Goal: Transaction & Acquisition: Purchase product/service

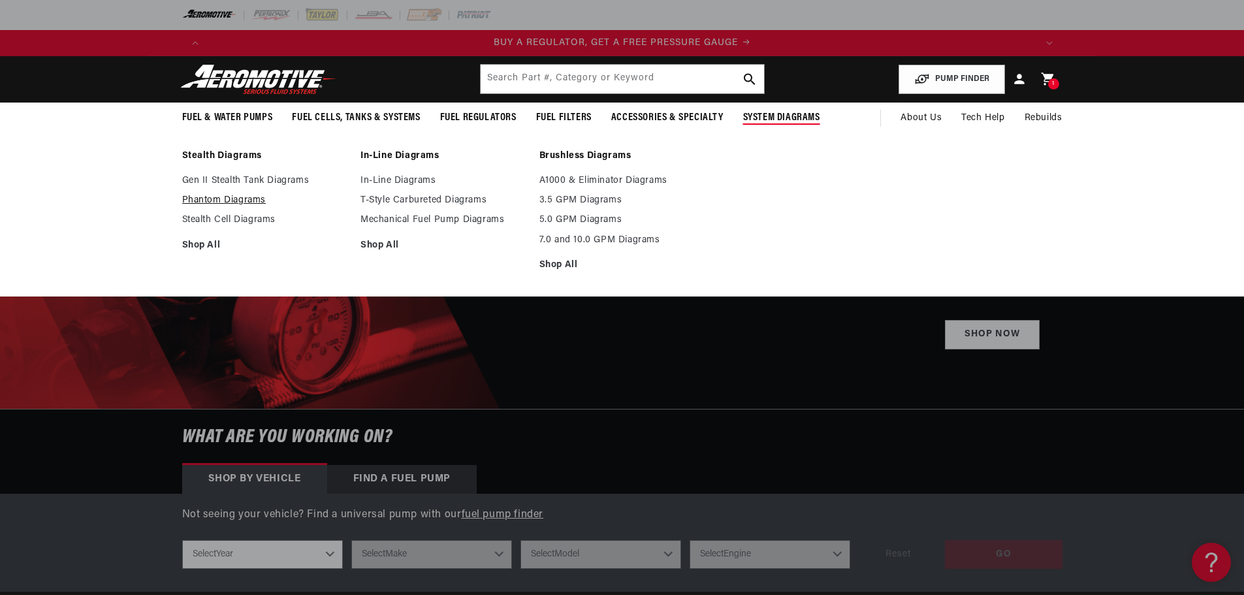
click at [223, 203] on link "Phantom Diagrams" at bounding box center [265, 201] width 166 height 12
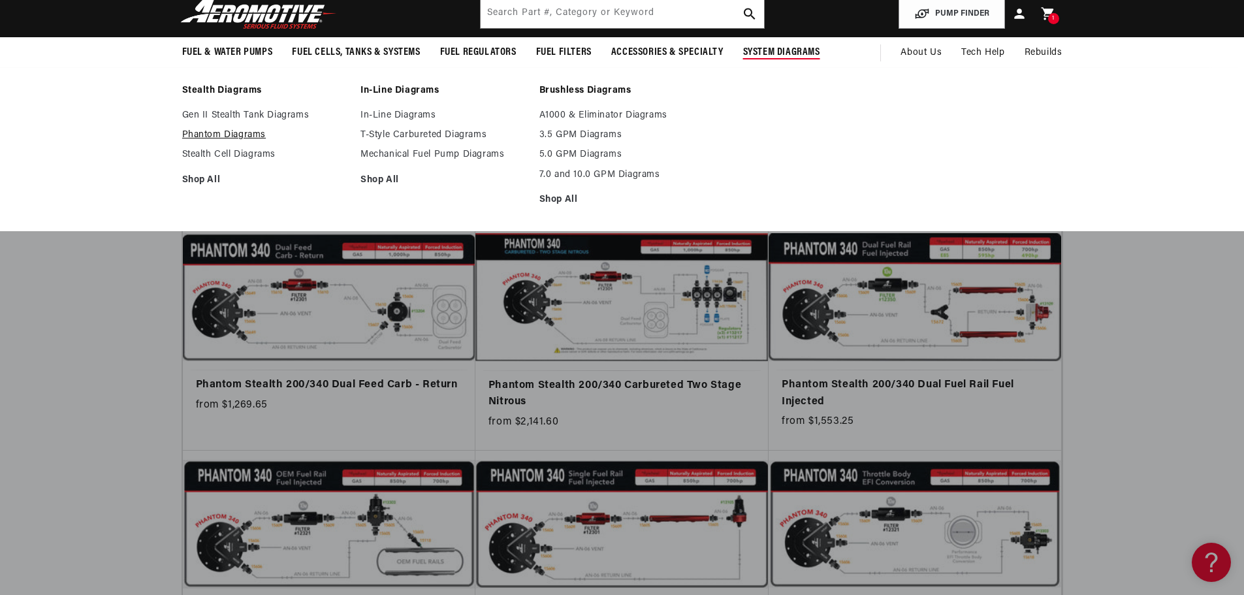
scroll to position [0, 1656]
click at [231, 133] on link "Phantom Diagrams" at bounding box center [265, 135] width 166 height 12
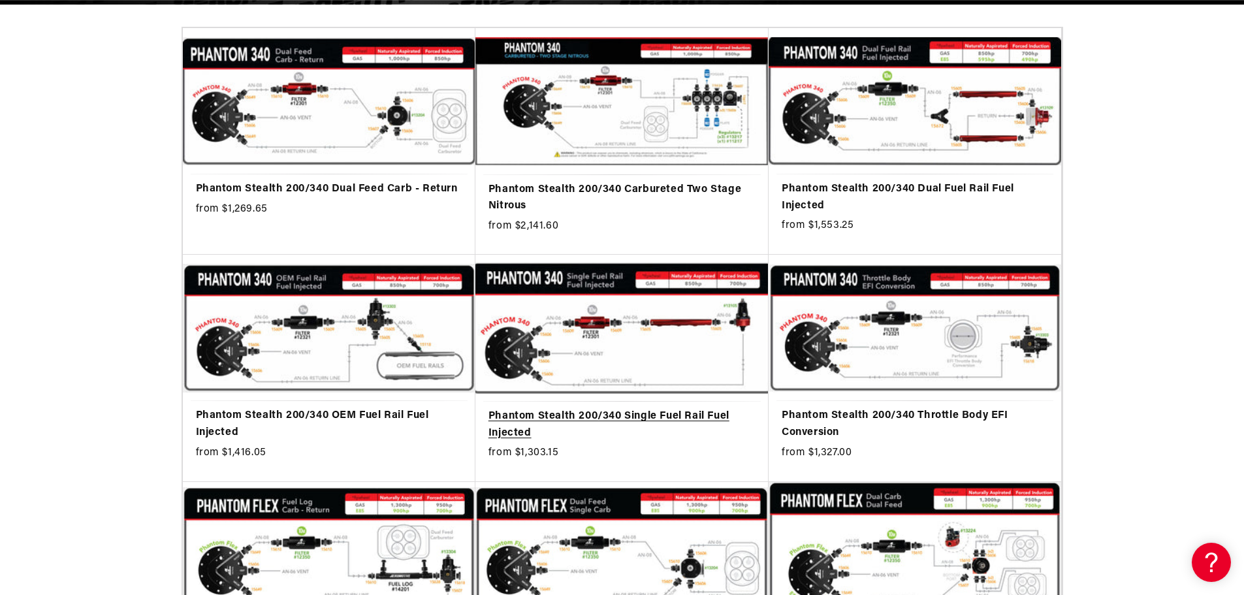
scroll to position [0, 828]
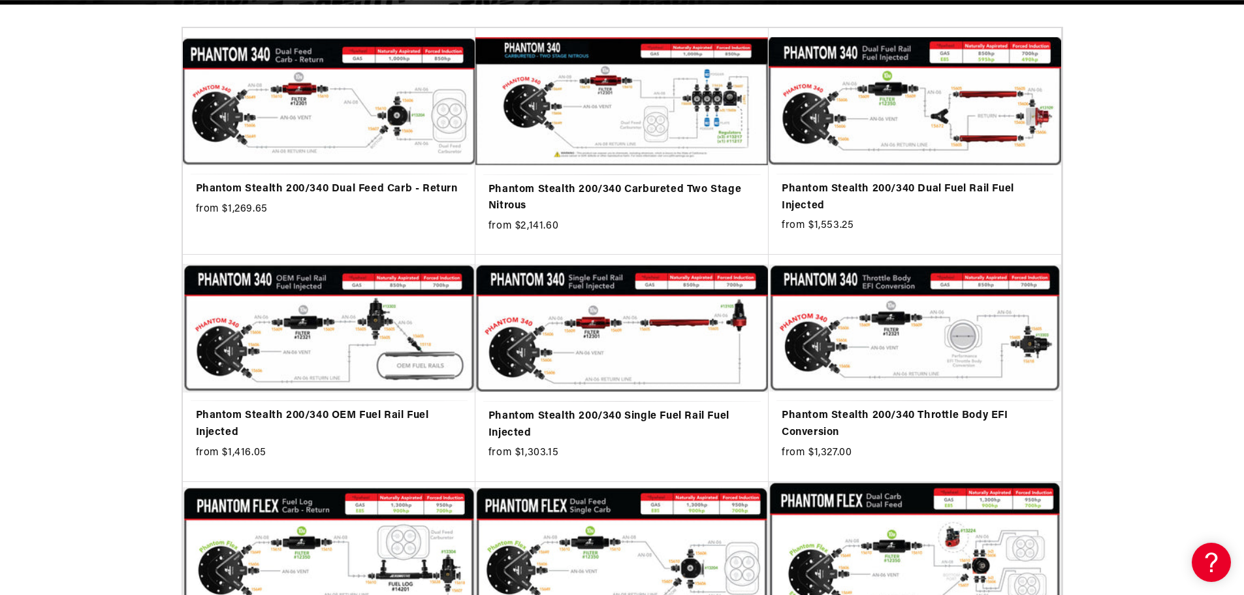
drag, startPoint x: 1188, startPoint y: 257, endPoint x: 1216, endPoint y: 256, distance: 27.4
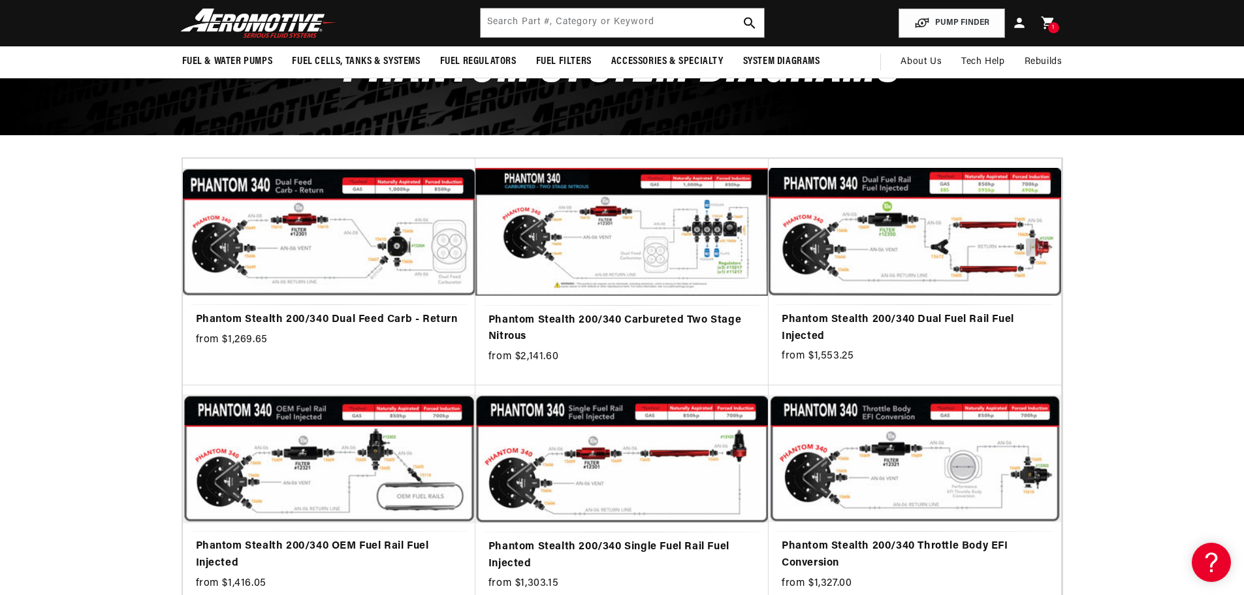
scroll to position [0, 0]
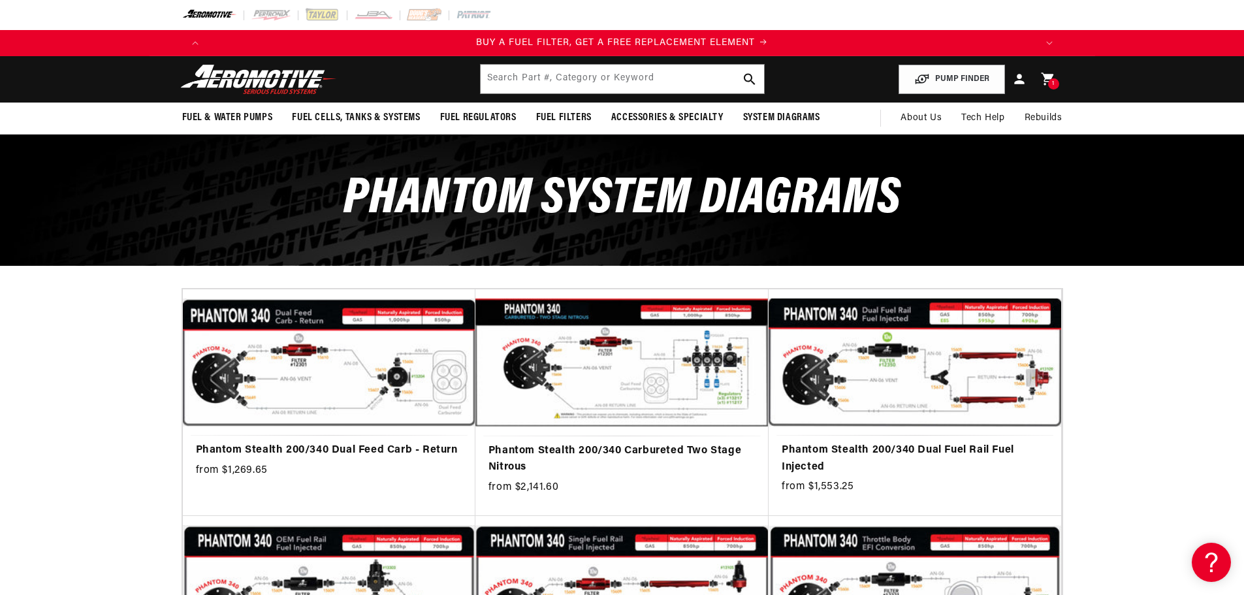
click at [276, 86] on img at bounding box center [258, 79] width 163 height 31
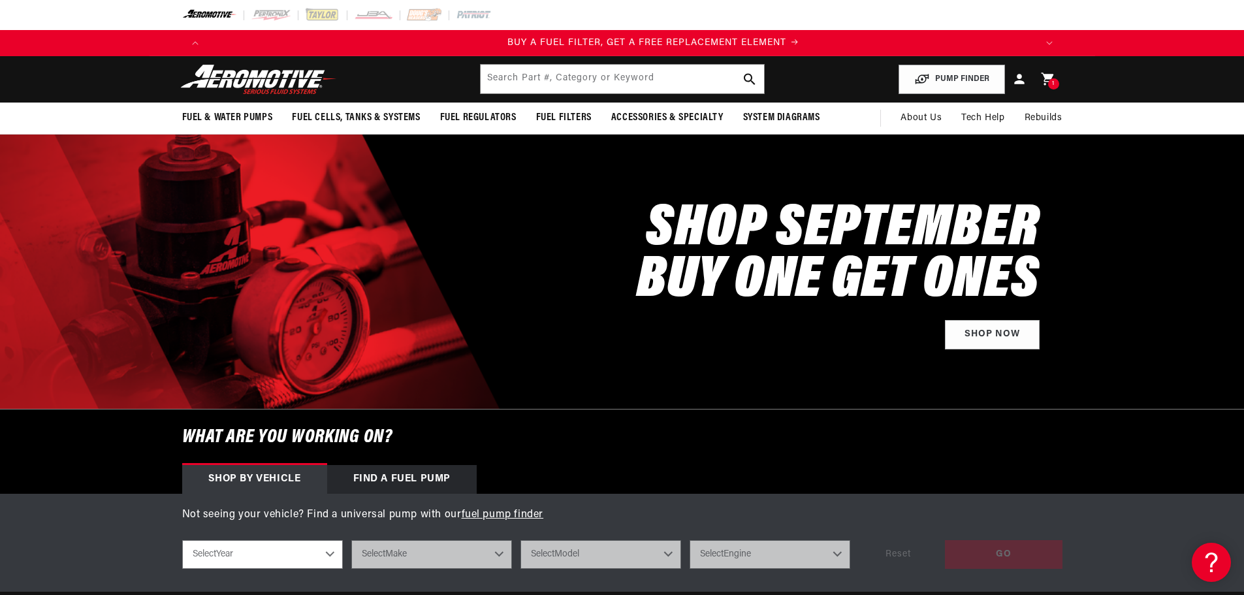
scroll to position [0, 828]
click at [533, 91] on input "text" at bounding box center [622, 79] width 283 height 29
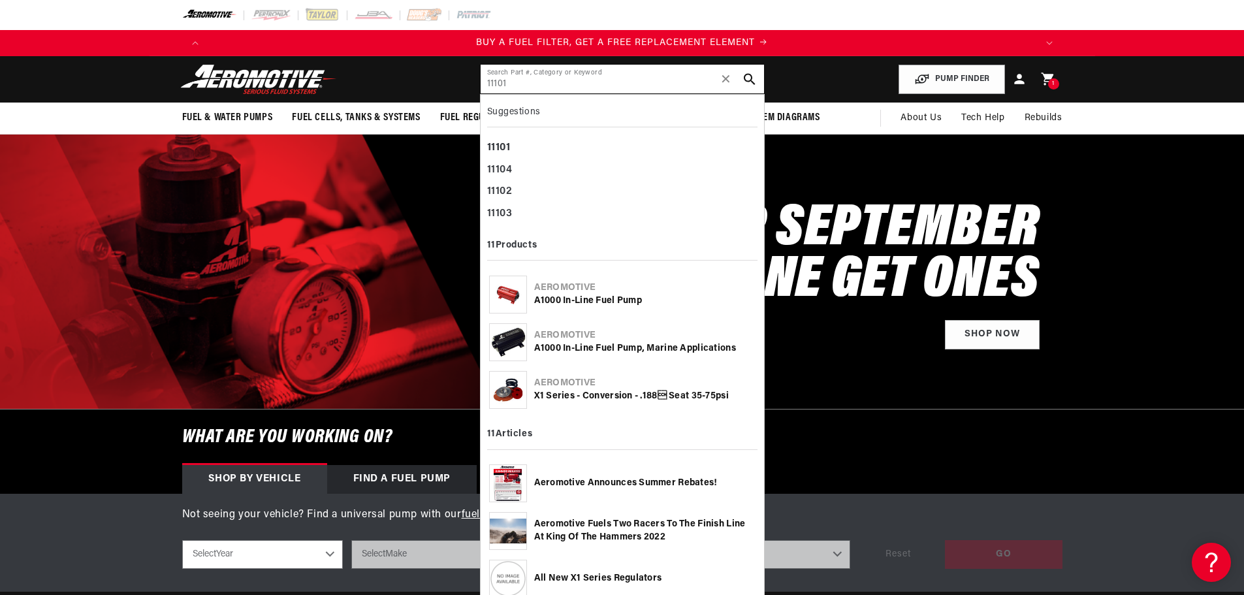
type input "11101"
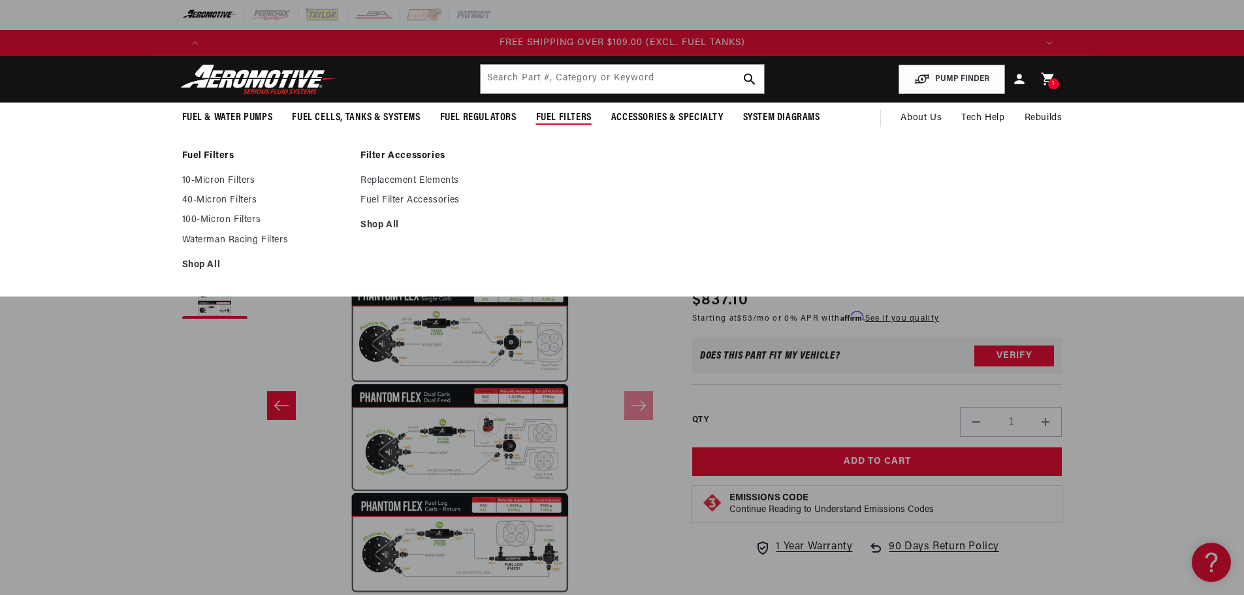
scroll to position [400, 0]
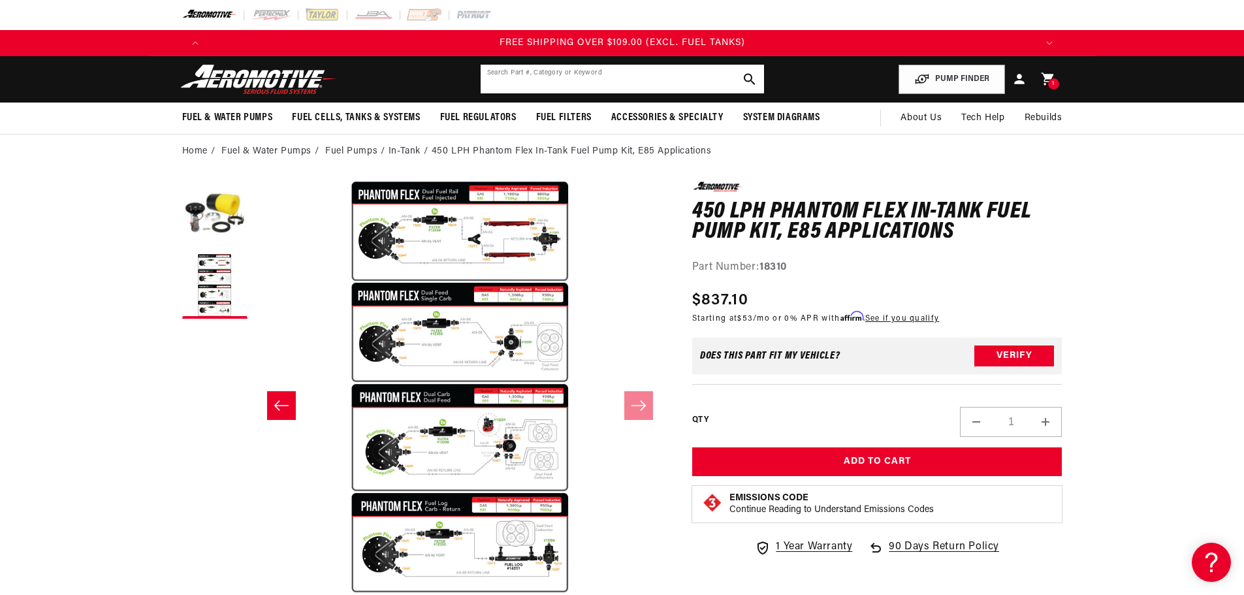
click at [594, 67] on input "text" at bounding box center [622, 79] width 283 height 29
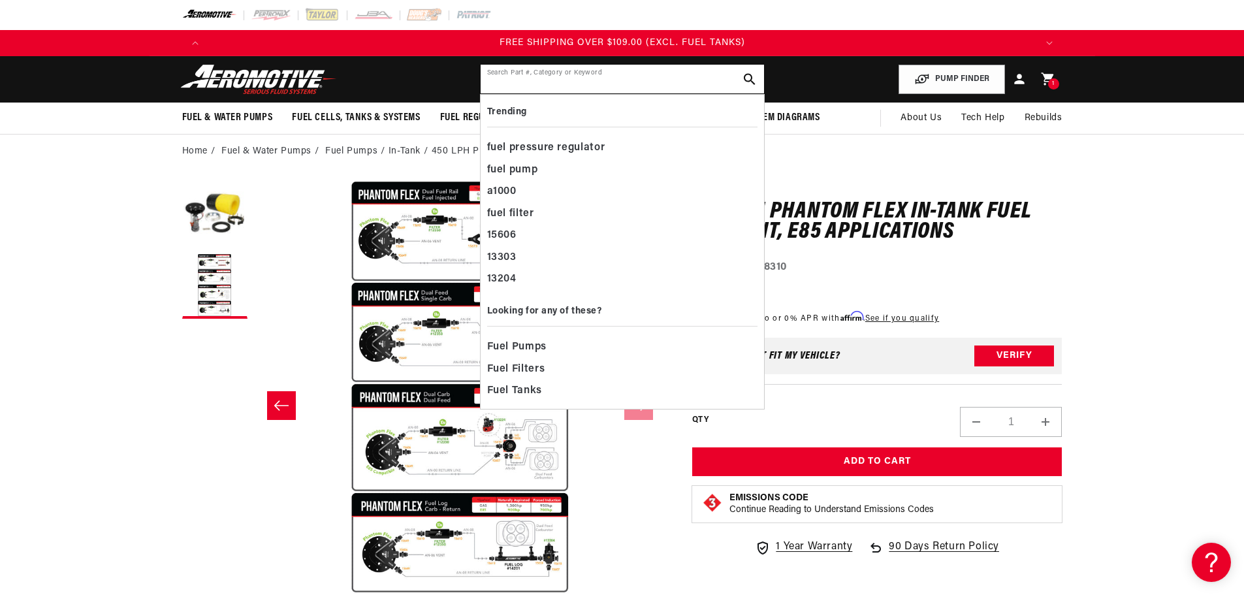
click at [598, 78] on input "text" at bounding box center [622, 79] width 283 height 29
click at [582, 80] on input "text" at bounding box center [622, 79] width 283 height 29
click at [564, 82] on input "text" at bounding box center [622, 79] width 283 height 29
click at [561, 82] on input "text" at bounding box center [622, 79] width 283 height 29
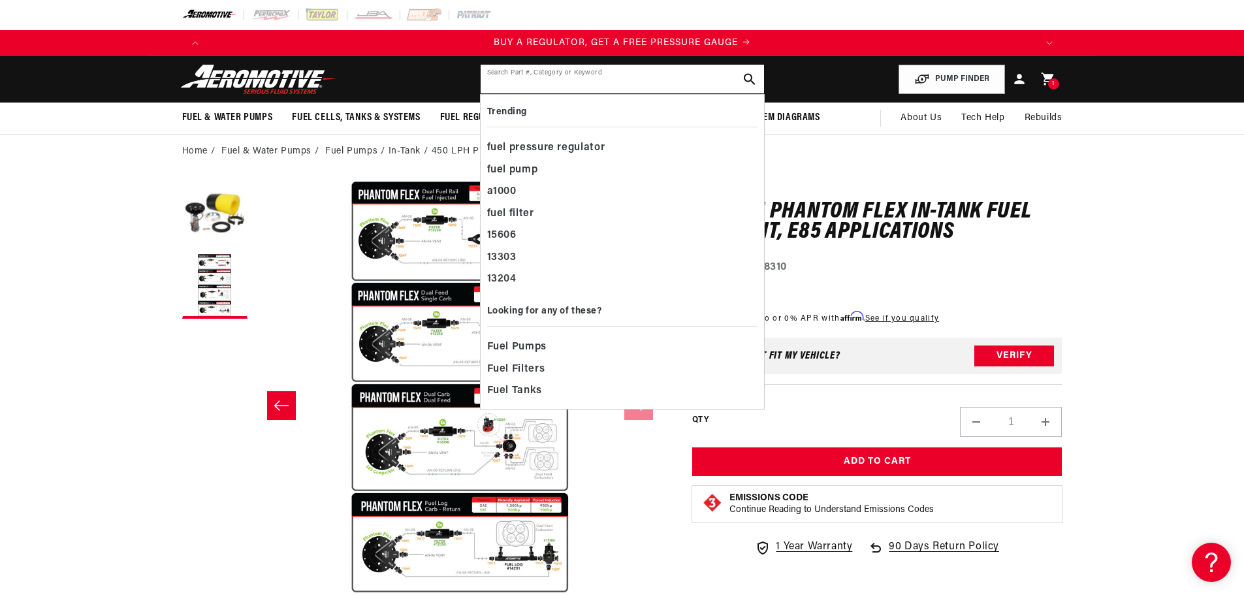
click at [552, 83] on input "text" at bounding box center [622, 79] width 283 height 29
click at [550, 83] on input "text" at bounding box center [622, 79] width 283 height 29
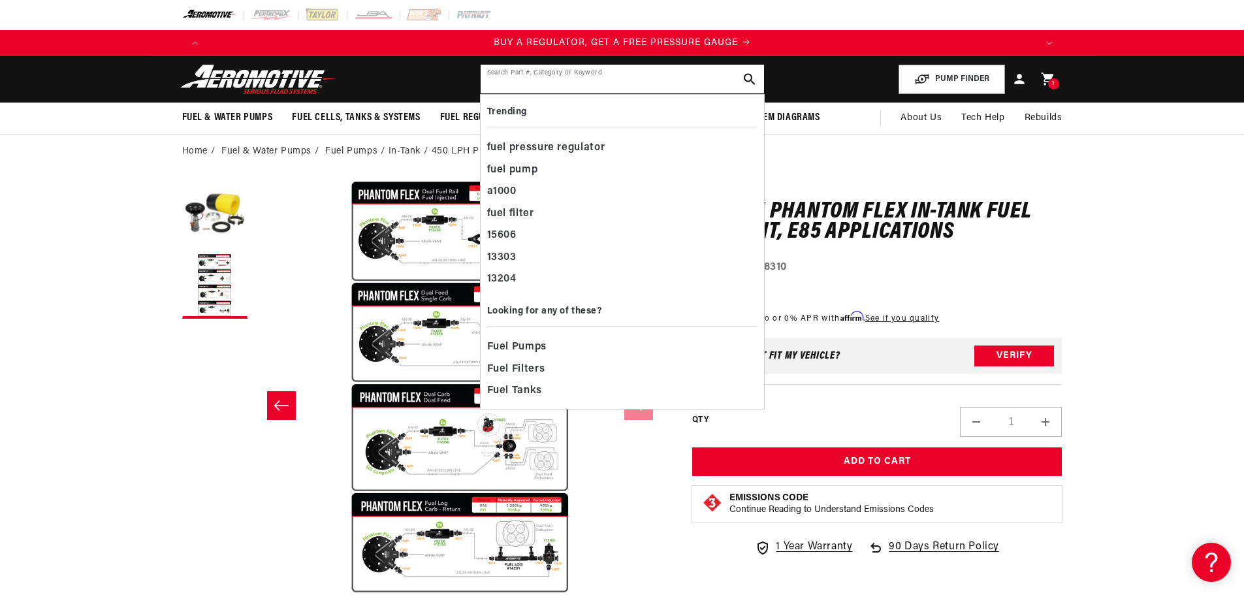
click at [550, 83] on input "text" at bounding box center [622, 79] width 283 height 29
click at [588, 82] on input "text" at bounding box center [622, 79] width 283 height 29
click at [575, 82] on input "text" at bounding box center [622, 79] width 283 height 29
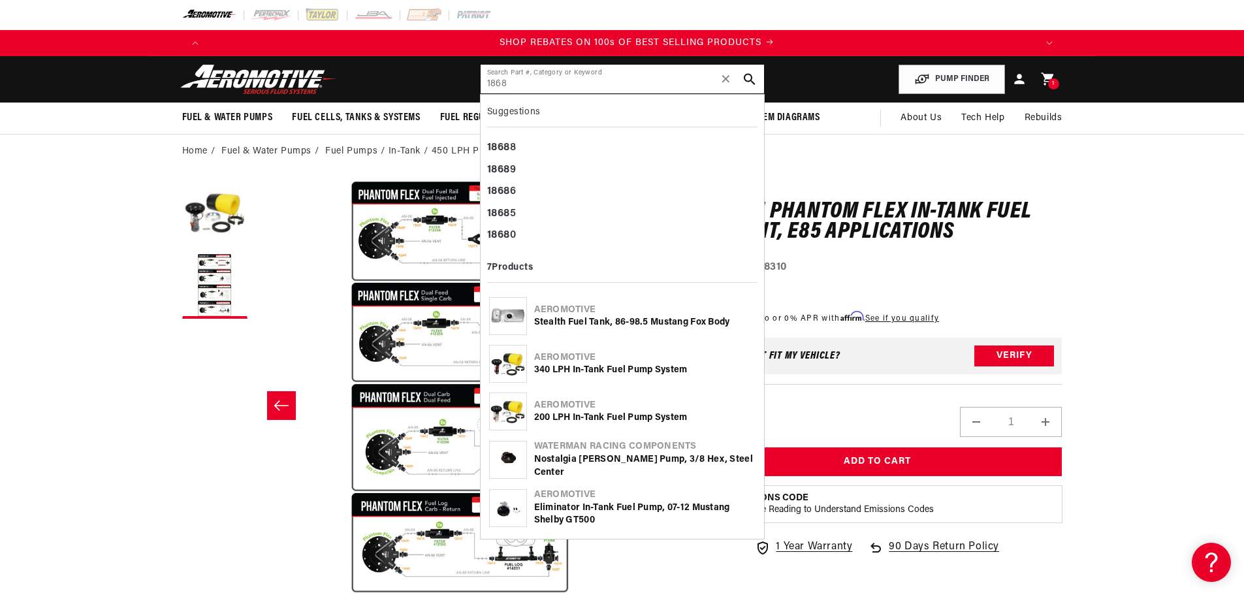
scroll to position [0, 1656]
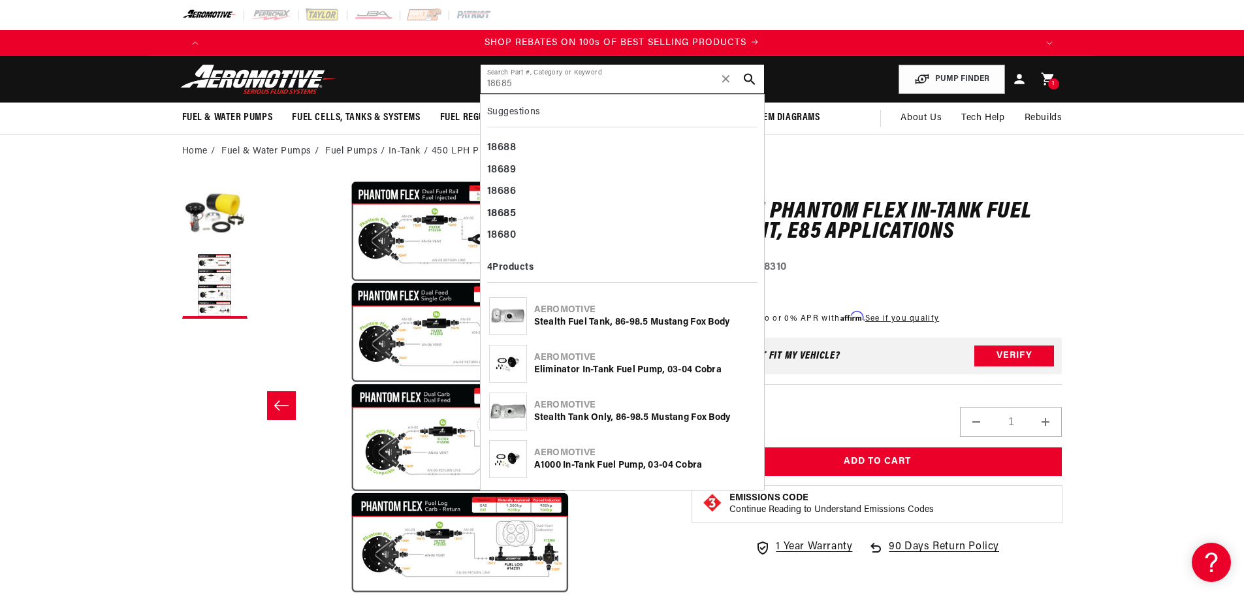
type input "18685"
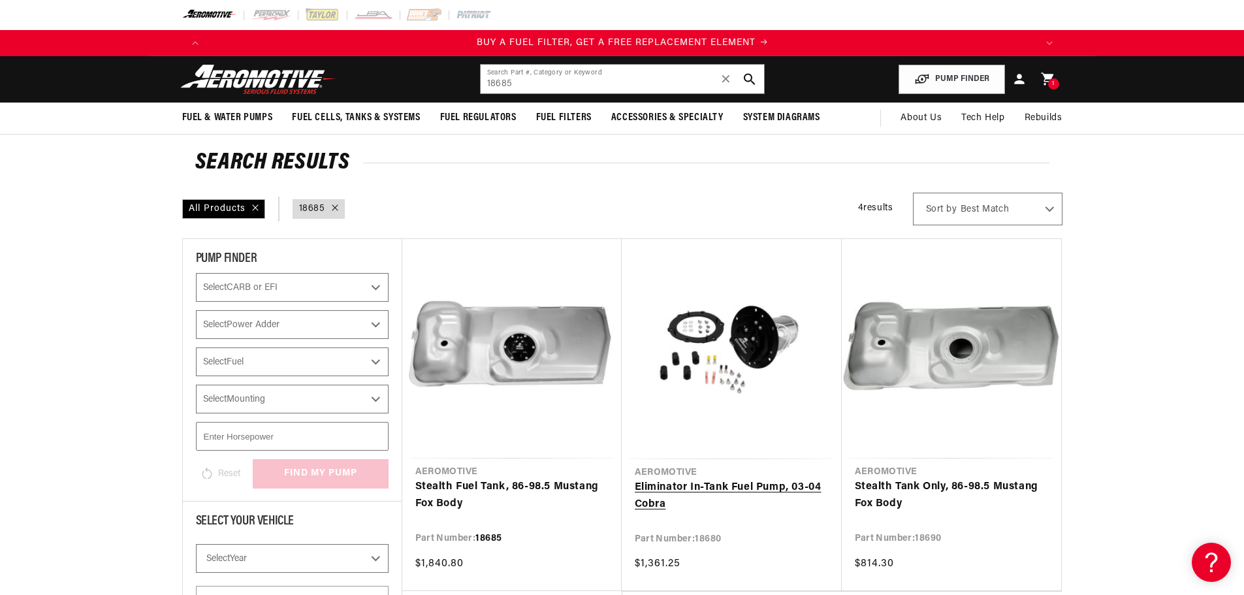
scroll to position [0, 828]
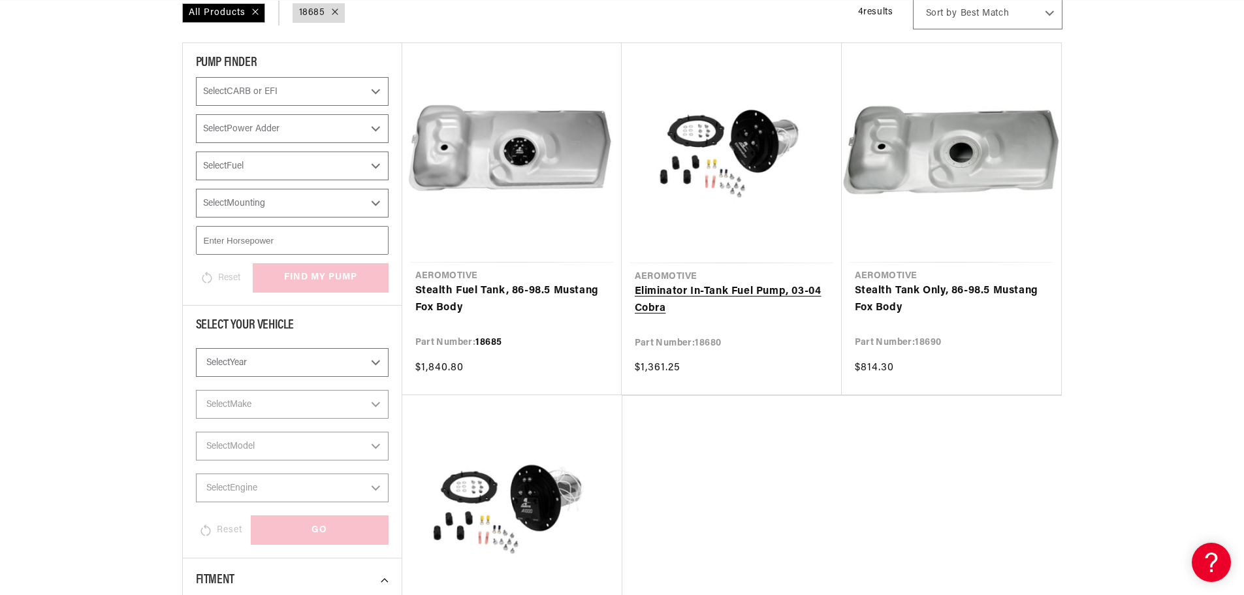
scroll to position [0, 2484]
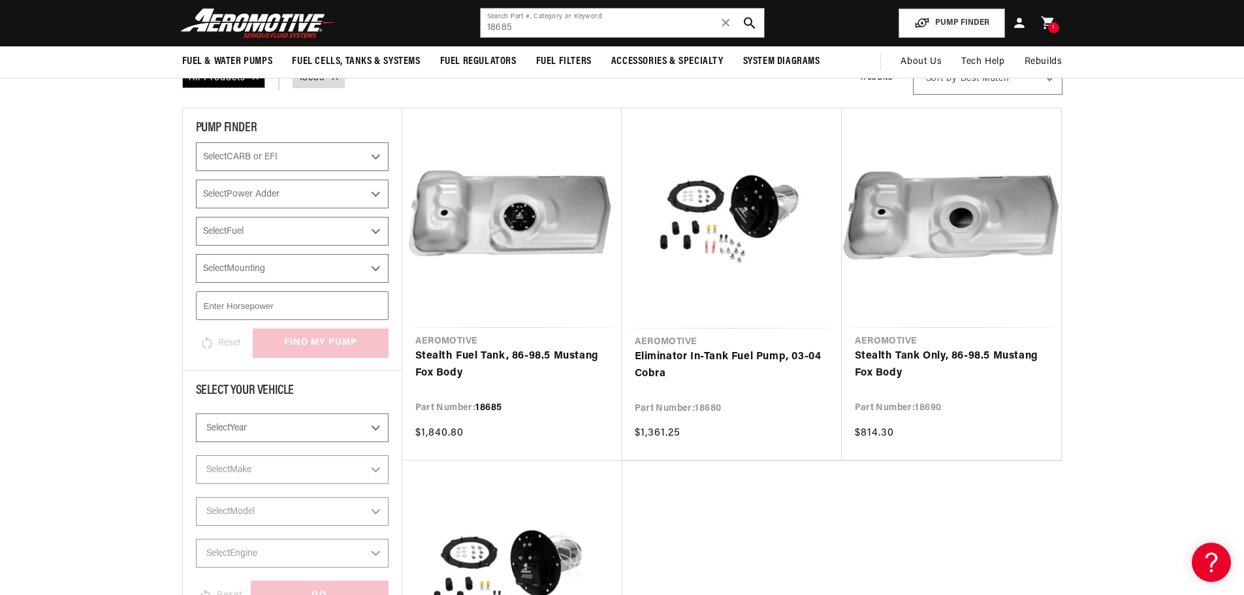
scroll to position [0, 828]
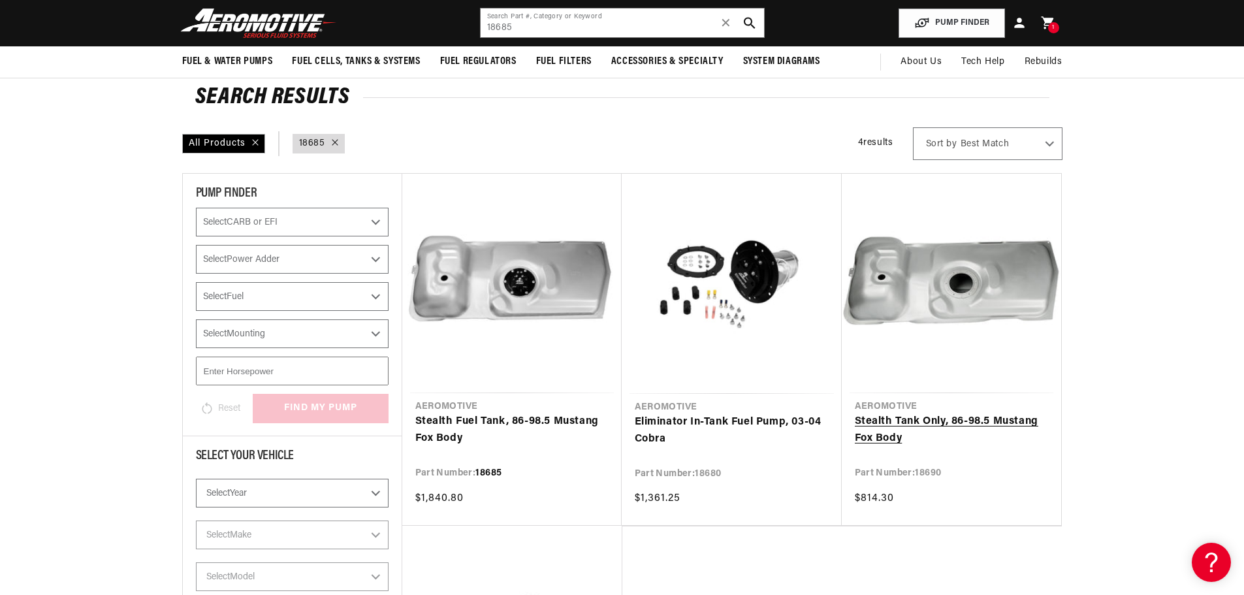
scroll to position [0, 2484]
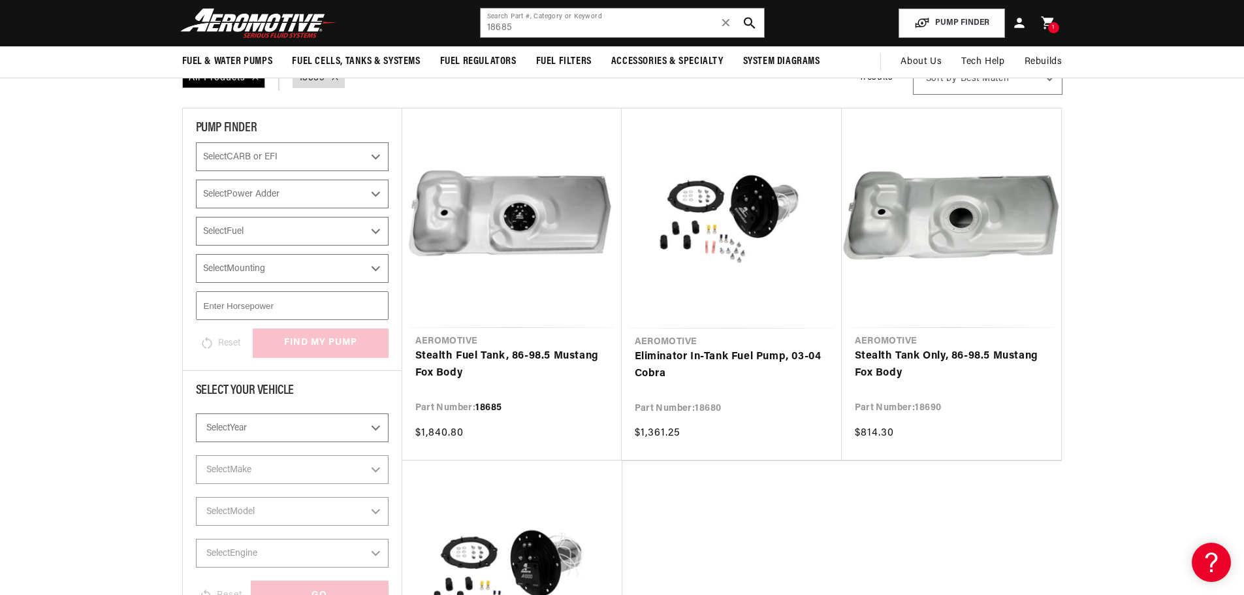
scroll to position [65, 0]
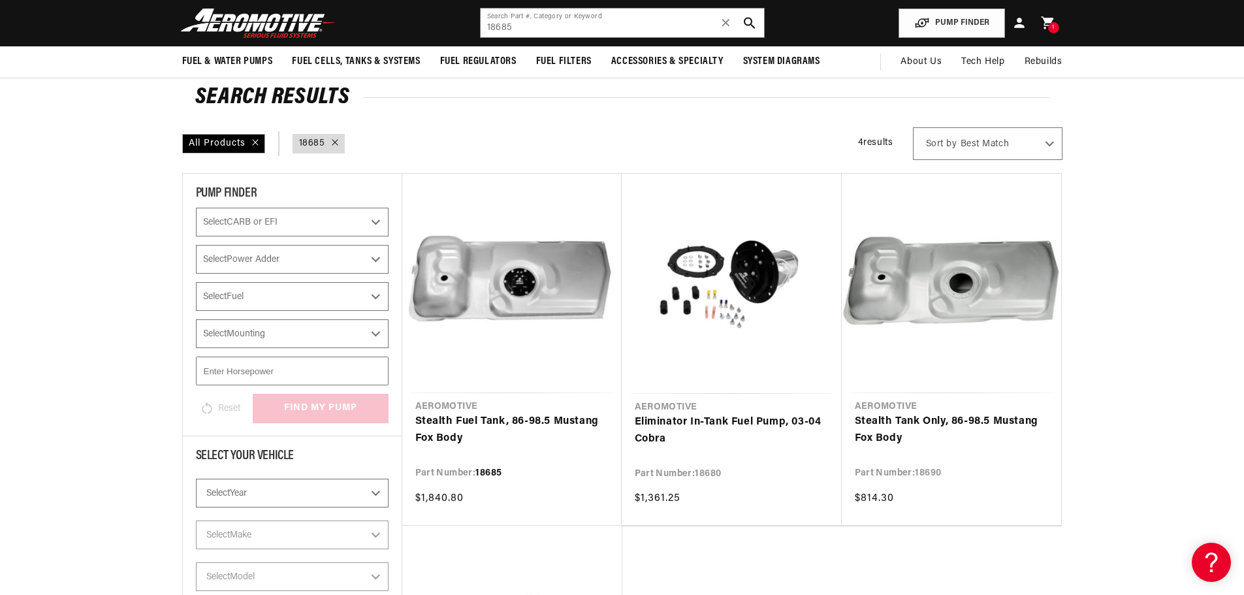
click at [531, 28] on input "18685" at bounding box center [622, 22] width 283 height 29
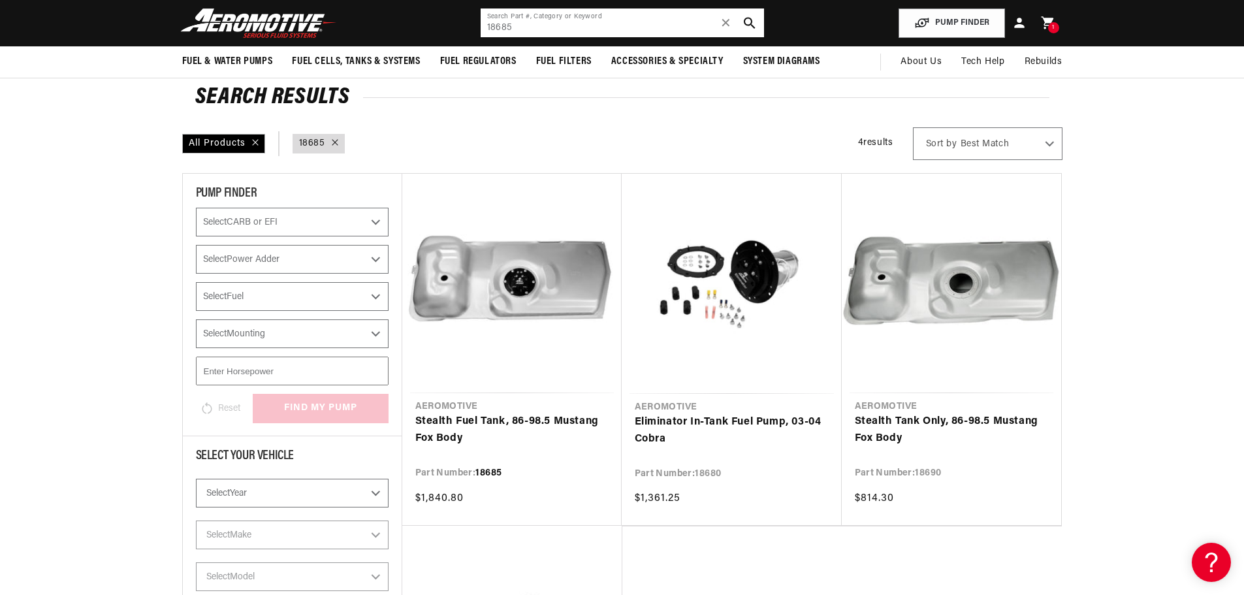
click at [531, 28] on input "18685" at bounding box center [622, 22] width 283 height 29
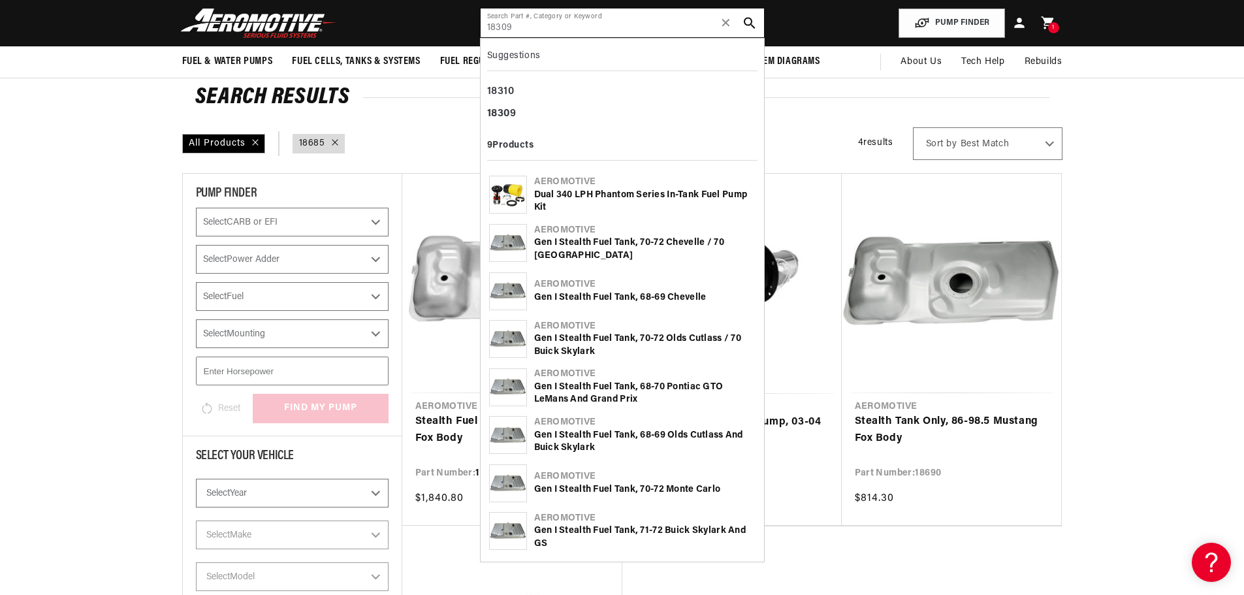
type input "18309"
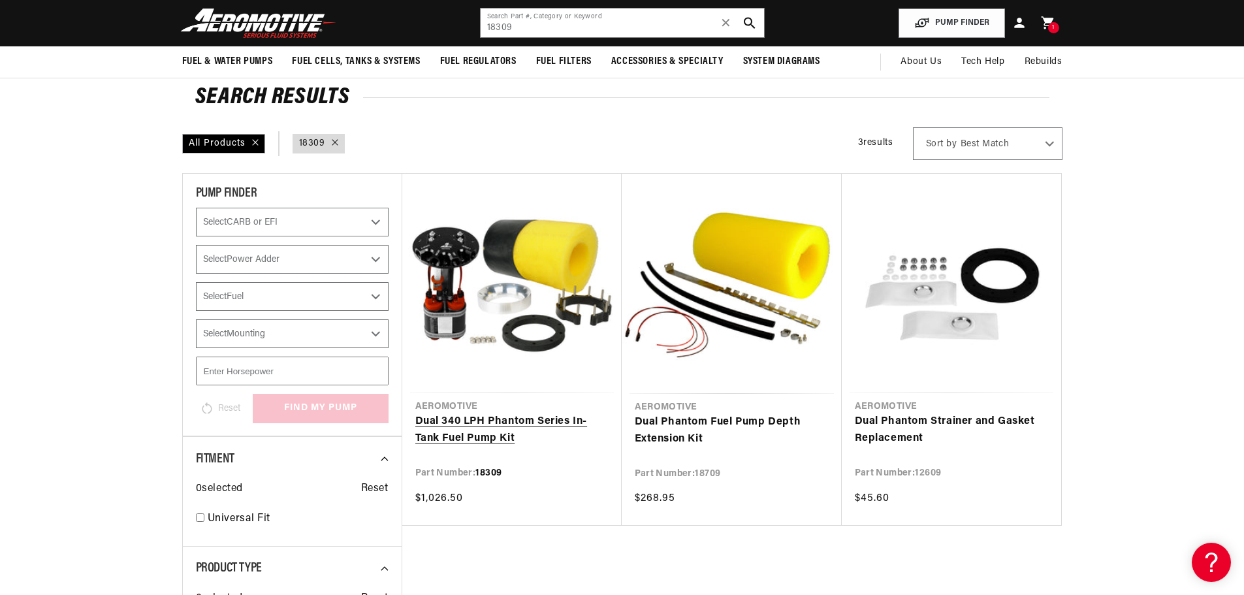
click at [474, 431] on link "Dual 340 LPH Phantom Series In-Tank Fuel Pump Kit" at bounding box center [511, 429] width 193 height 33
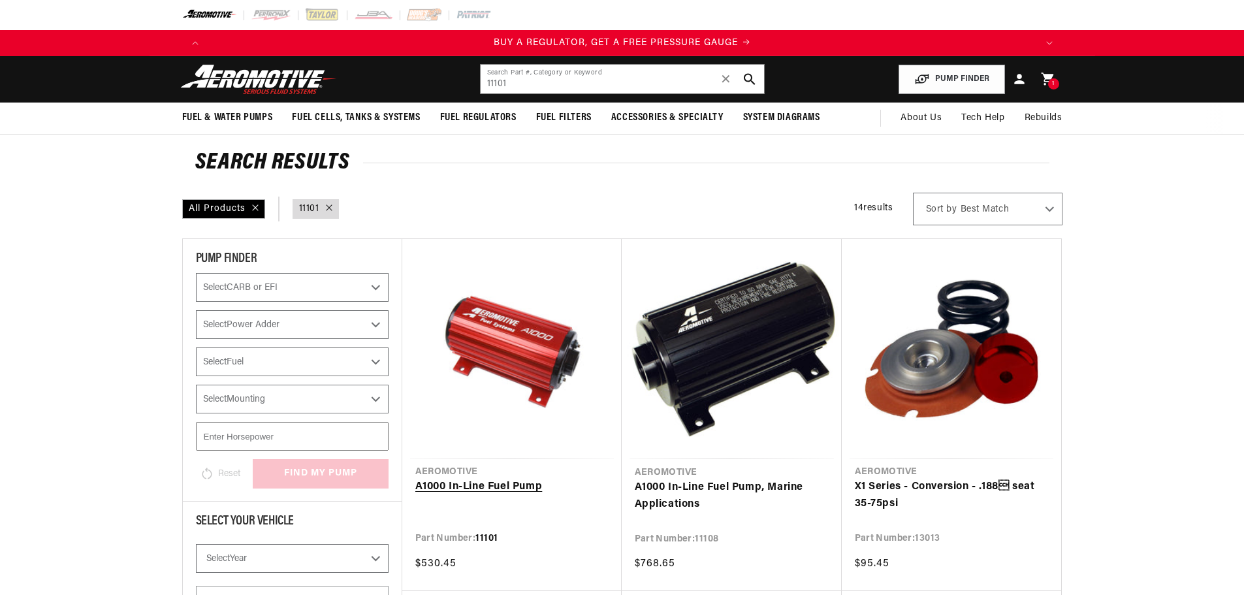
click at [484, 479] on link "A1000 In-Line Fuel Pump" at bounding box center [511, 487] width 193 height 17
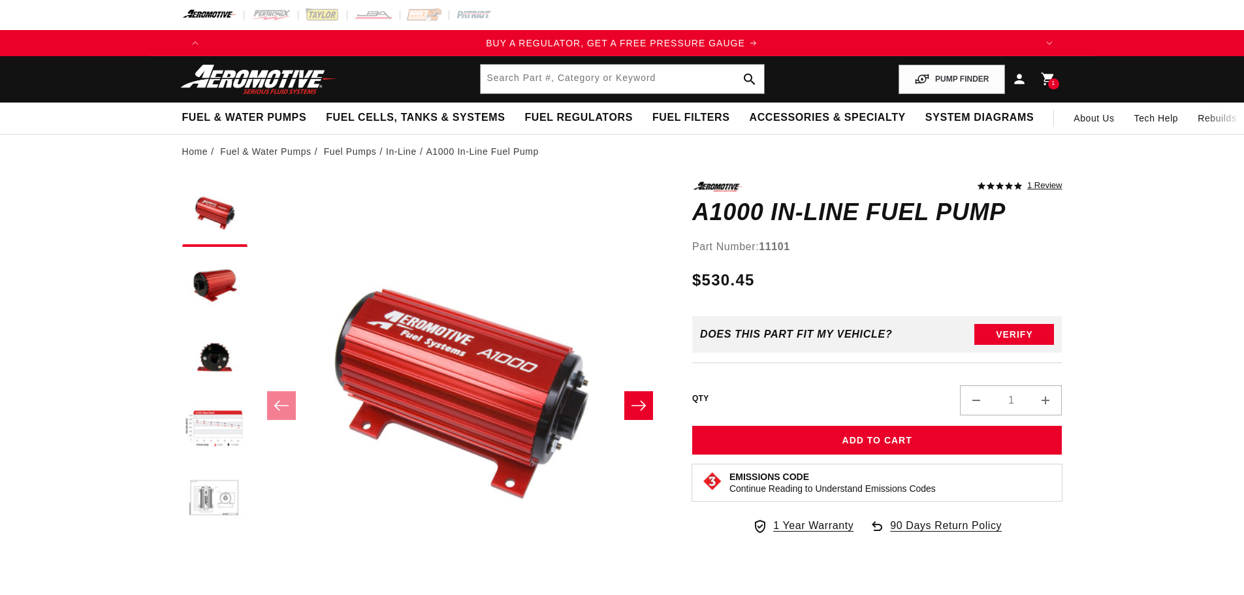
scroll to position [72, 0]
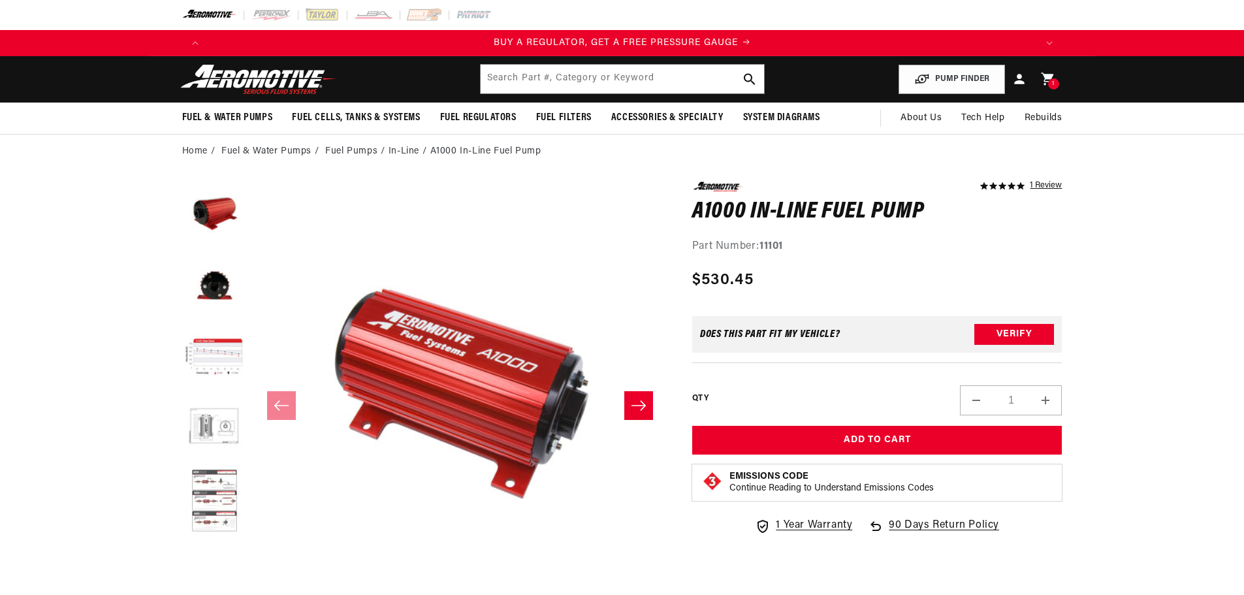
click at [239, 515] on button "Load image 6 in gallery view" at bounding box center [214, 501] width 65 height 65
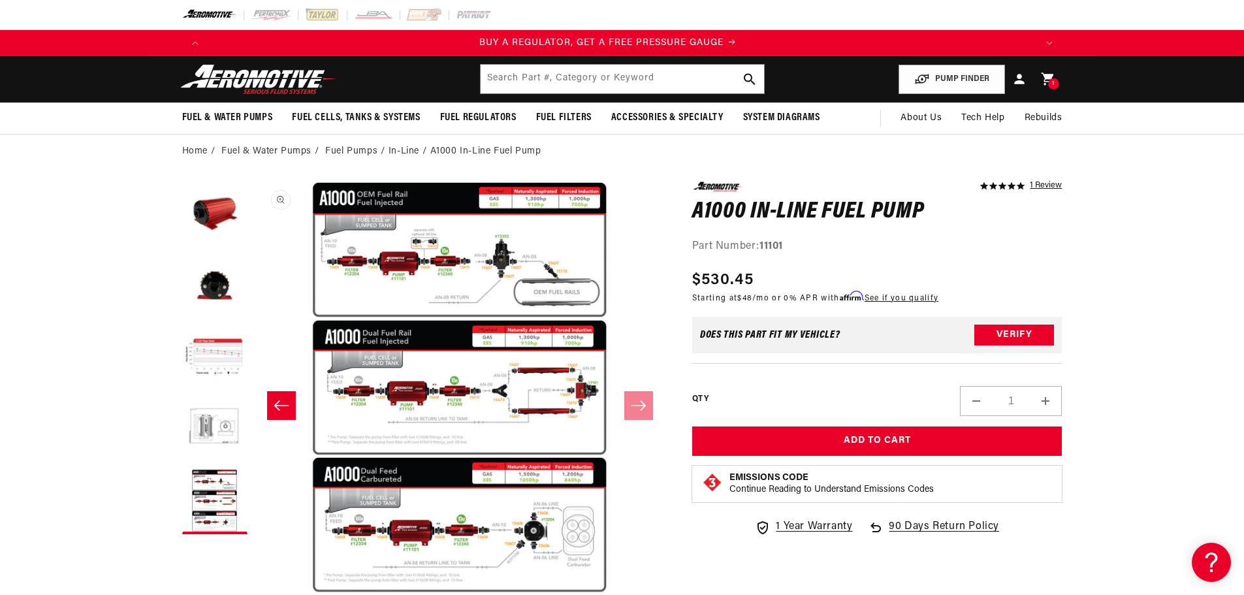
scroll to position [0, 0]
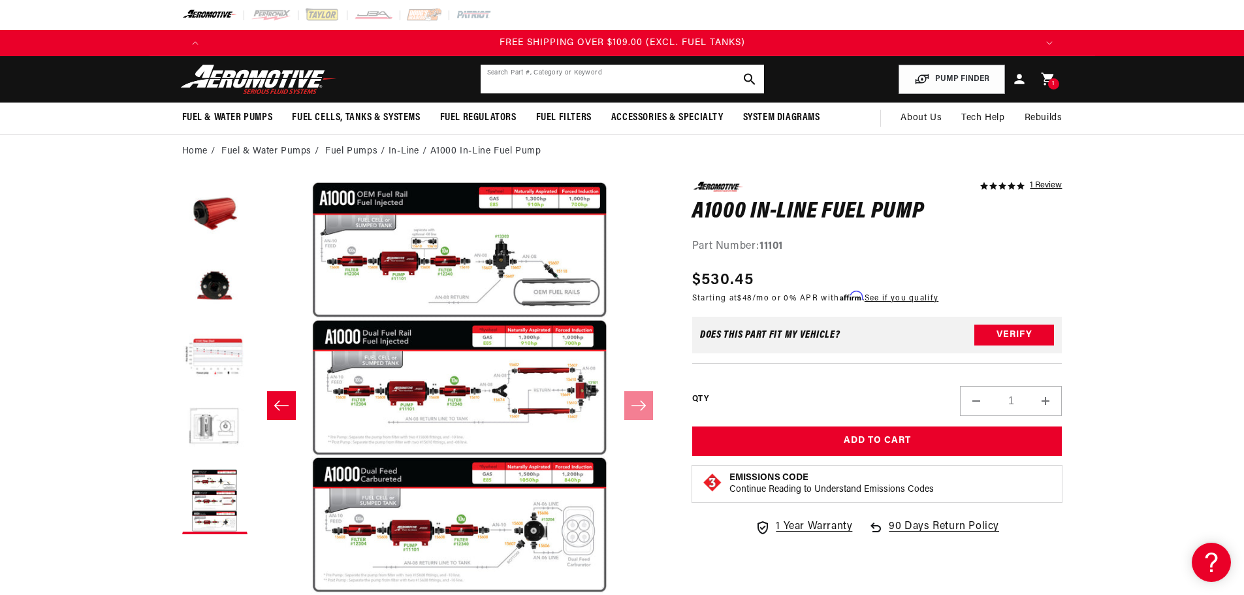
click at [529, 87] on input "text" at bounding box center [622, 79] width 283 height 29
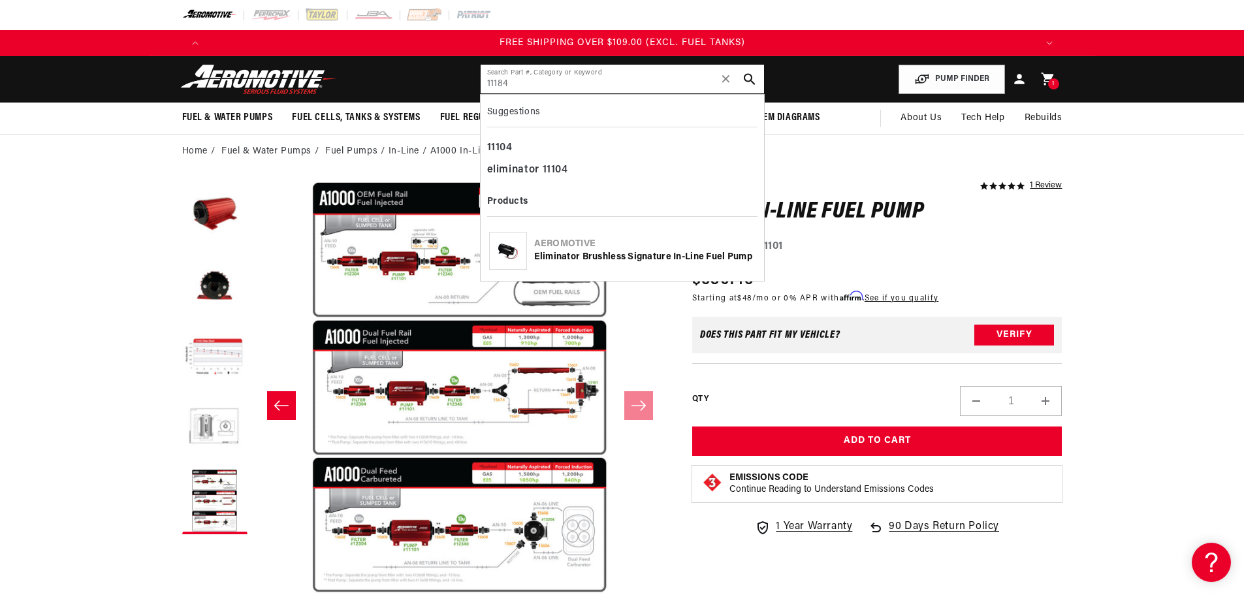
type input "11184"
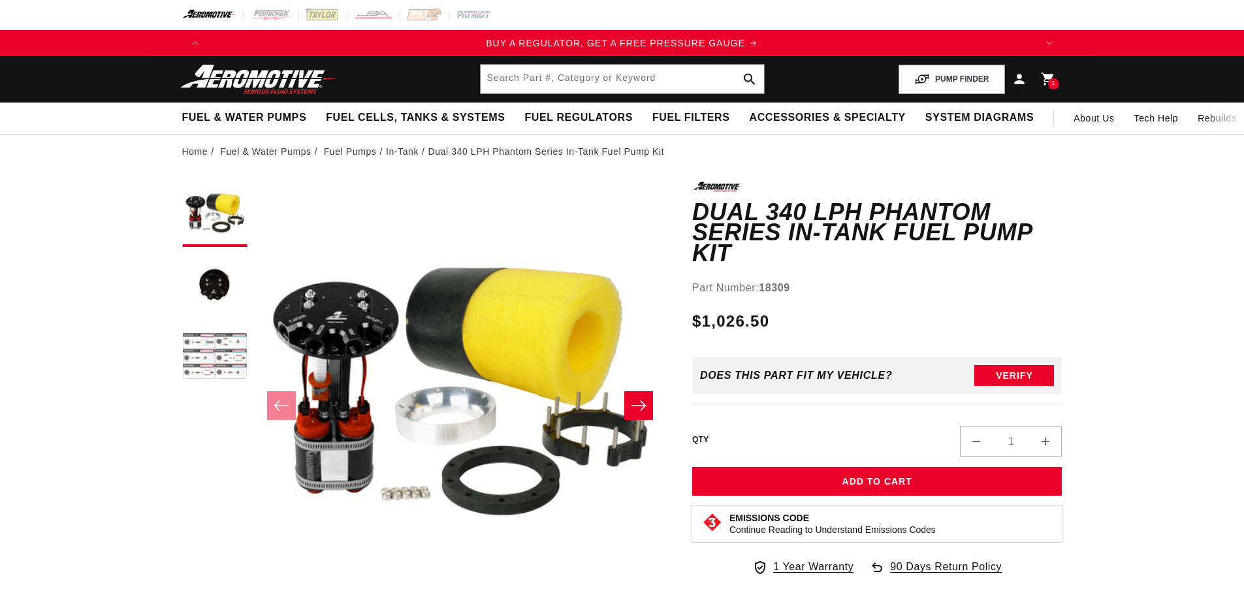
click at [239, 357] on button "Load image 3 in gallery view" at bounding box center [214, 357] width 65 height 65
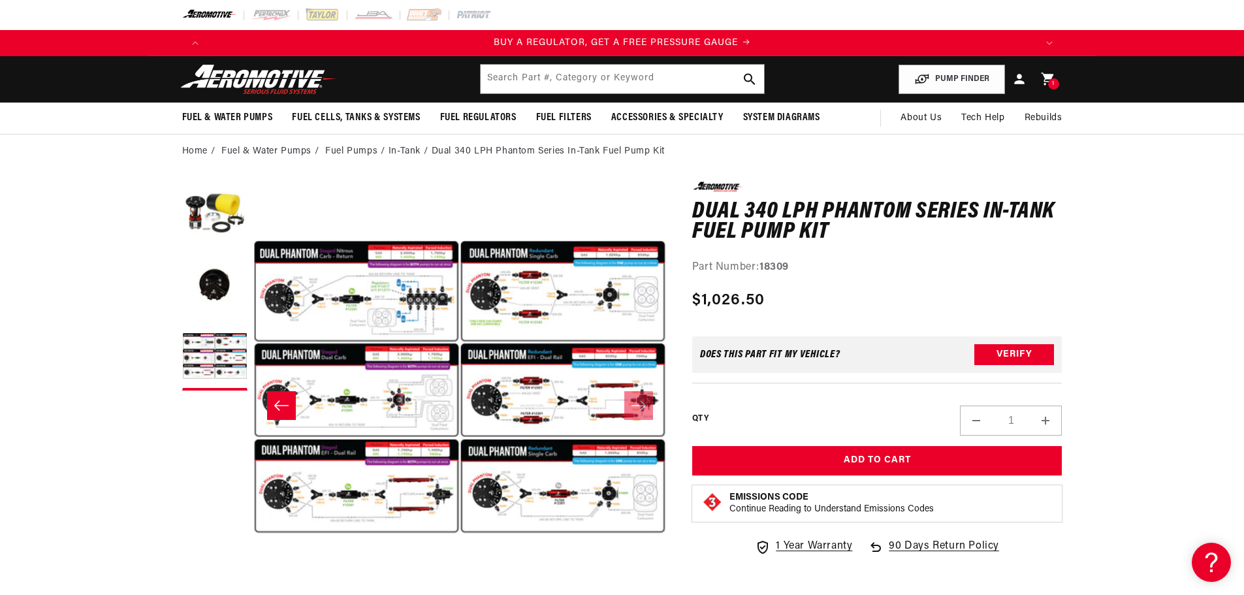
click at [253, 594] on button "Open media 3 in modal" at bounding box center [253, 594] width 0 height 0
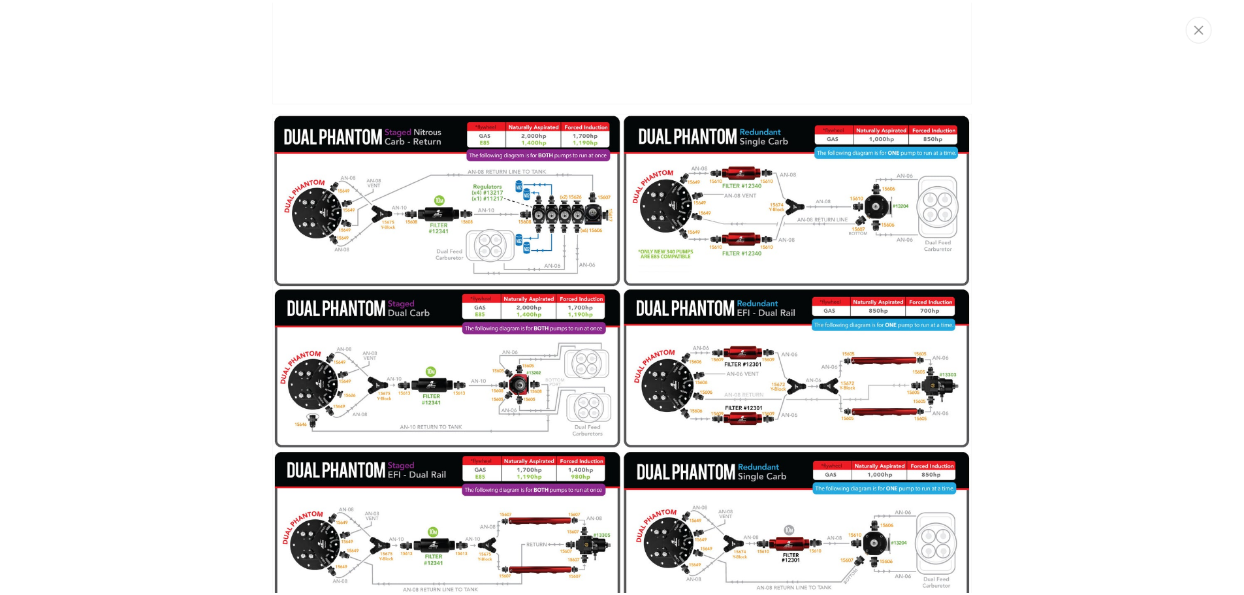
scroll to position [1062, 0]
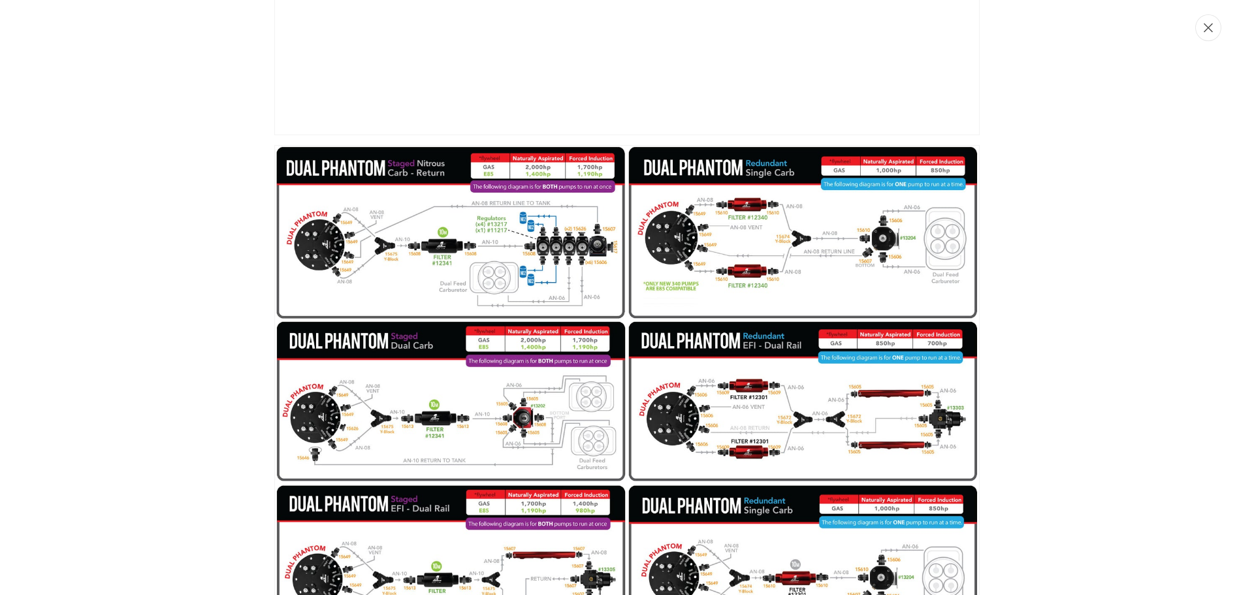
click at [1198, 22] on button "Close" at bounding box center [1208, 27] width 26 height 27
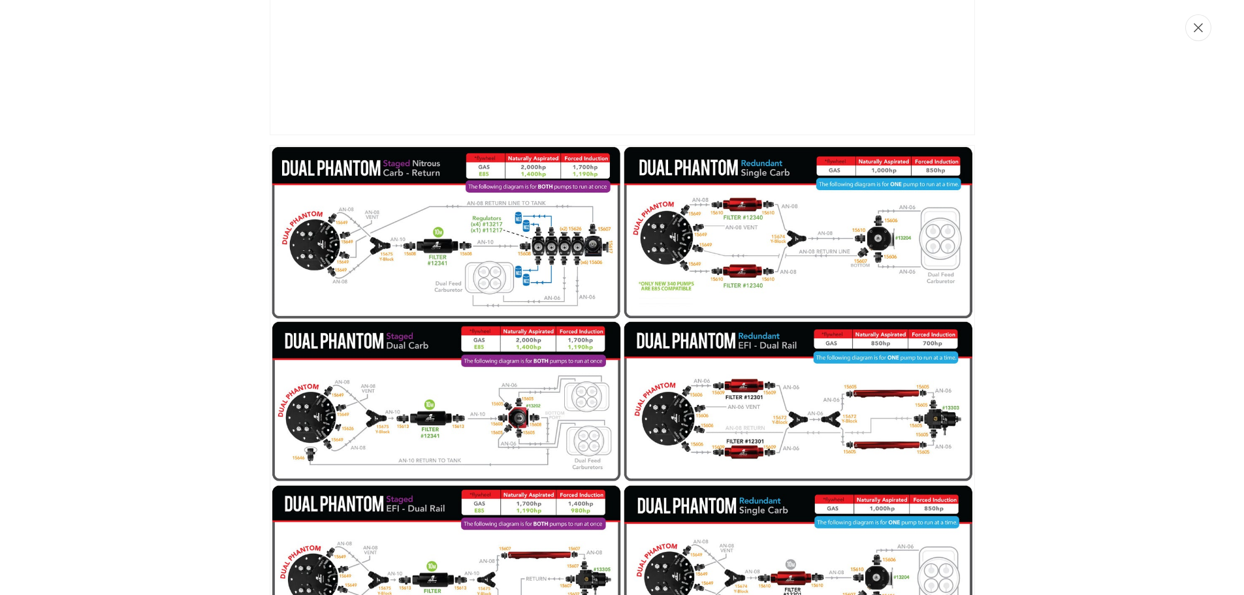
scroll to position [1, 825]
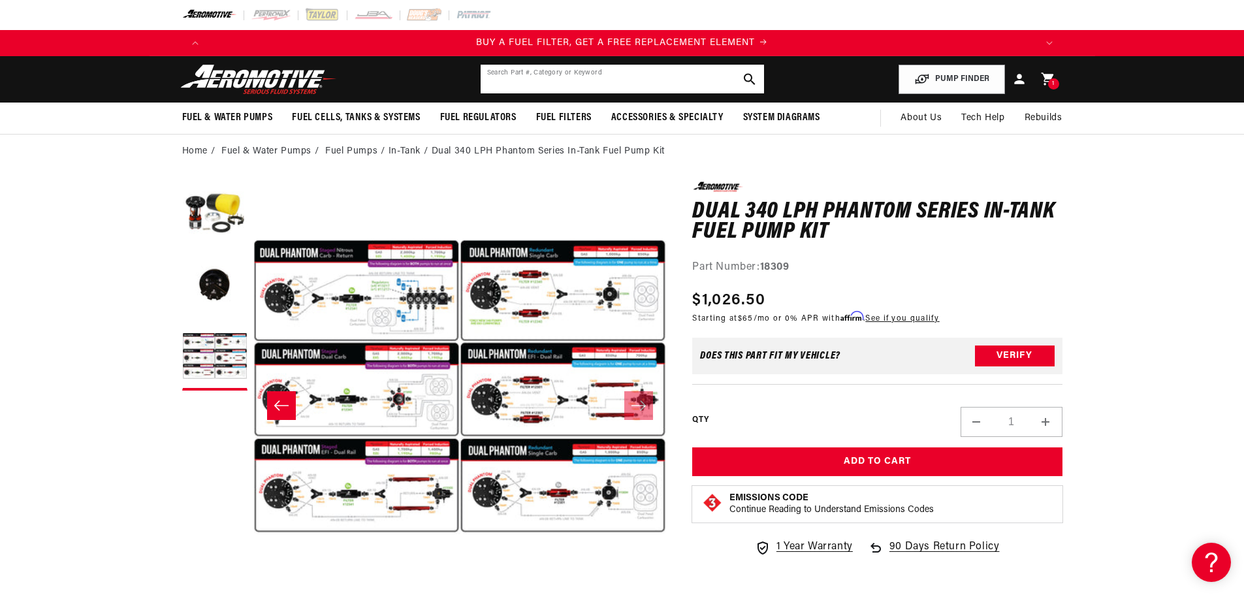
click at [644, 80] on input "text" at bounding box center [622, 79] width 283 height 29
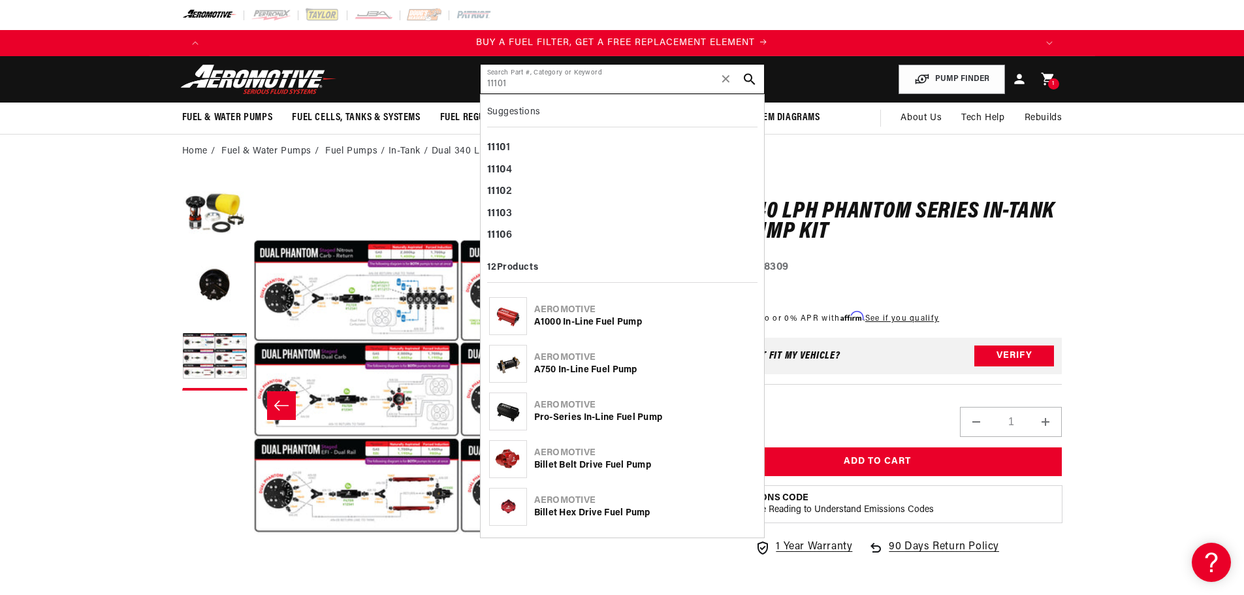
type input "11101"
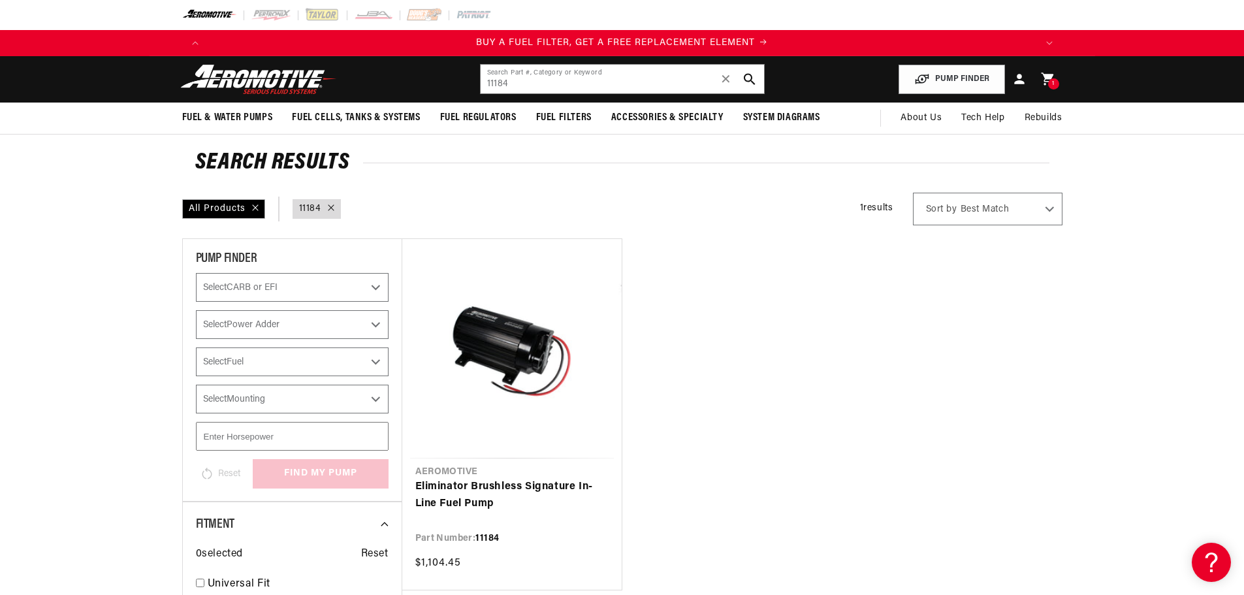
scroll to position [0, 1656]
click at [542, 84] on input "11184" at bounding box center [622, 79] width 283 height 29
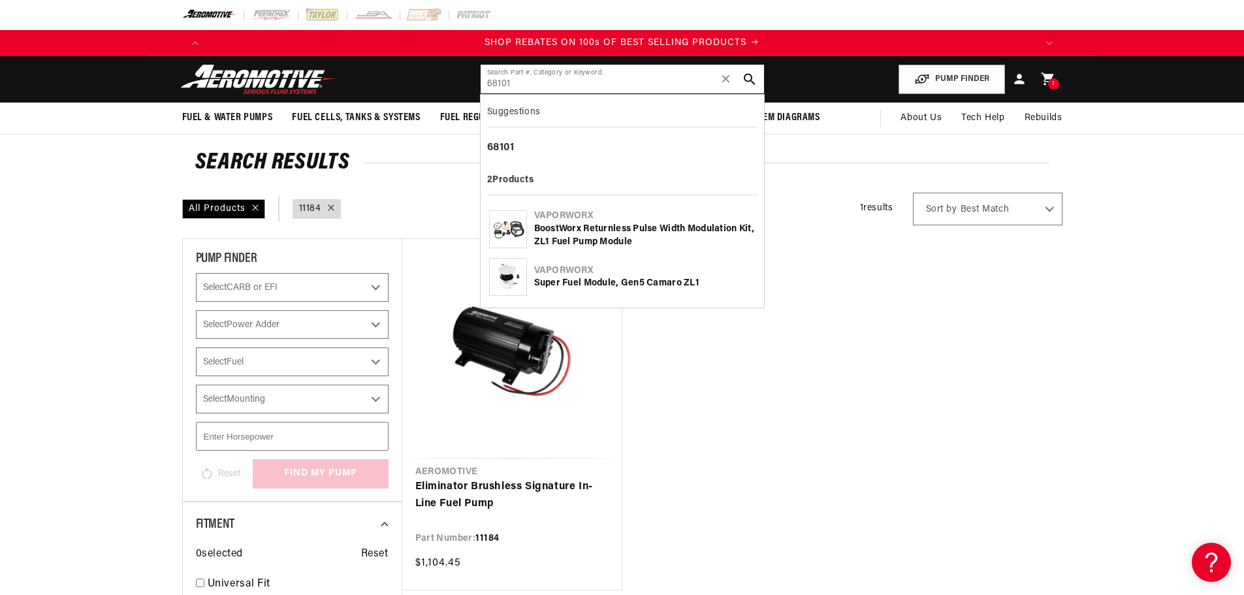
type input "68101"
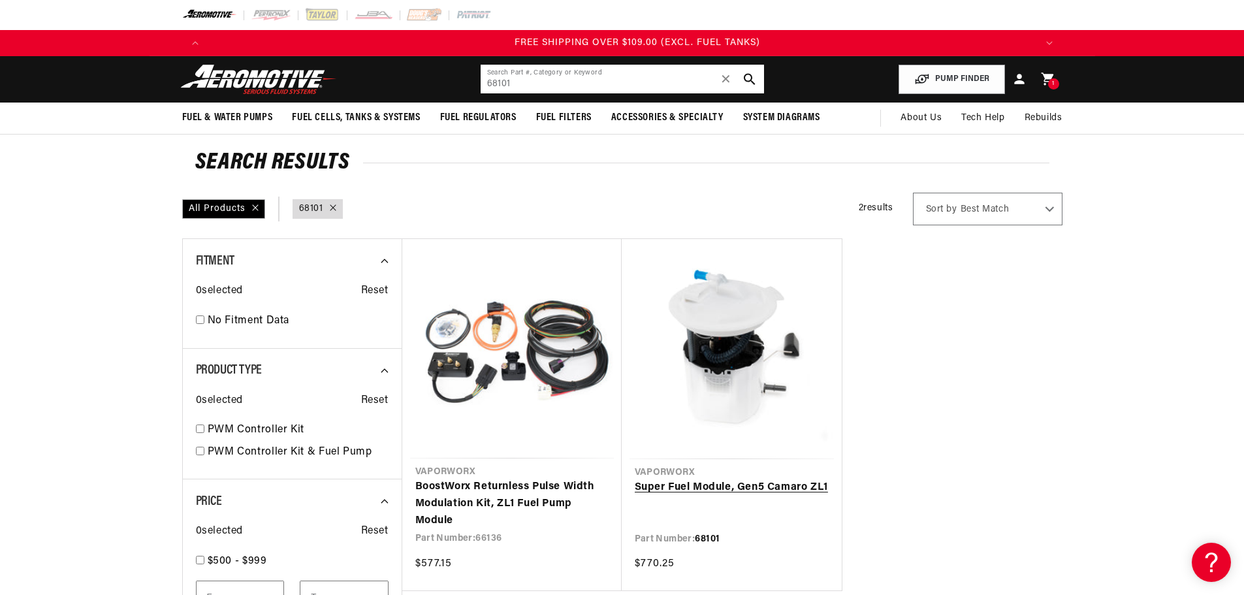
scroll to position [0, 2484]
click at [688, 484] on link "Super Fuel Module, Gen5 Camaro ZL1" at bounding box center [732, 487] width 194 height 17
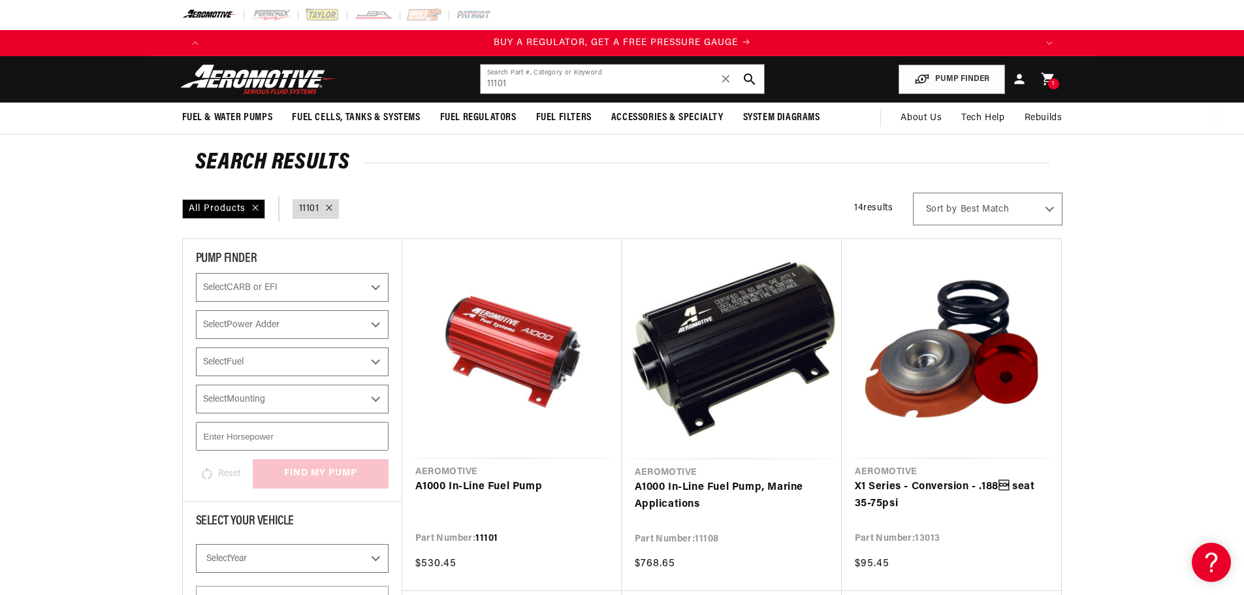
click at [220, 69] on img at bounding box center [258, 79] width 163 height 31
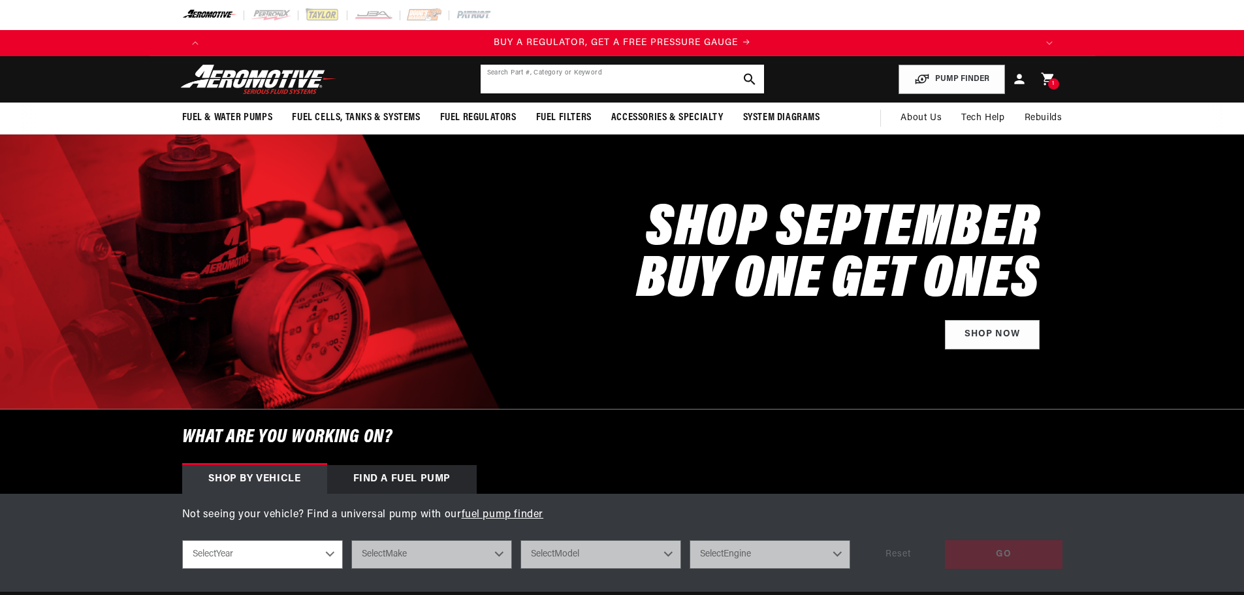
click at [550, 78] on input "text" at bounding box center [622, 79] width 283 height 29
type input "11101"
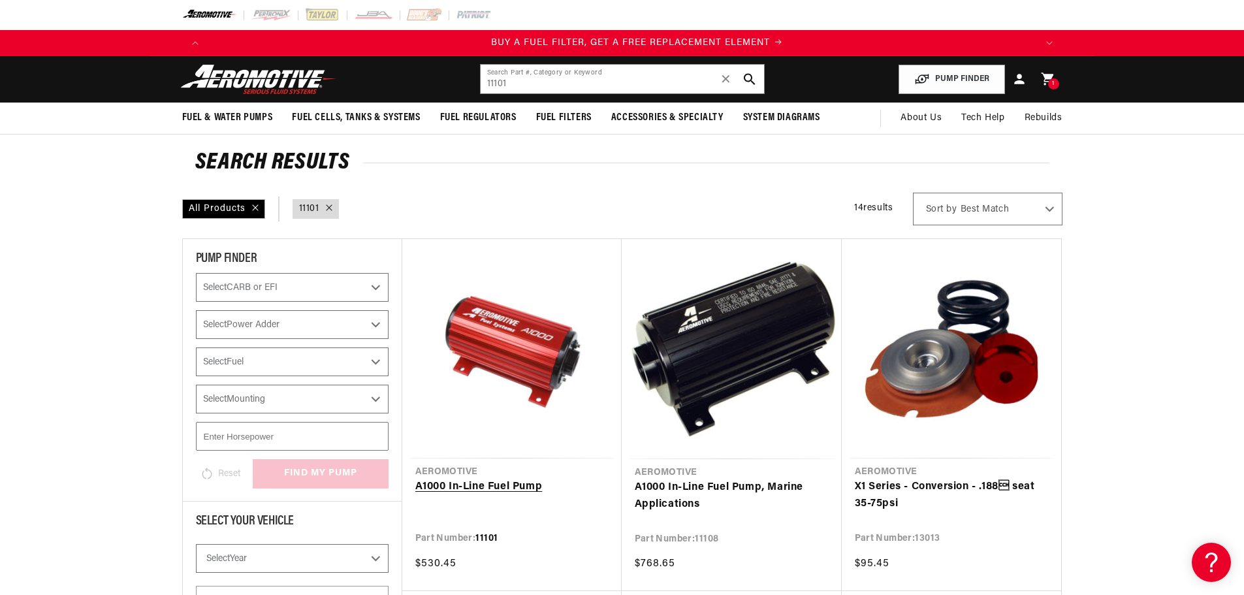
scroll to position [0, 828]
click at [485, 479] on link "A1000 In-Line Fuel Pump" at bounding box center [511, 487] width 193 height 17
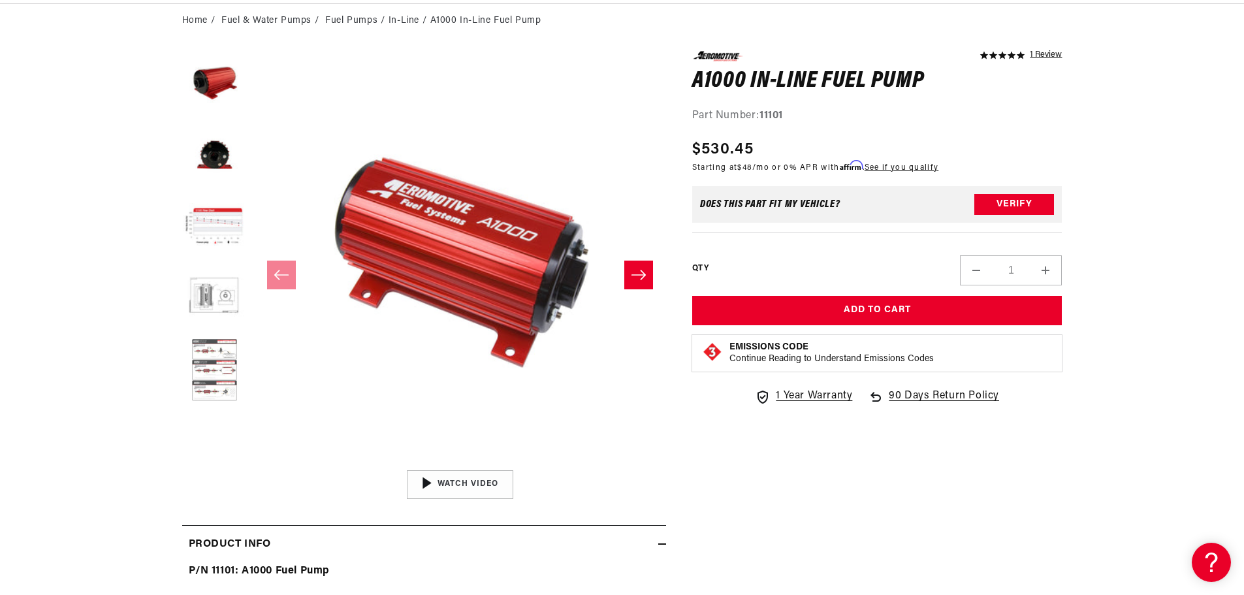
click at [201, 370] on button "Load image 6 in gallery view" at bounding box center [214, 370] width 65 height 65
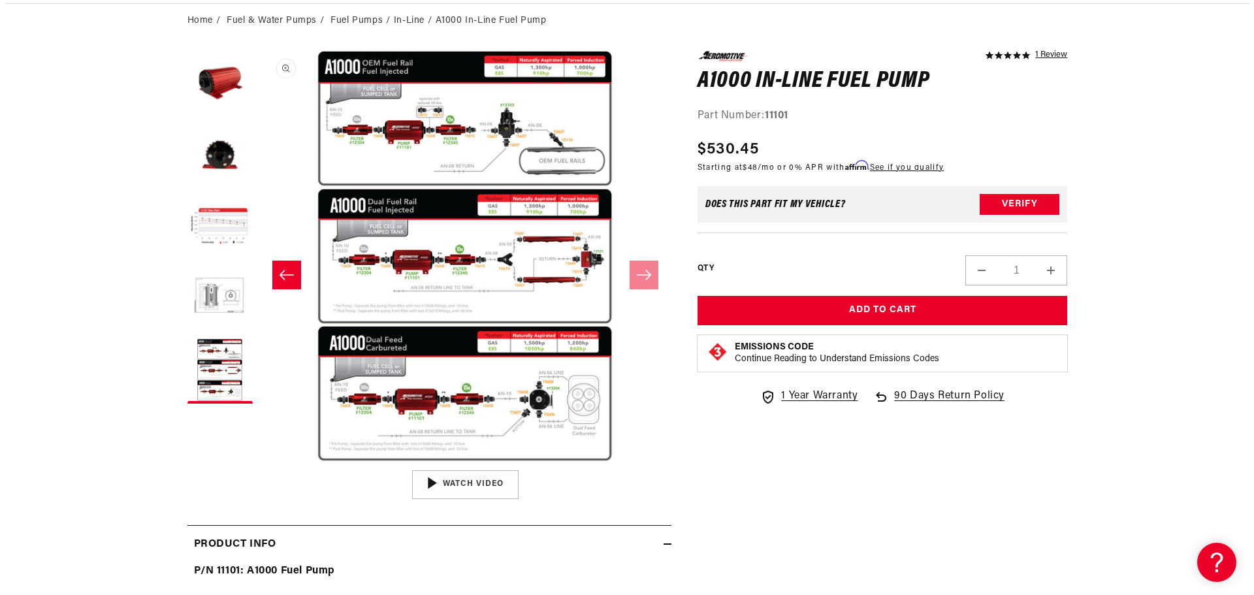
scroll to position [0, 828]
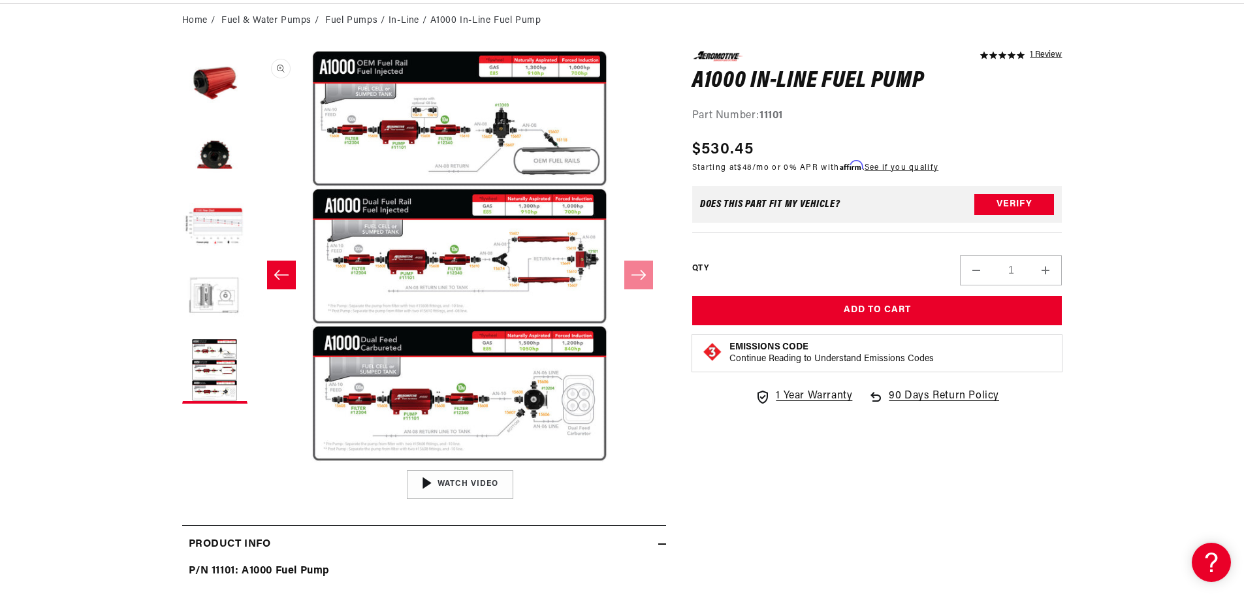
click at [253, 463] on button "Open media 6 in modal" at bounding box center [253, 463] width 0 height 0
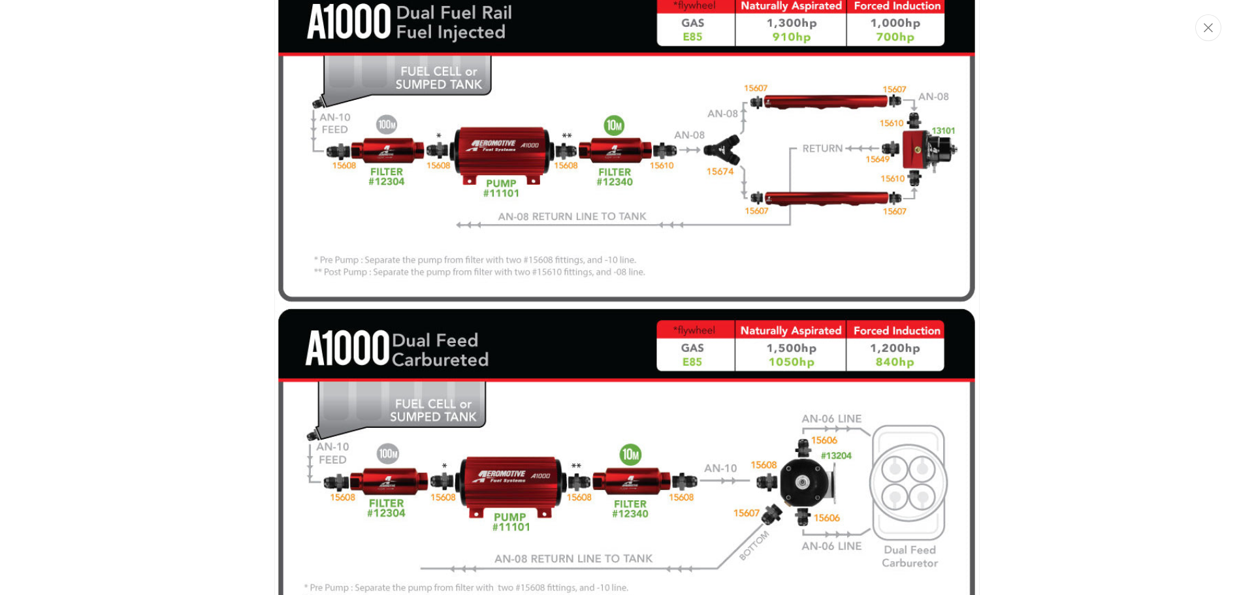
scroll to position [2958, 0]
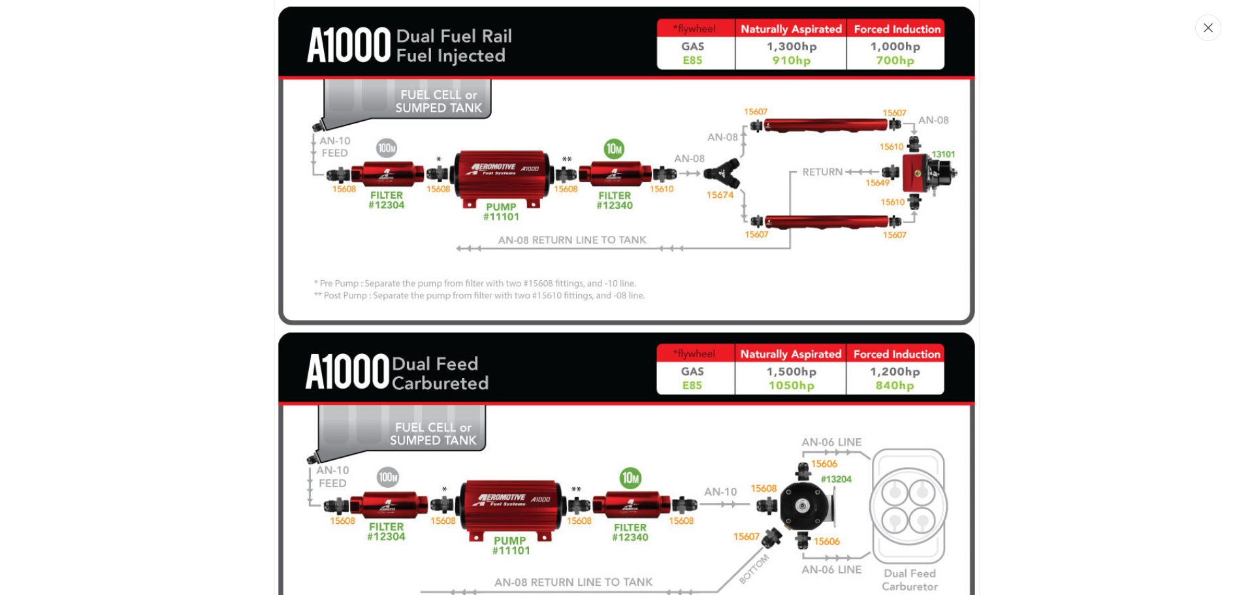
click at [1212, 39] on button "Close" at bounding box center [1208, 27] width 26 height 27
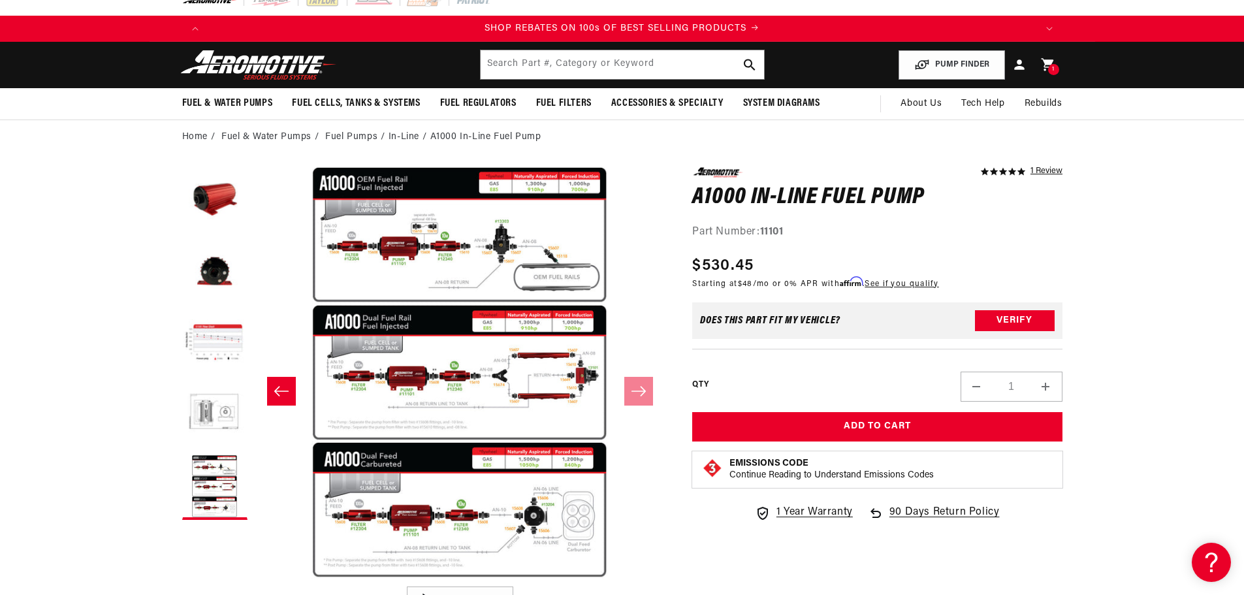
scroll to position [0, 0]
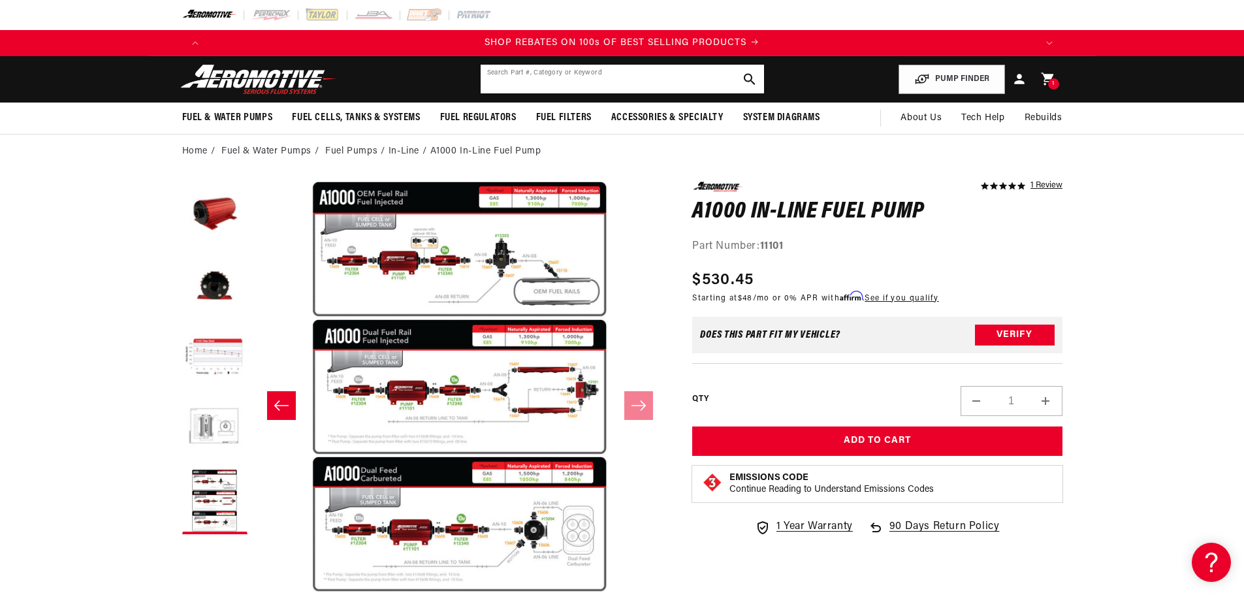
click at [555, 69] on input "text" at bounding box center [622, 79] width 283 height 29
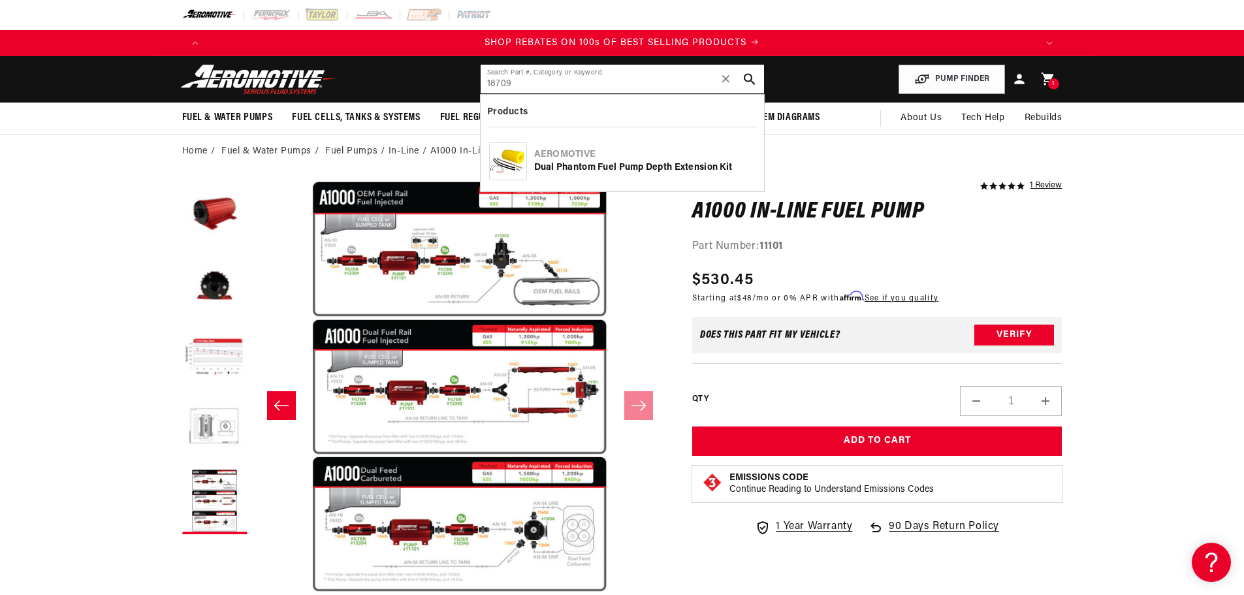
type input "18709"
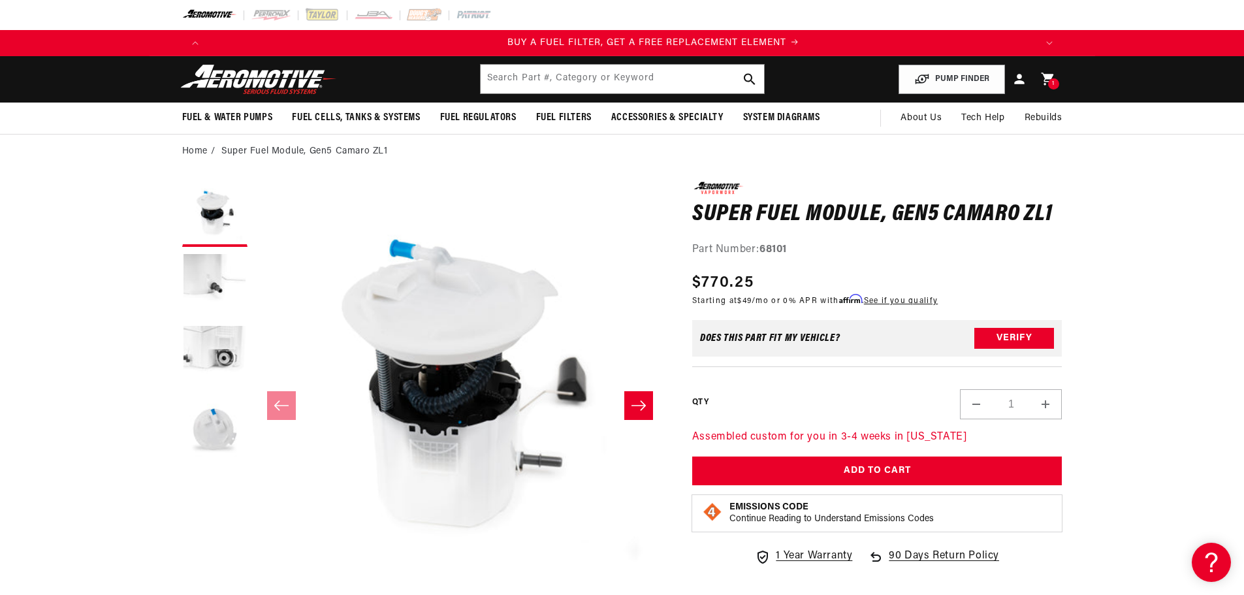
scroll to position [0, 828]
click at [558, 90] on input "text" at bounding box center [622, 79] width 283 height 29
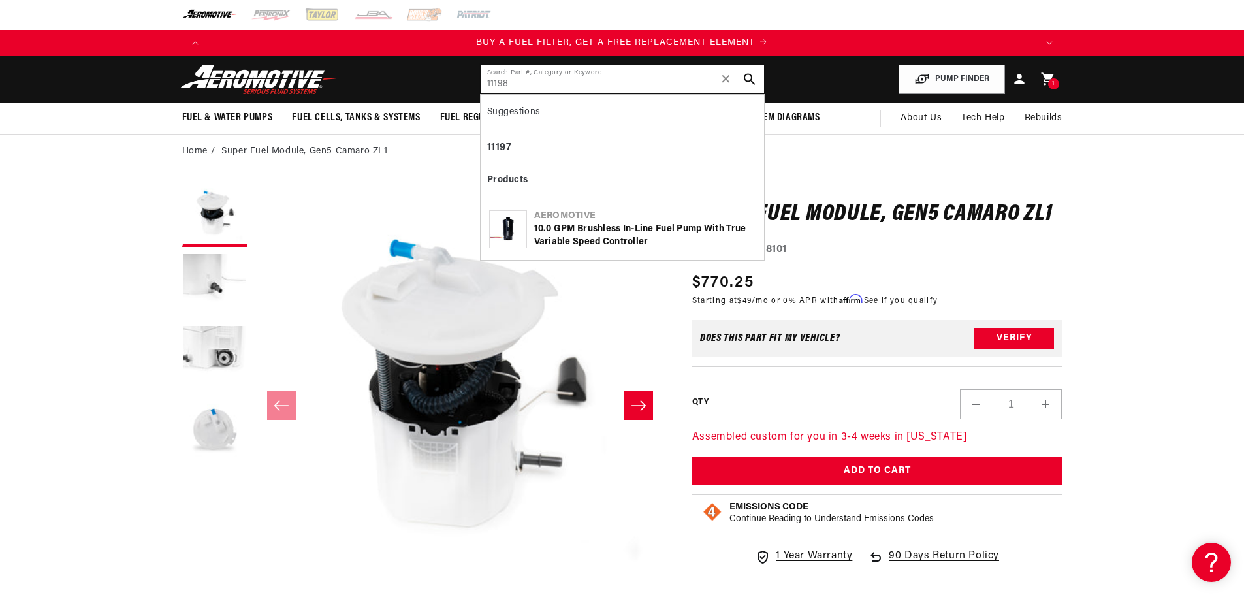
type input "11198"
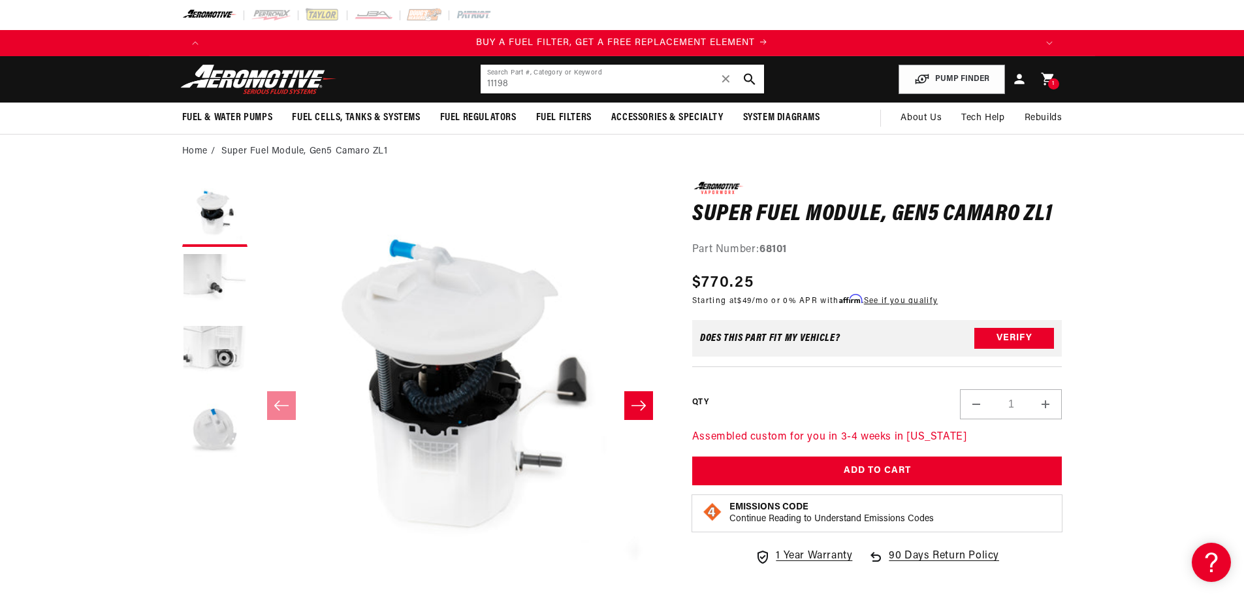
scroll to position [0, 988]
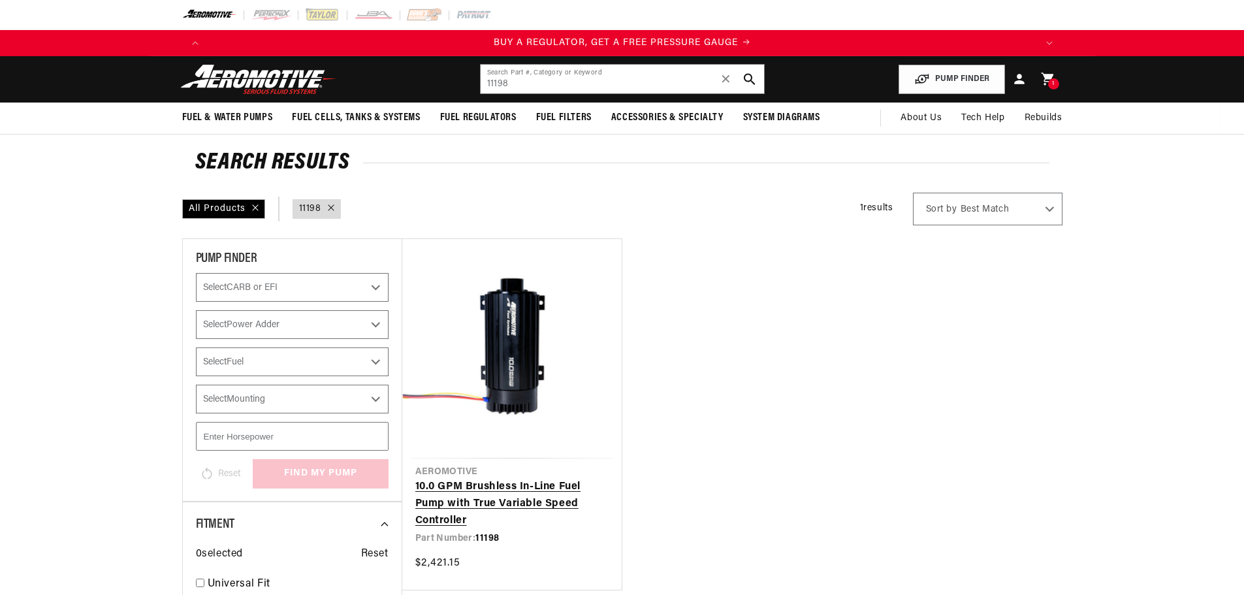
click at [548, 488] on link "10.0 GPM Brushless In-Line Fuel Pump with True Variable Speed Controller" at bounding box center [511, 504] width 193 height 50
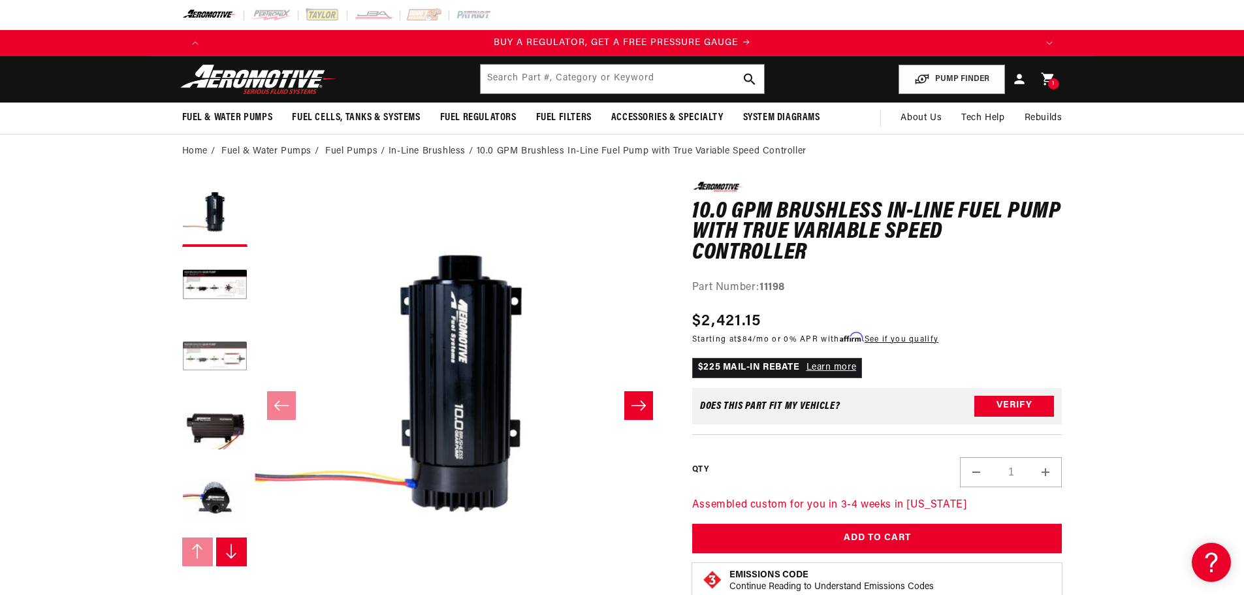
click at [188, 355] on button "Load image 3 in gallery view" at bounding box center [214, 357] width 65 height 65
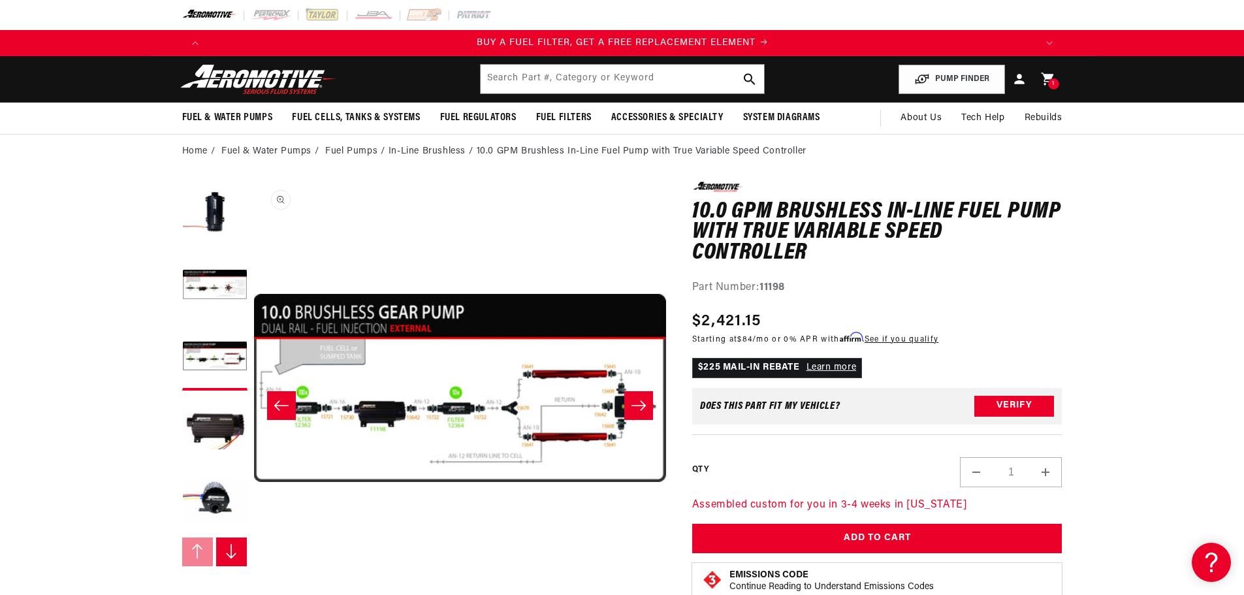
scroll to position [0, 828]
click at [253, 594] on button "Open media 3 in modal" at bounding box center [253, 594] width 0 height 0
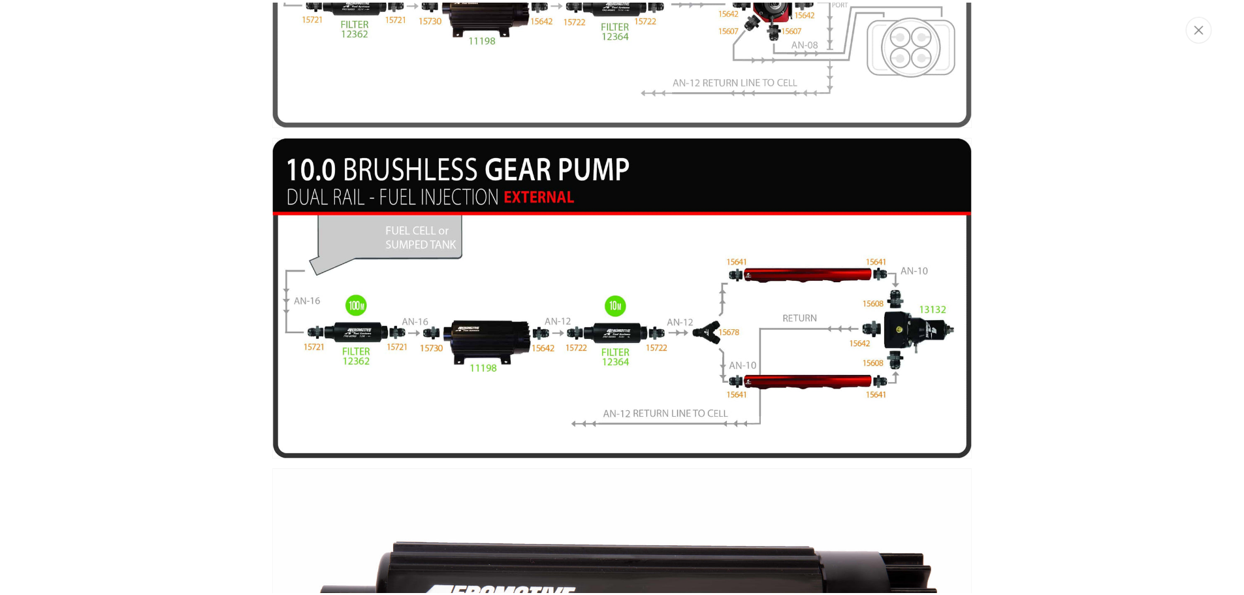
scroll to position [0, 1656]
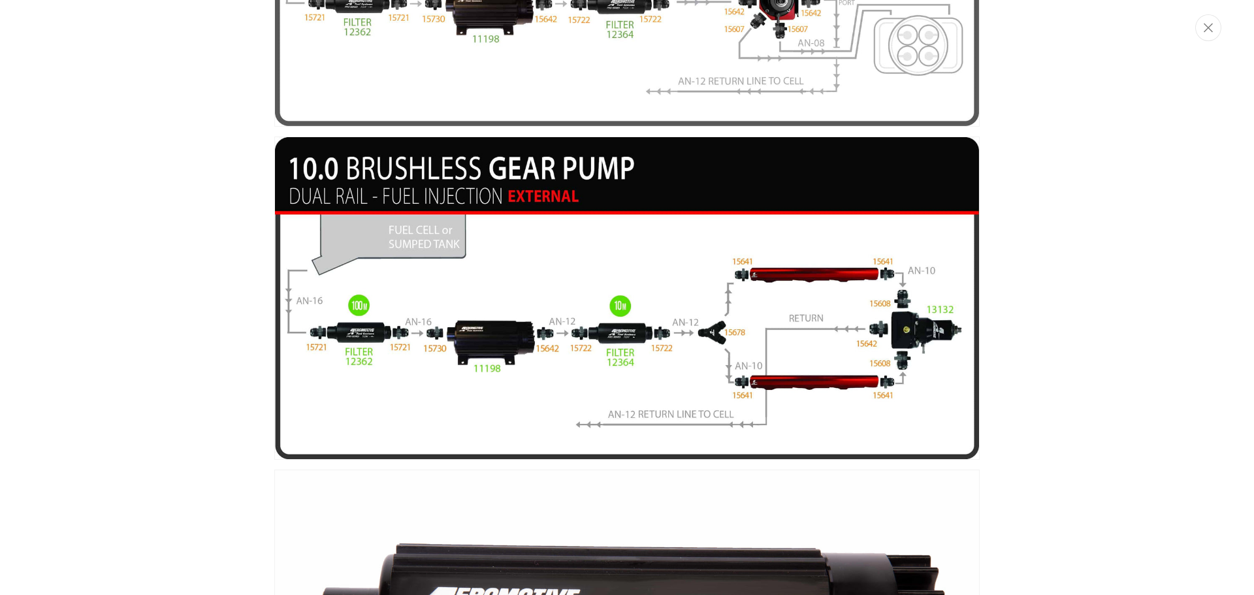
drag, startPoint x: 1202, startPoint y: 240, endPoint x: 1211, endPoint y: 167, distance: 74.3
click at [1203, 236] on div "Media gallery" at bounding box center [627, 297] width 1254 height 595
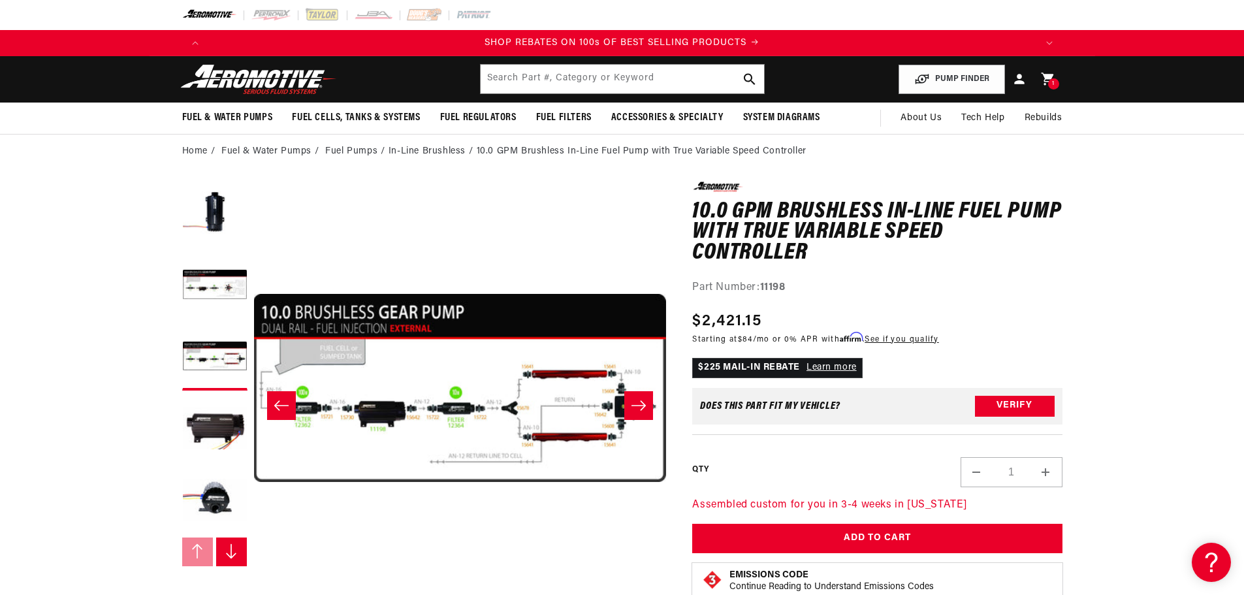
scroll to position [1, 825]
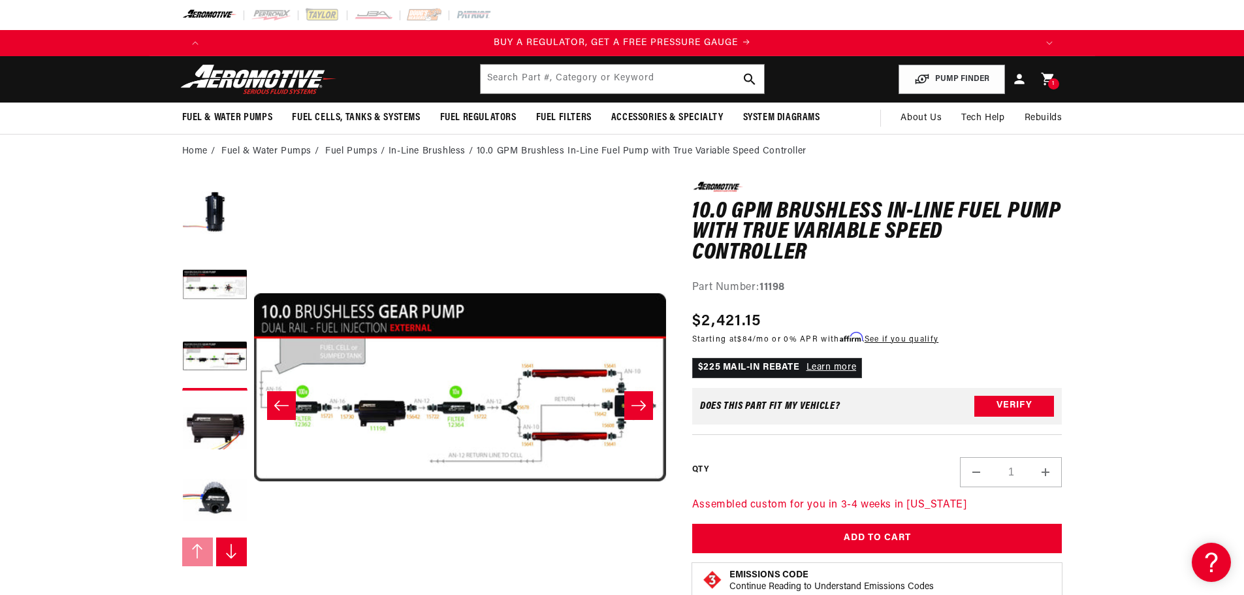
click at [231, 86] on img at bounding box center [258, 79] width 163 height 31
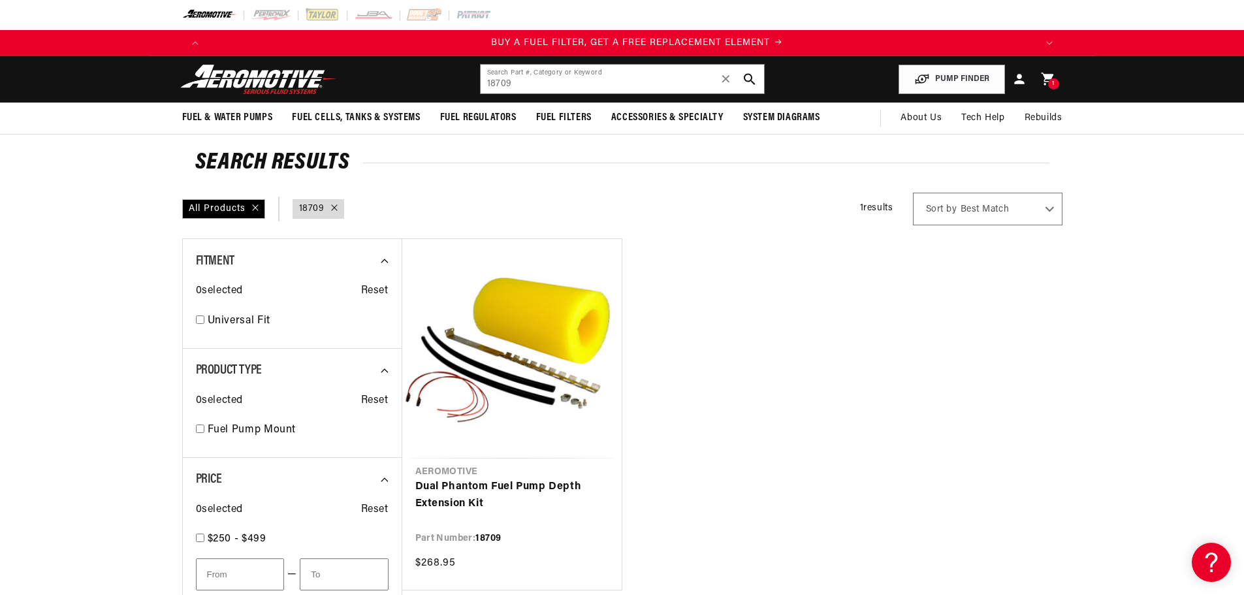
scroll to position [0, 828]
click at [742, 328] on ul "Aeromotive Dual Phantom Fuel Pump Depth Extension Kit Part Number: 18709 $268.95" at bounding box center [732, 414] width 660 height 352
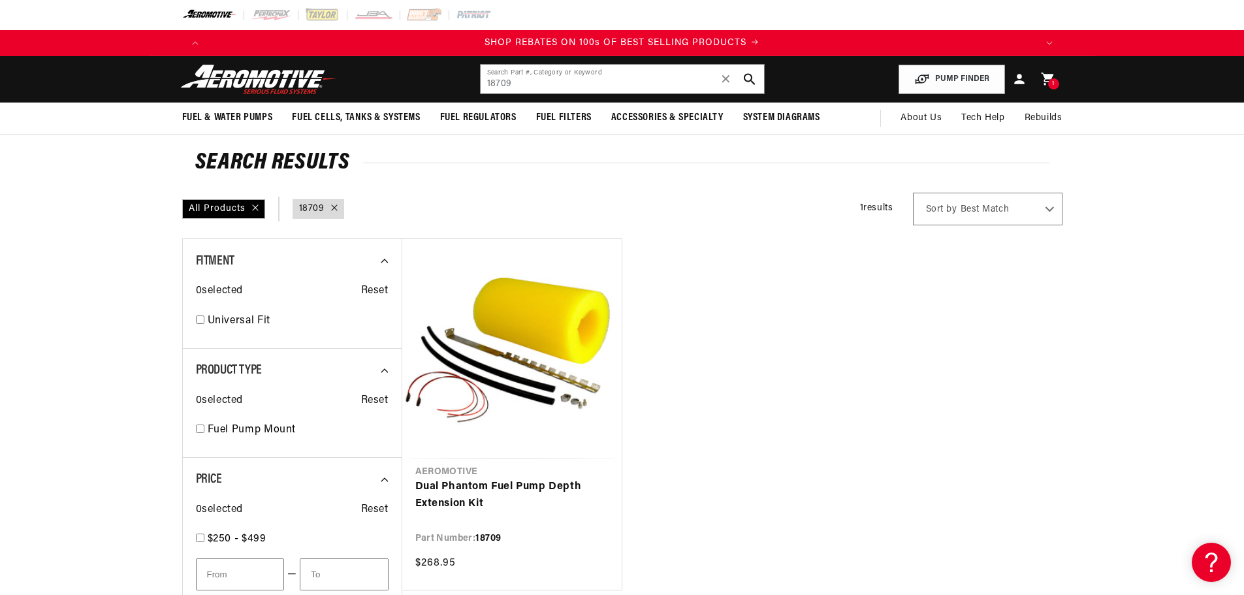
click at [742, 328] on ul "Aeromotive Dual Phantom Fuel Pump Depth Extension Kit Part Number: 18709 $268.95" at bounding box center [732, 414] width 660 height 352
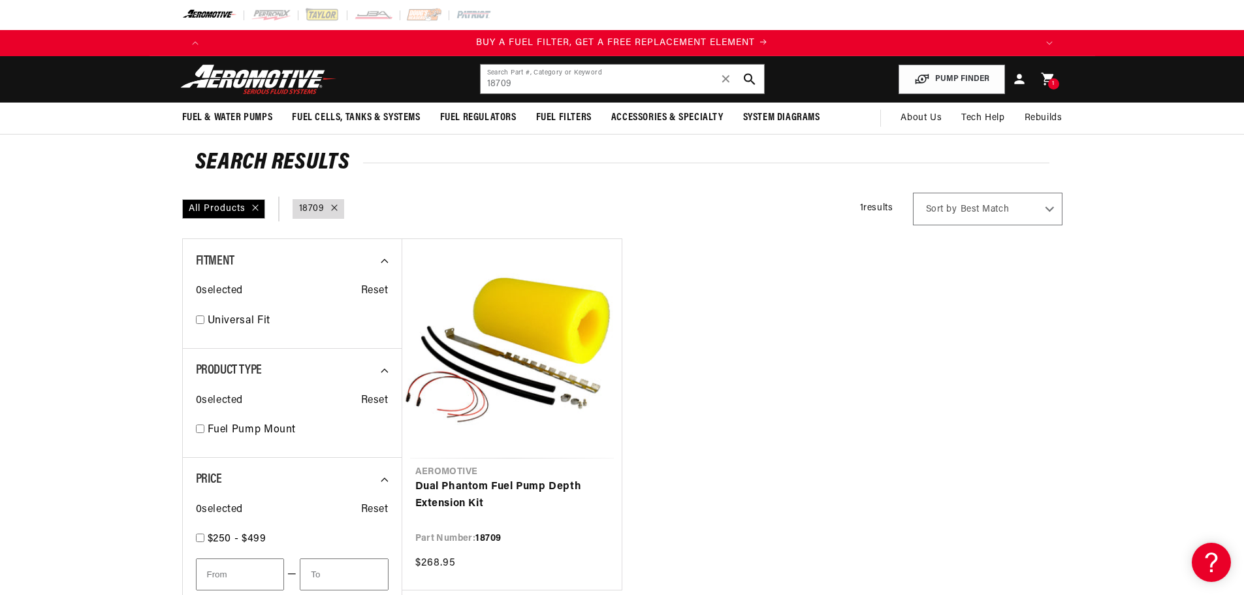
click at [718, 336] on ul "Aeromotive Dual Phantom Fuel Pump Depth Extension Kit Part Number: 18709 $268.95" at bounding box center [732, 414] width 660 height 352
click at [647, 69] on input "18709" at bounding box center [622, 79] width 283 height 29
click at [639, 78] on input "18709" at bounding box center [622, 79] width 283 height 29
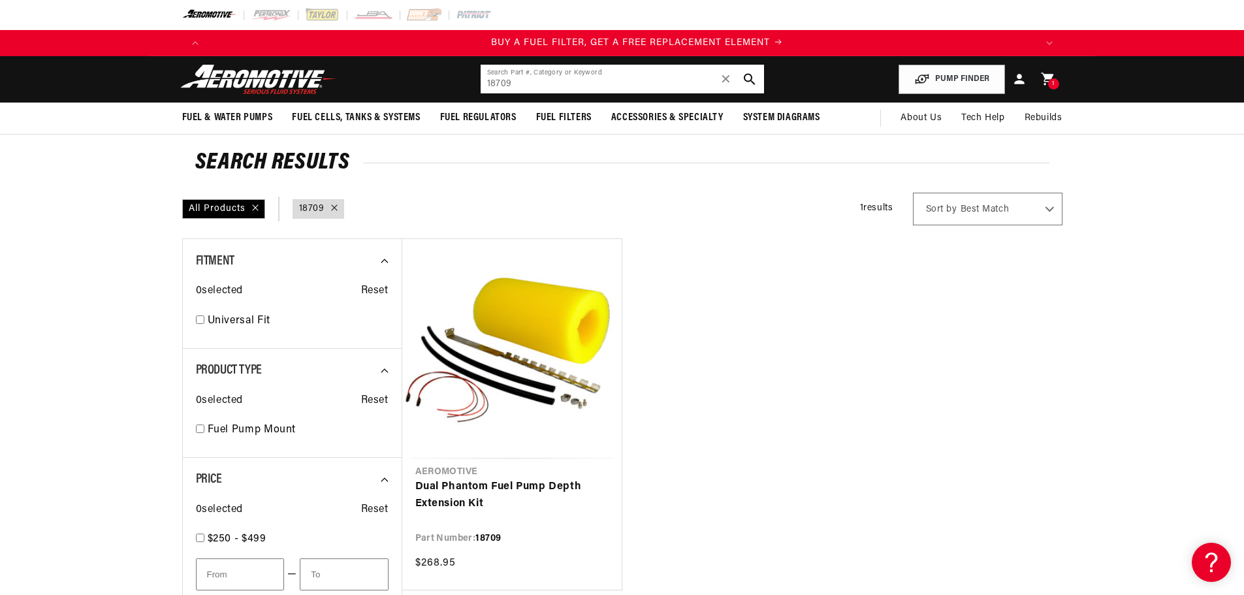
scroll to position [0, 828]
click at [579, 78] on input "18709" at bounding box center [622, 79] width 283 height 29
click at [720, 454] on ul "Aeromotive Dual Phantom Fuel Pump Depth Extension Kit Part Number: 18709 $268.95" at bounding box center [732, 414] width 660 height 352
click at [522, 82] on input "18709" at bounding box center [622, 79] width 283 height 29
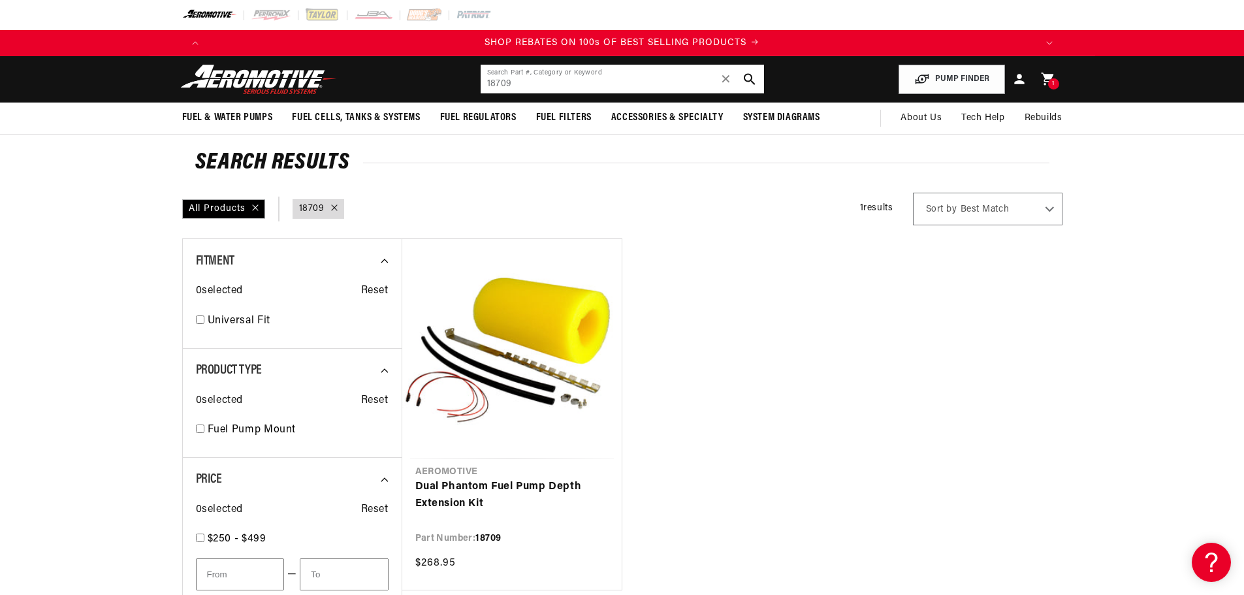
click at [522, 82] on input "18709" at bounding box center [622, 79] width 283 height 29
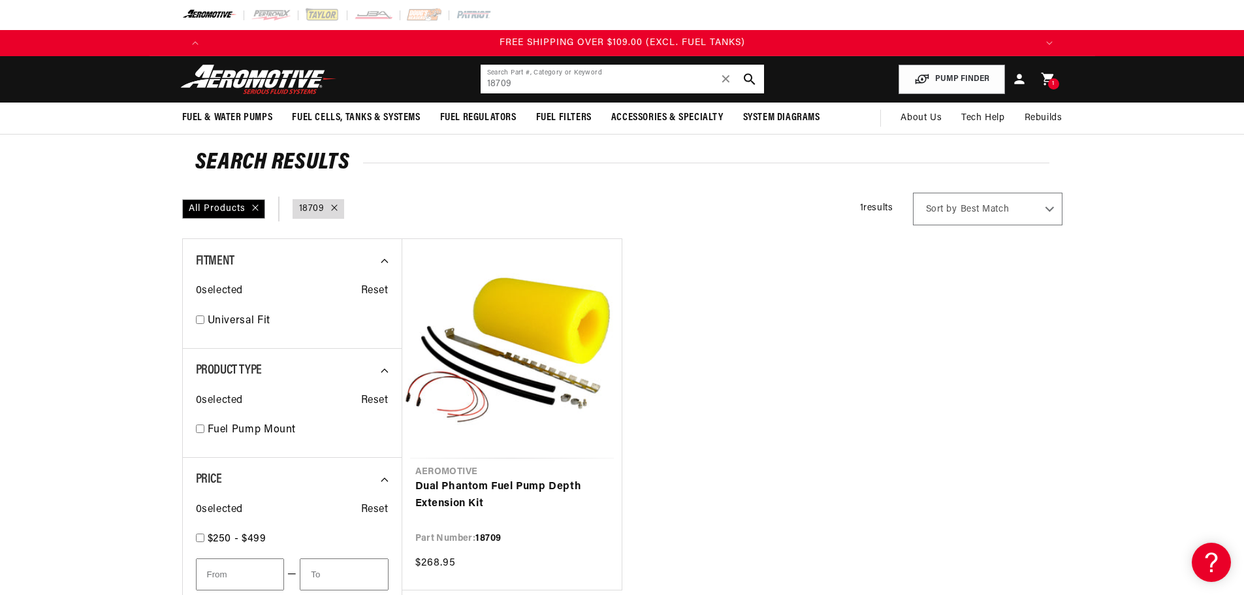
click at [522, 82] on input "18709" at bounding box center [622, 79] width 283 height 29
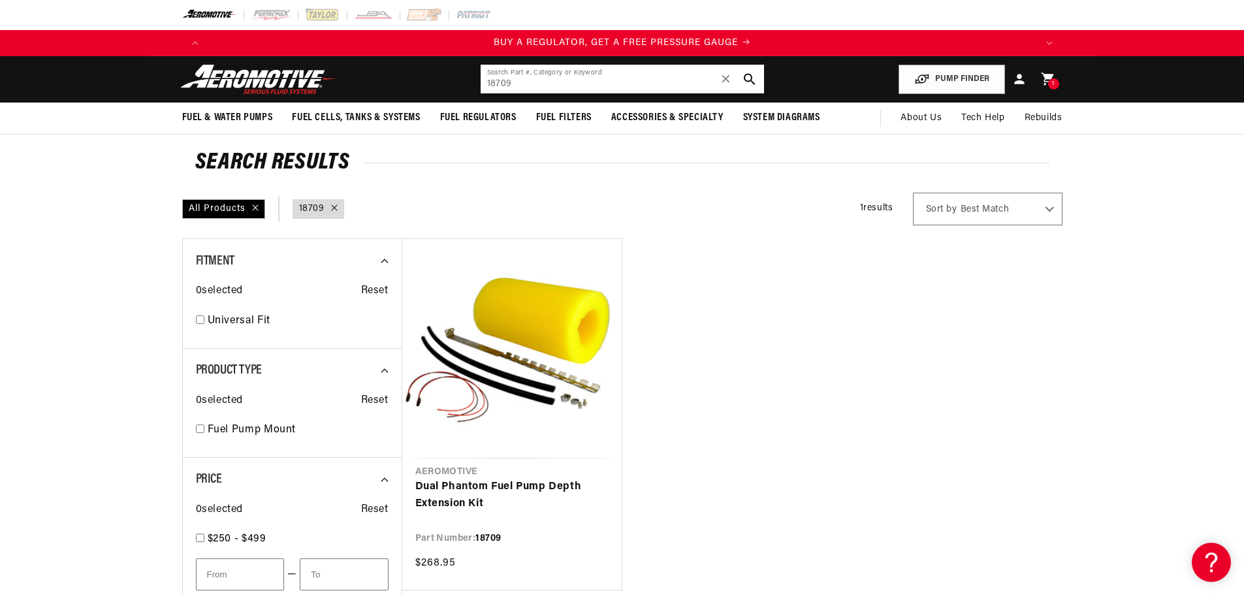
click at [522, 82] on input "18709" at bounding box center [622, 79] width 283 height 29
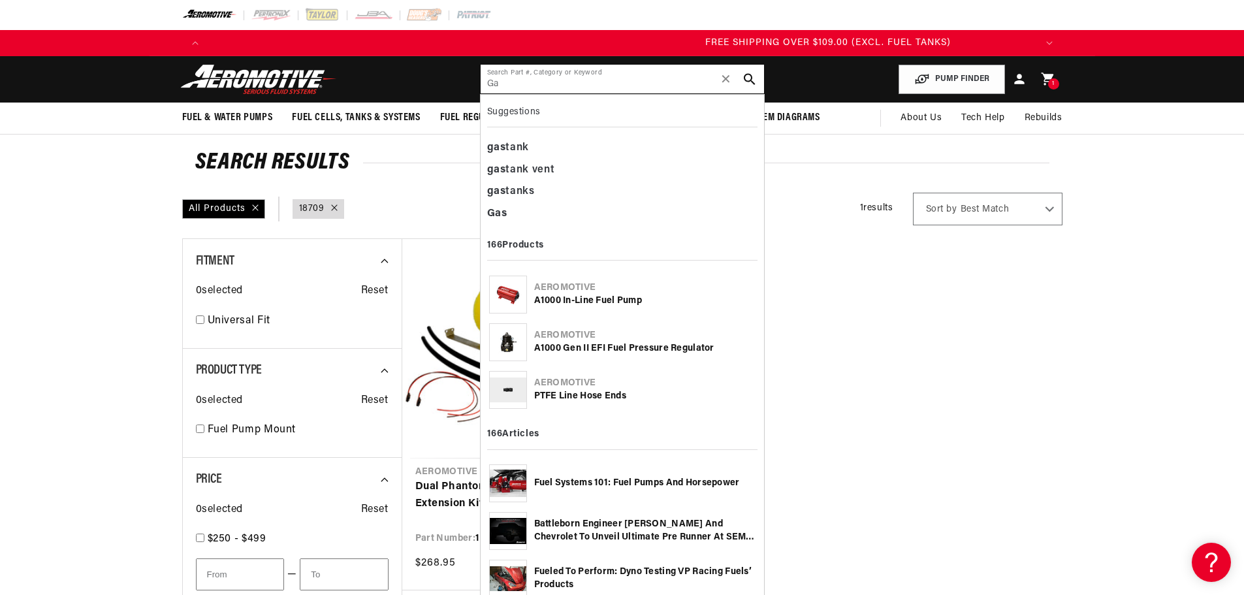
type input "G"
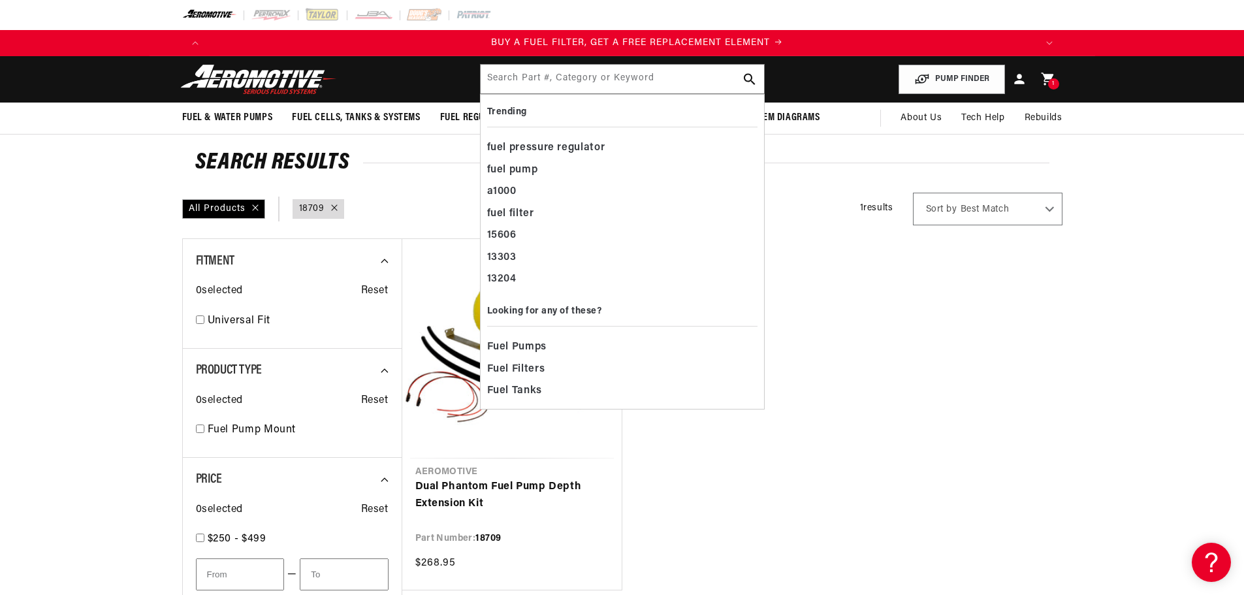
scroll to position [0, 828]
drag, startPoint x: 953, startPoint y: 434, endPoint x: 924, endPoint y: 439, distance: 29.8
click at [953, 434] on ul "Aeromotive Dual Phantom Fuel Pump Depth Extension Kit Part Number: 18709 $268.95" at bounding box center [732, 414] width 660 height 352
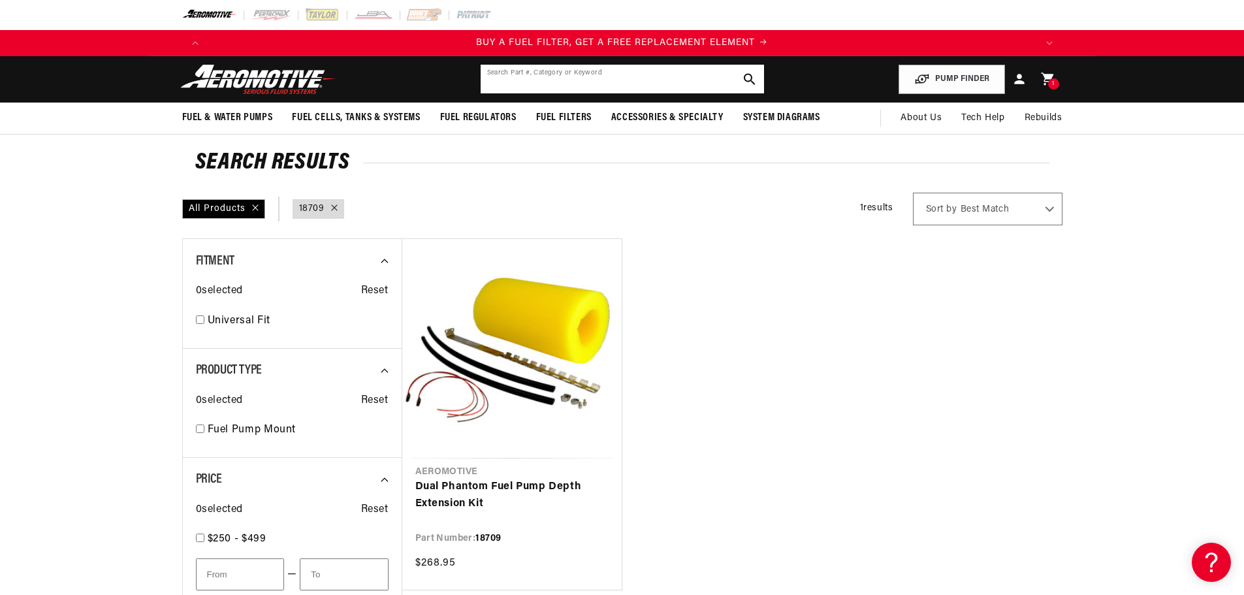
click at [562, 78] on input "text" at bounding box center [622, 79] width 283 height 29
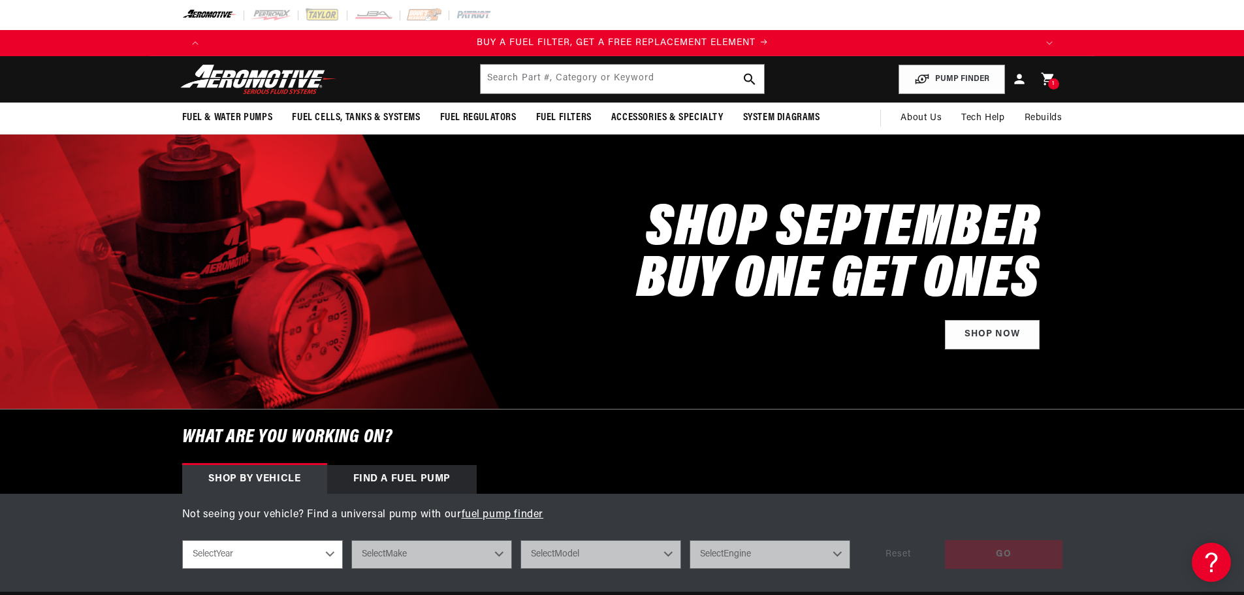
scroll to position [0, 828]
click at [516, 76] on input "text" at bounding box center [622, 79] width 283 height 29
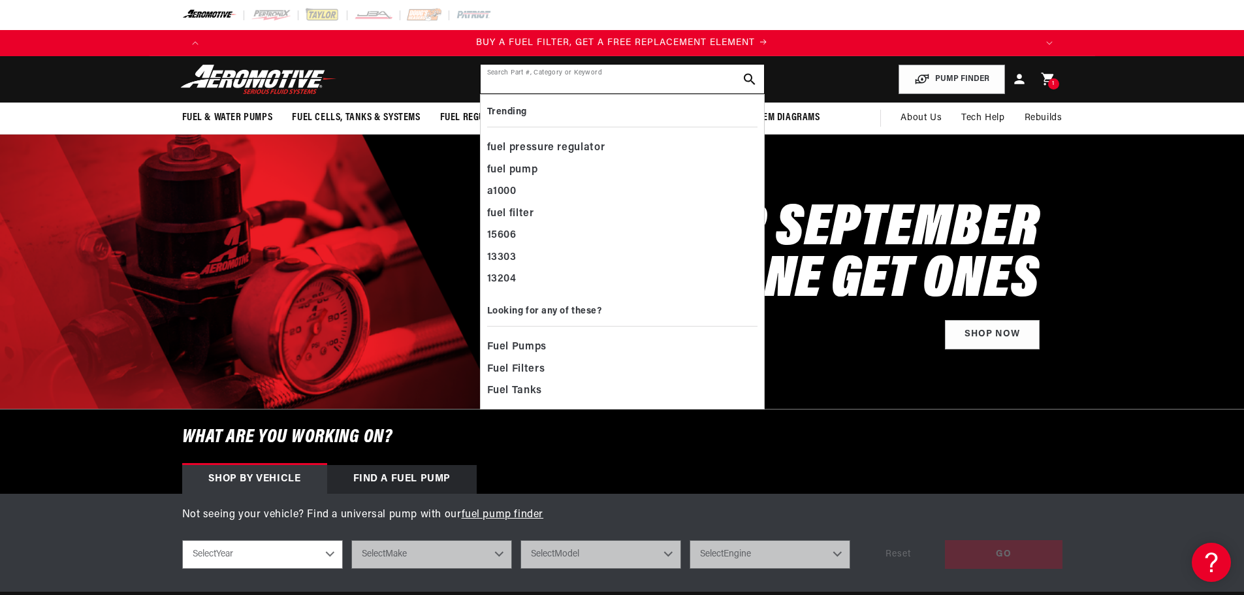
click at [584, 86] on input "text" at bounding box center [622, 79] width 283 height 29
click at [513, 89] on input "text" at bounding box center [622, 79] width 283 height 29
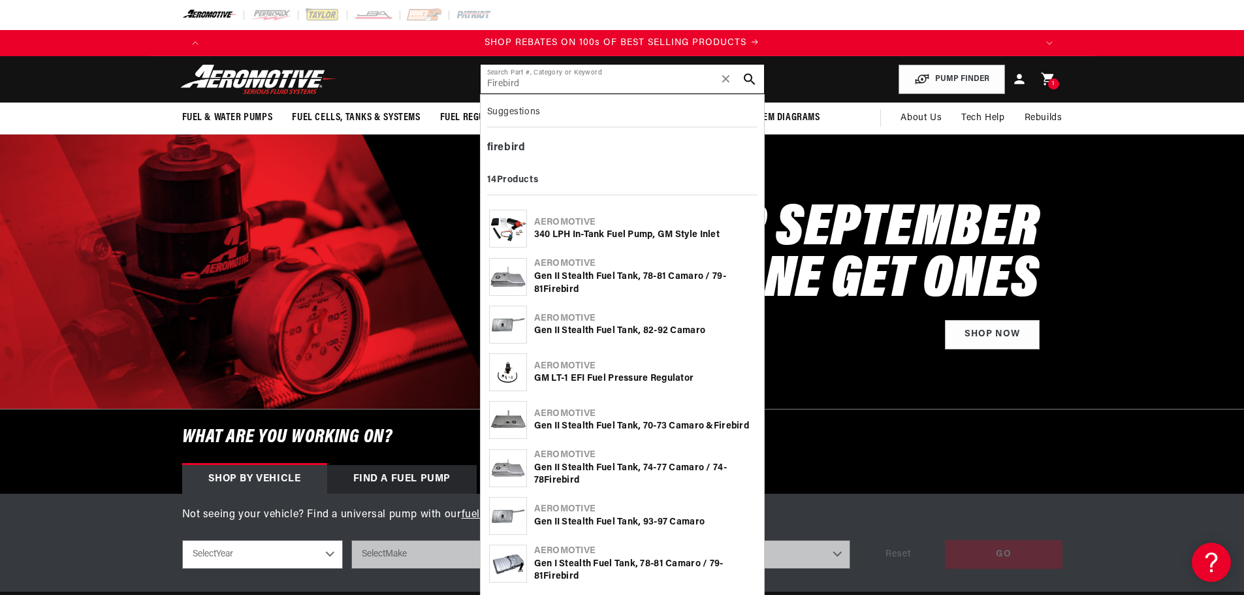
type input "Firebird"
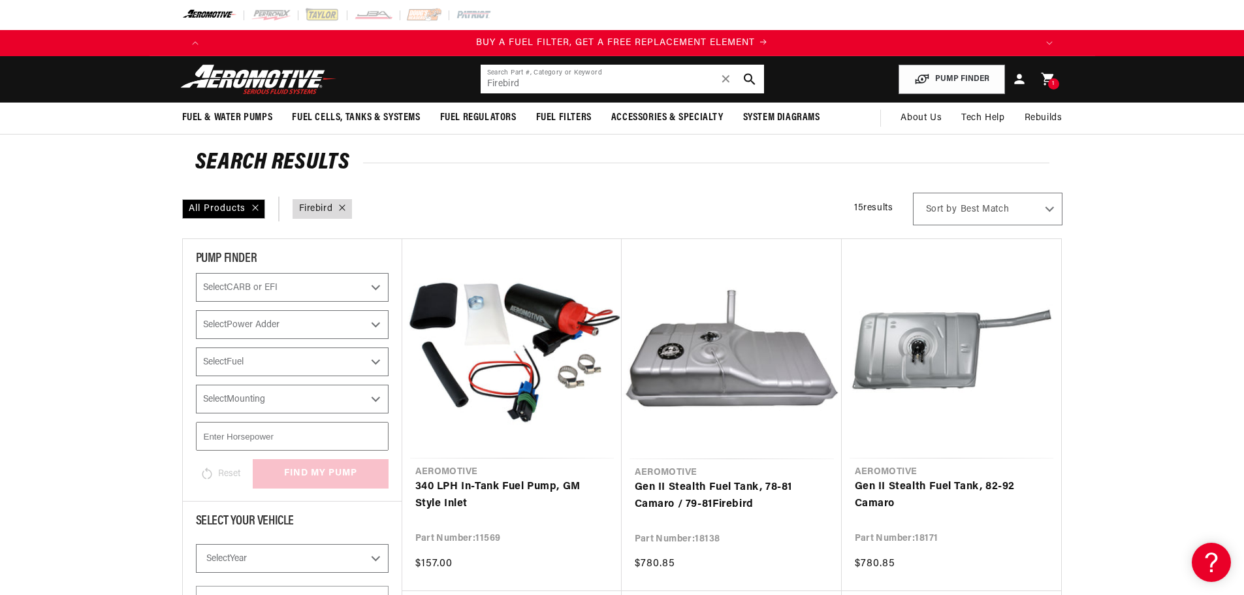
click at [525, 85] on input "Firebird" at bounding box center [622, 79] width 283 height 29
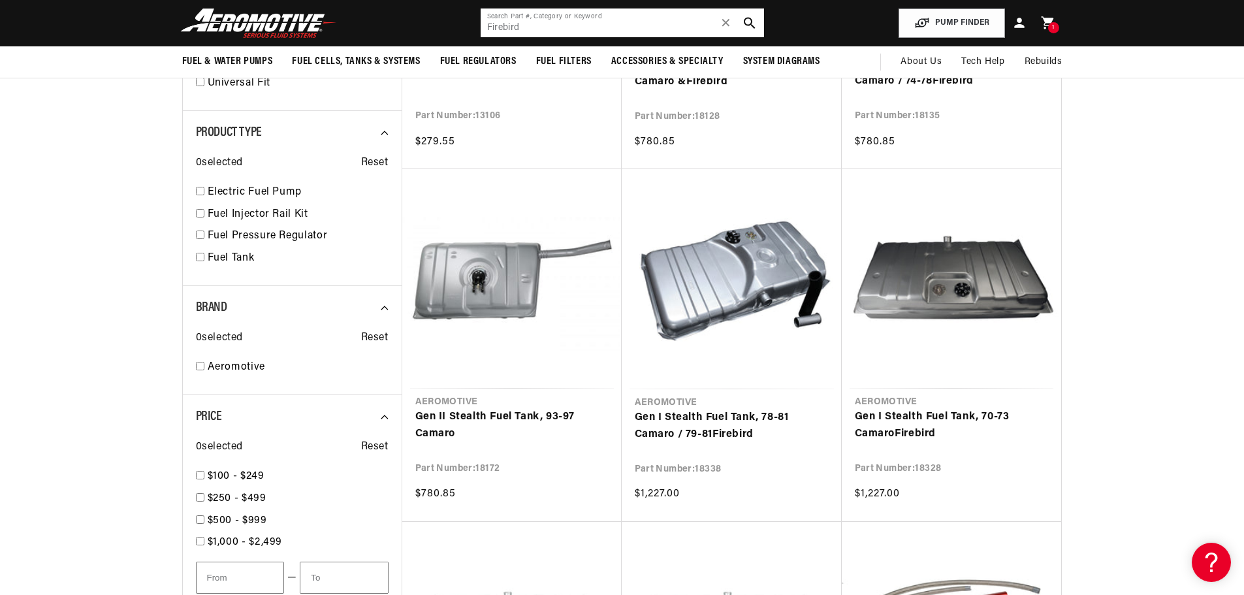
scroll to position [653, 0]
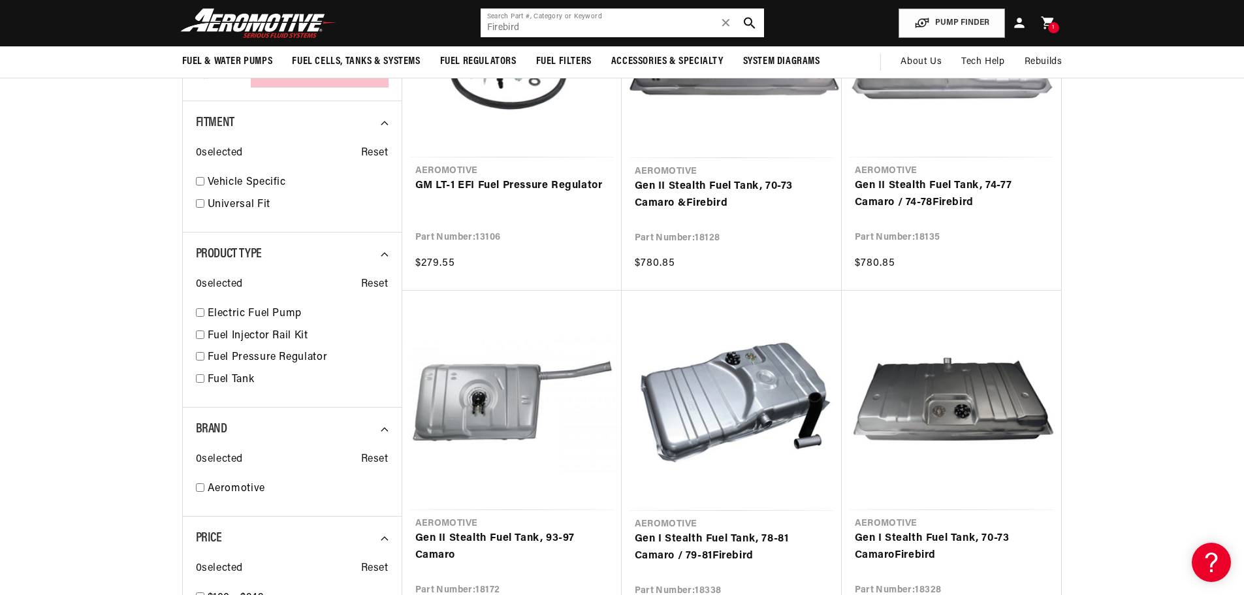
click at [516, 30] on input "Firebird" at bounding box center [622, 22] width 283 height 29
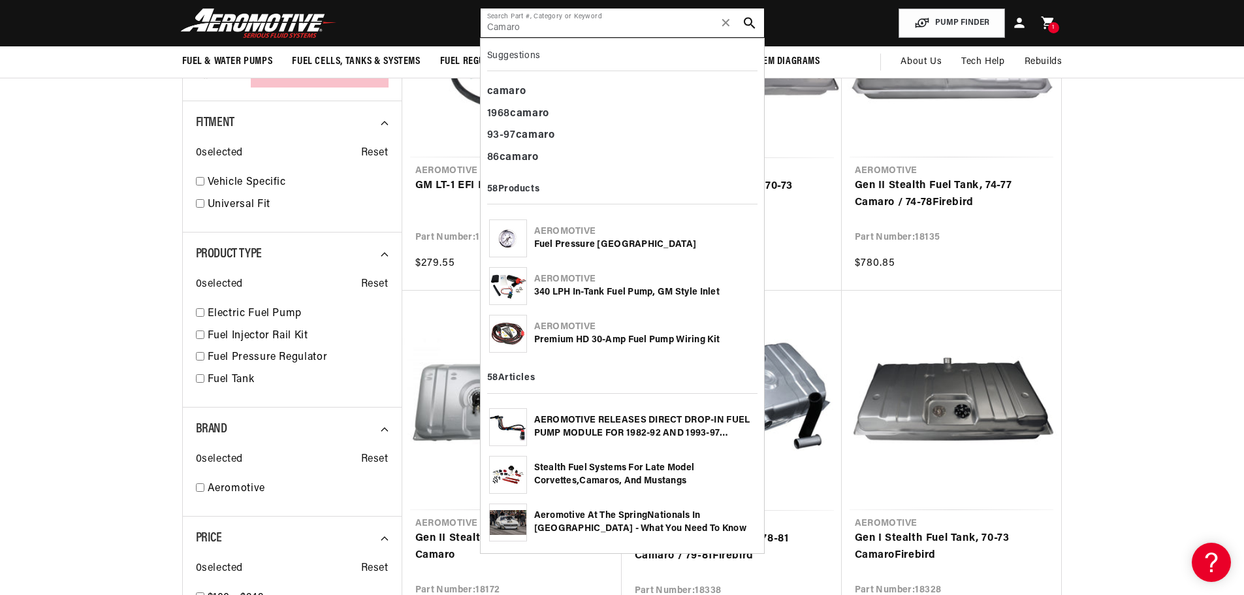
type input "Camaro"
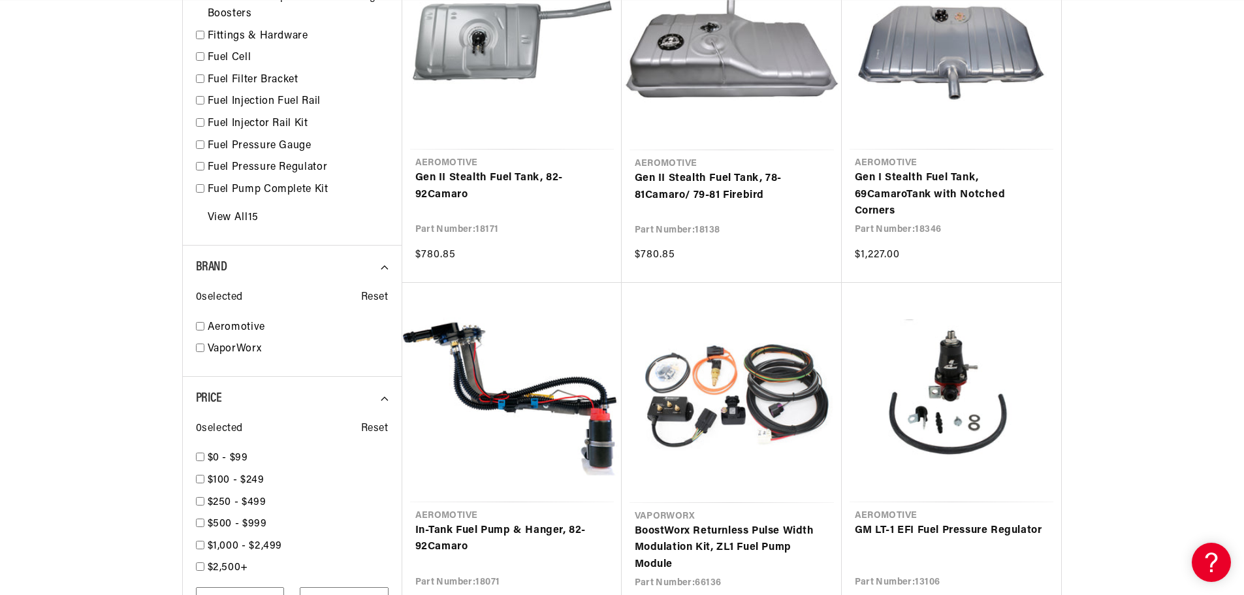
scroll to position [0, 1815]
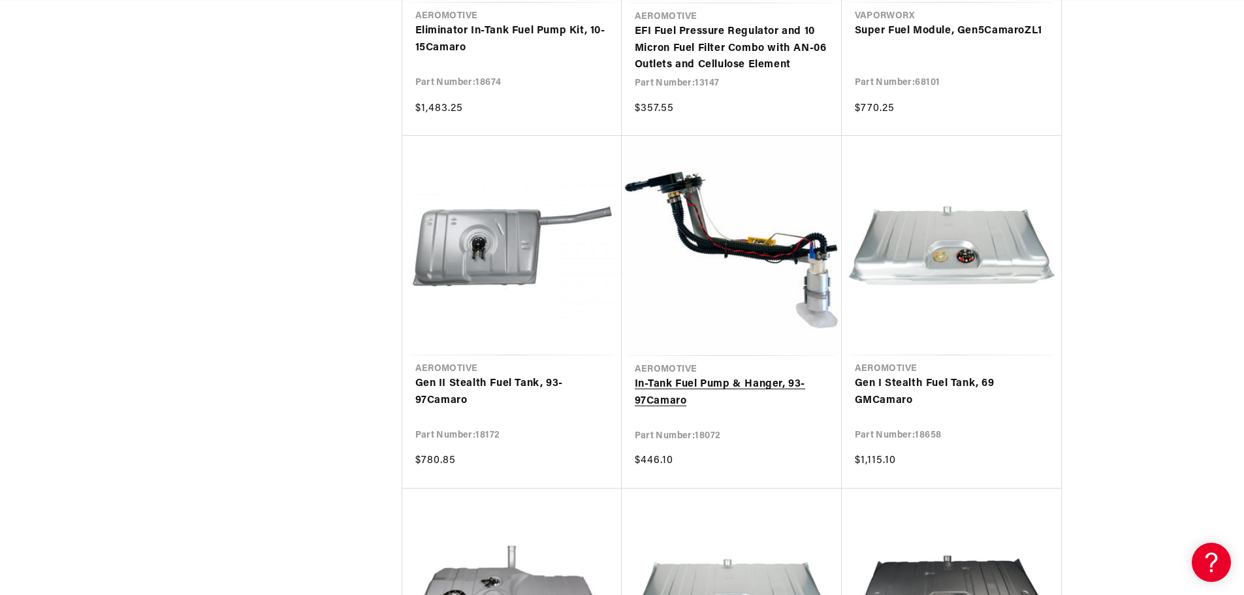
click at [748, 387] on link "In-Tank Fuel Pump & Hanger, 93-97 Camaro" at bounding box center [732, 392] width 194 height 33
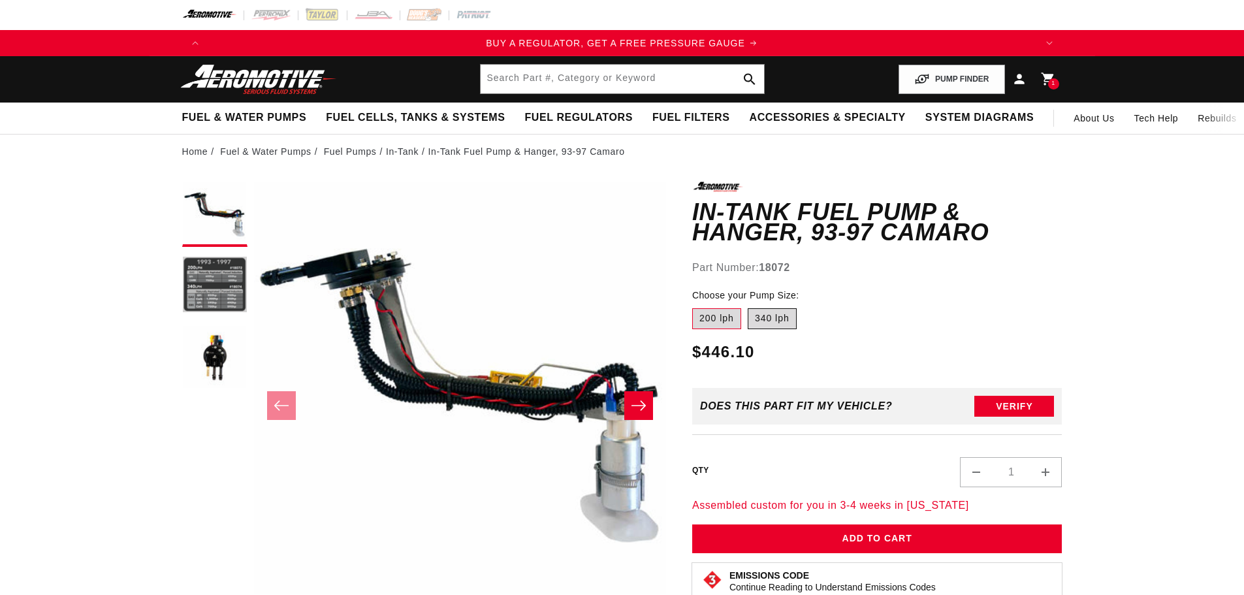
click at [767, 318] on label "340 lph" at bounding box center [772, 318] width 49 height 21
click at [748, 306] on input "340 lph" at bounding box center [748, 306] width 1 height 1
radio input "true"
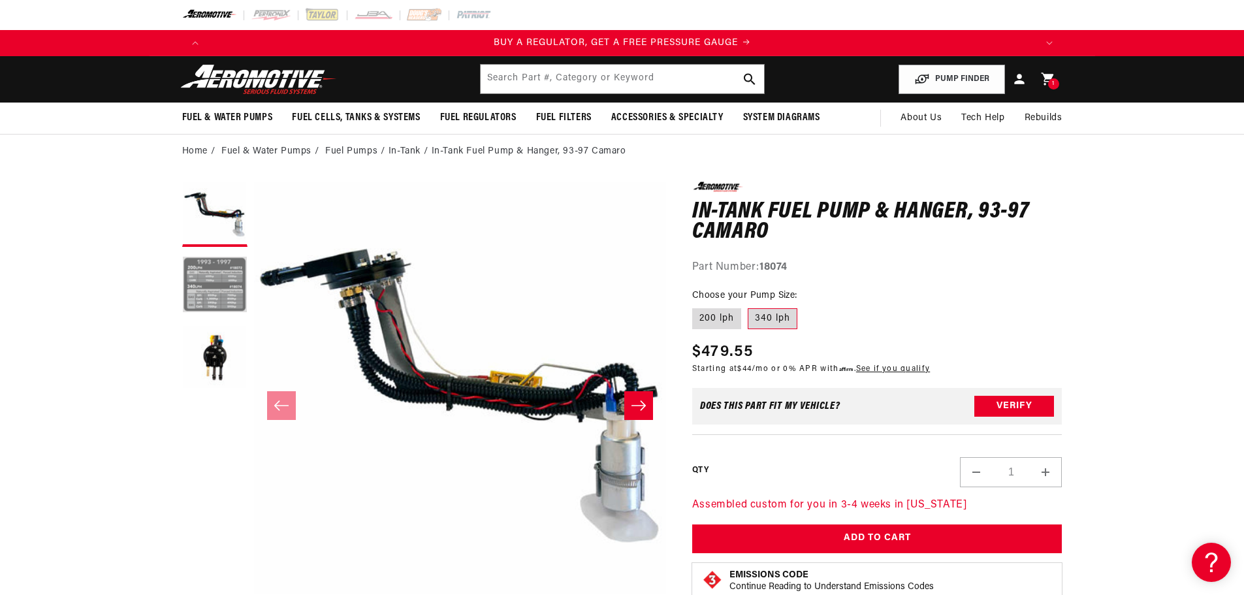
click at [226, 293] on button "Load image 2 in gallery view" at bounding box center [214, 285] width 65 height 65
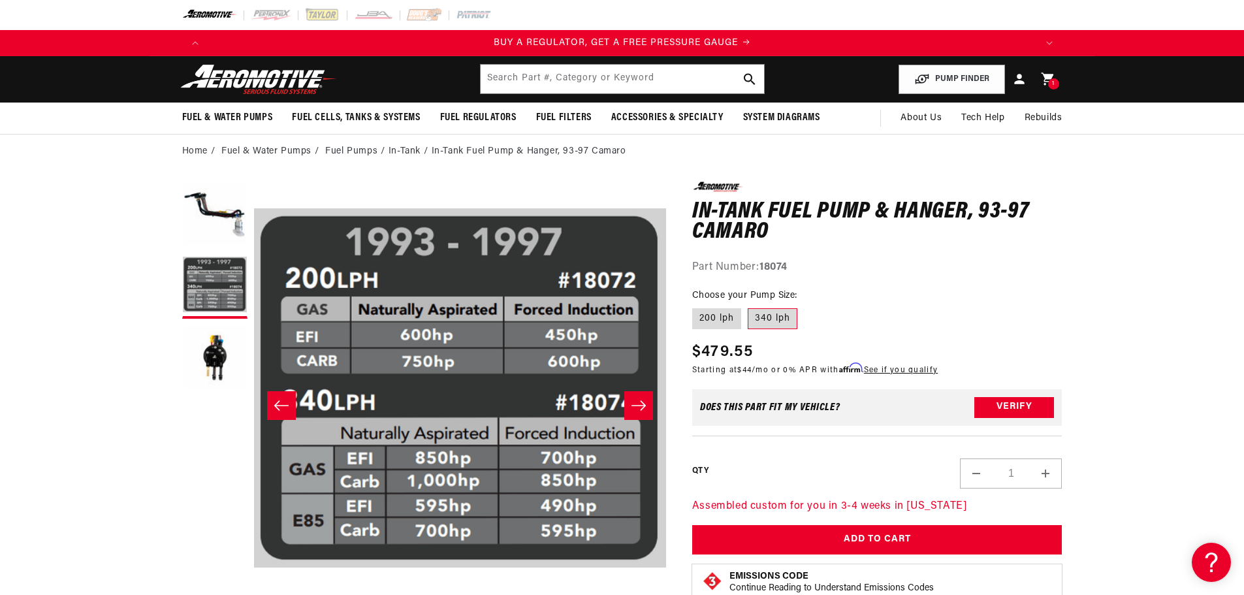
click at [1060, 302] on fieldset "Choose your Pump Size: 200 lph 340 lph" at bounding box center [877, 310] width 370 height 42
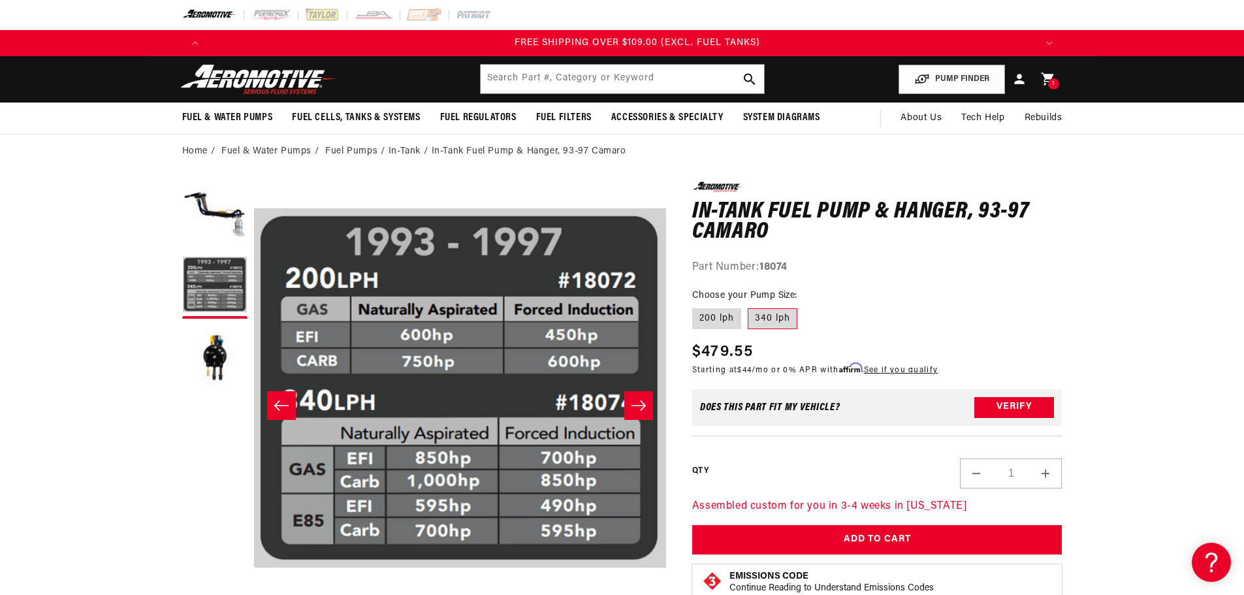
scroll to position [0, 2484]
click at [998, 304] on fieldset "Choose your Pump Size: 200 lph 340 lph" at bounding box center [877, 310] width 370 height 42
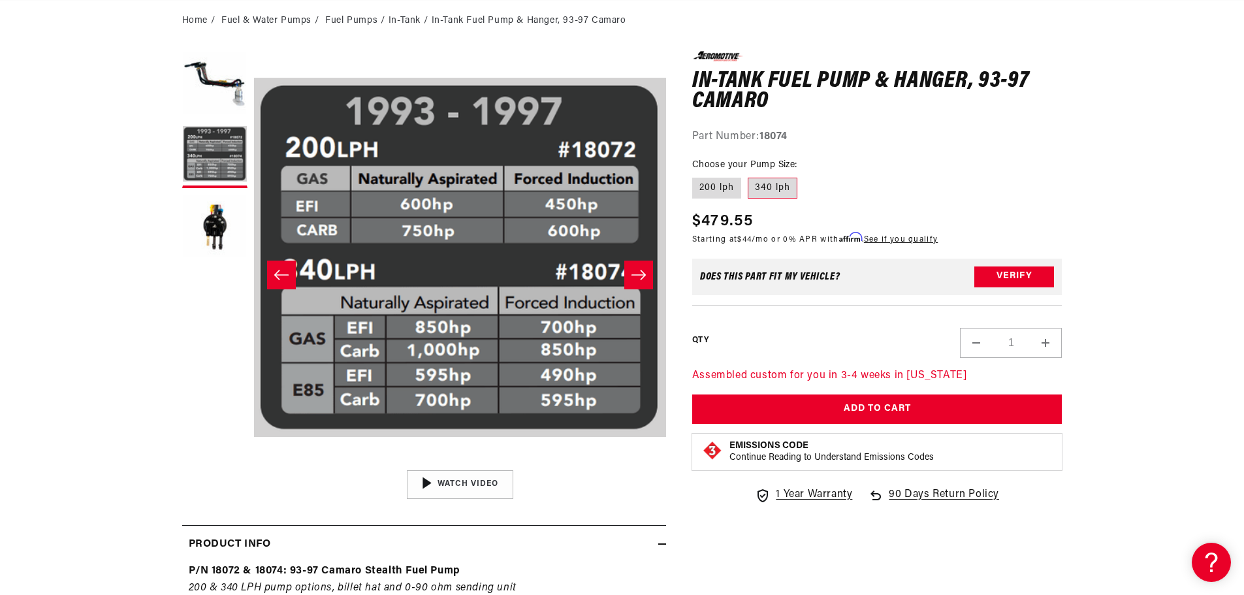
scroll to position [0, 0]
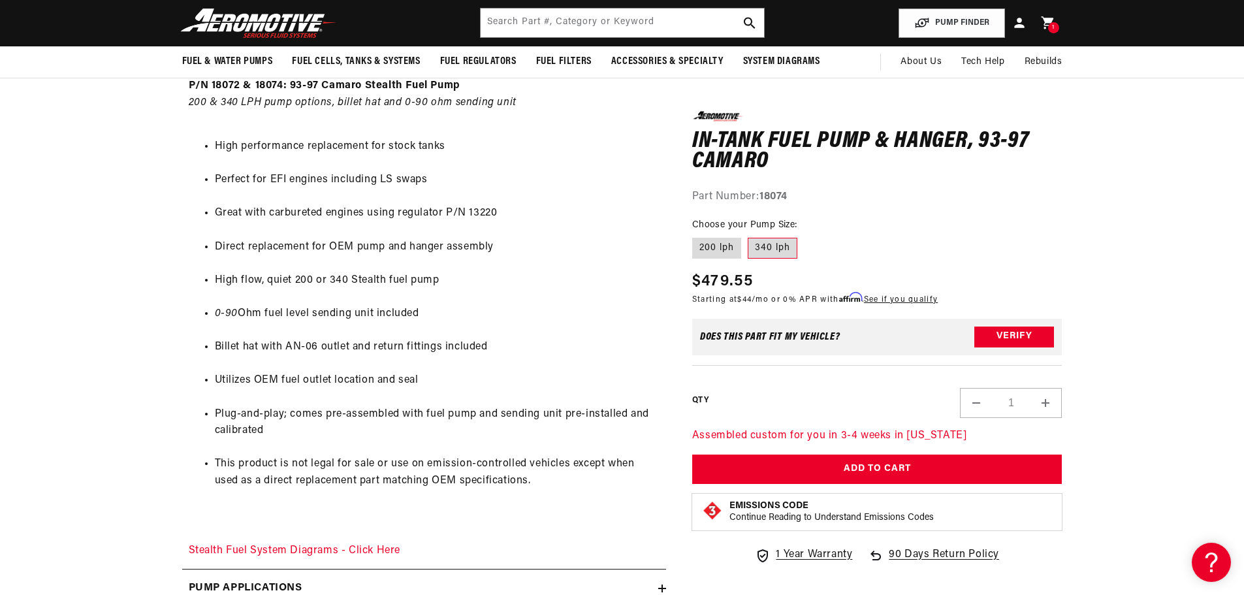
scroll to position [588, 0]
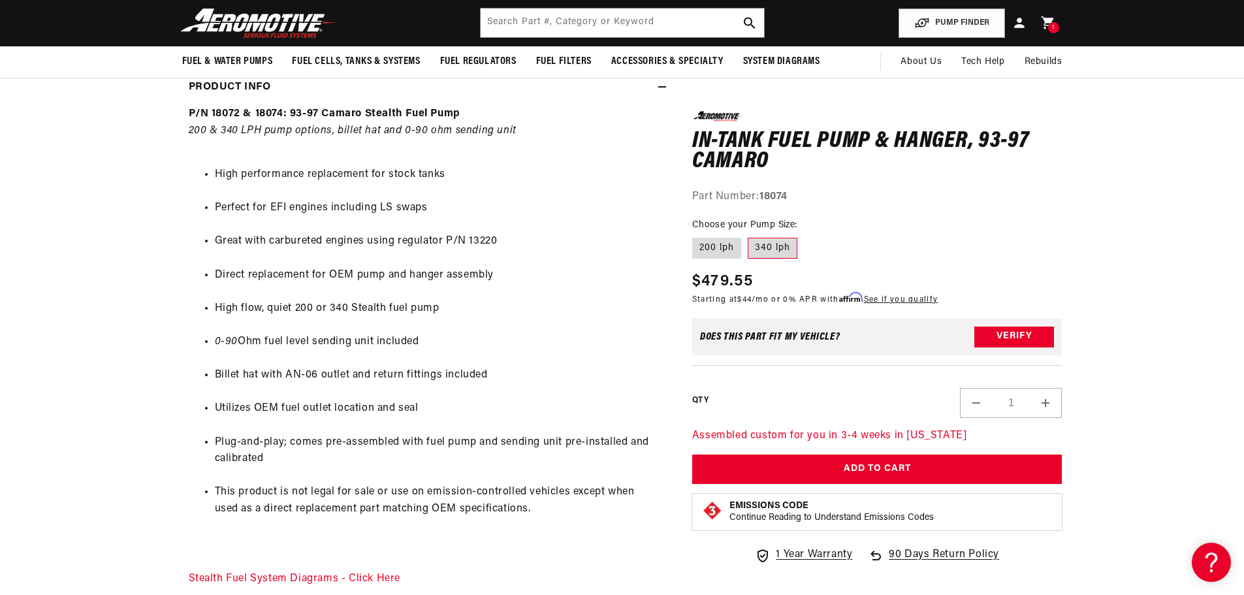
click at [1109, 261] on section "0.0 star rating Write a review In-Tank Fuel Pump & Hanger, 93-97 Camaro In-Tank…" at bounding box center [622, 214] width 1244 height 1267
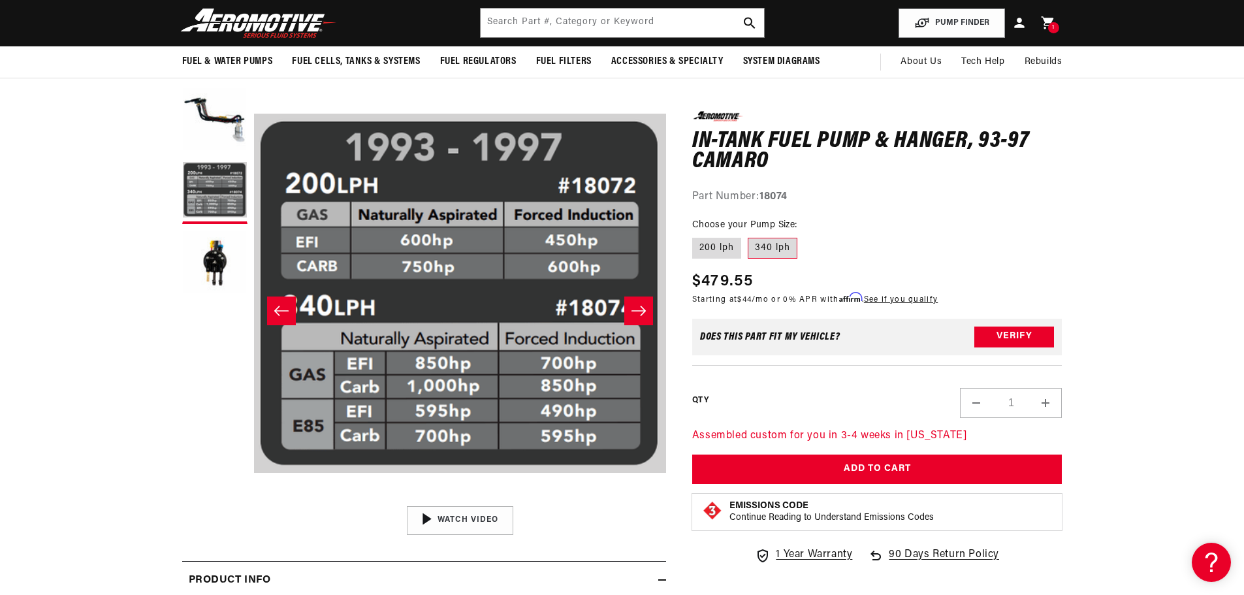
scroll to position [0, 0]
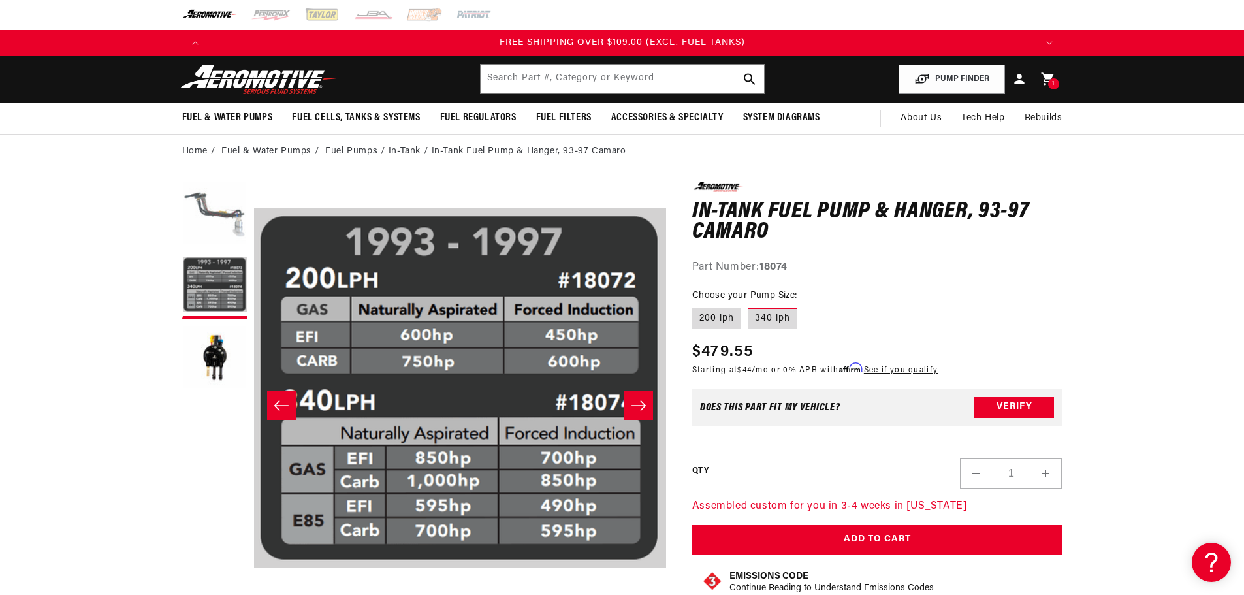
click at [212, 221] on button "Load image 1 in gallery view" at bounding box center [214, 214] width 65 height 65
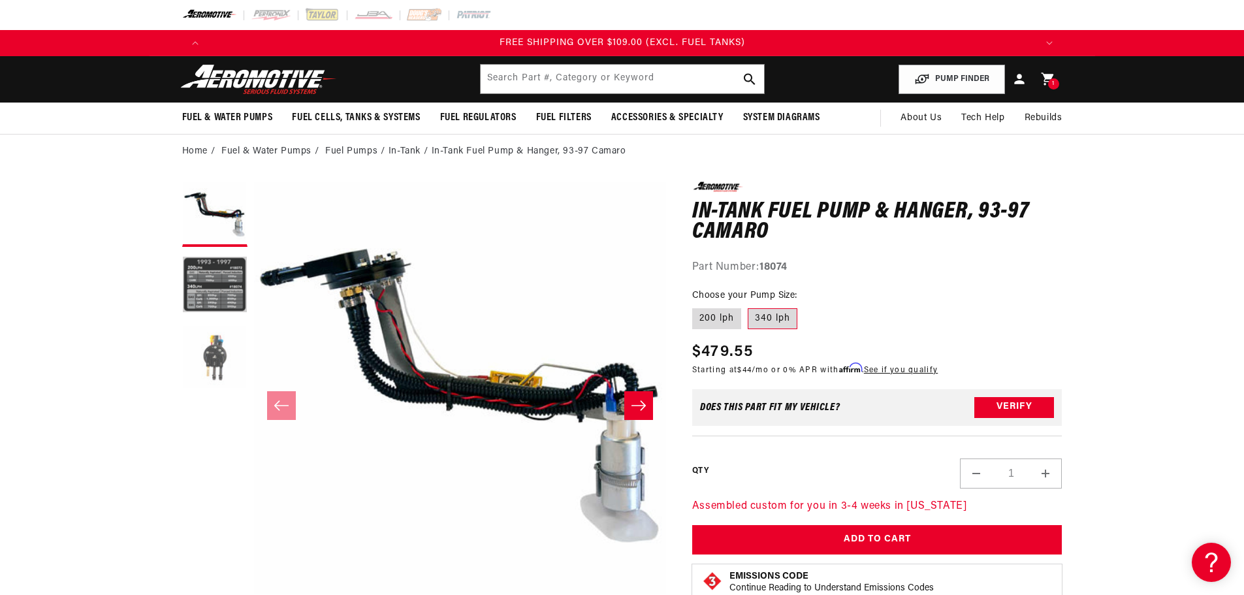
click at [212, 335] on button "Load image 3 in gallery view" at bounding box center [214, 357] width 65 height 65
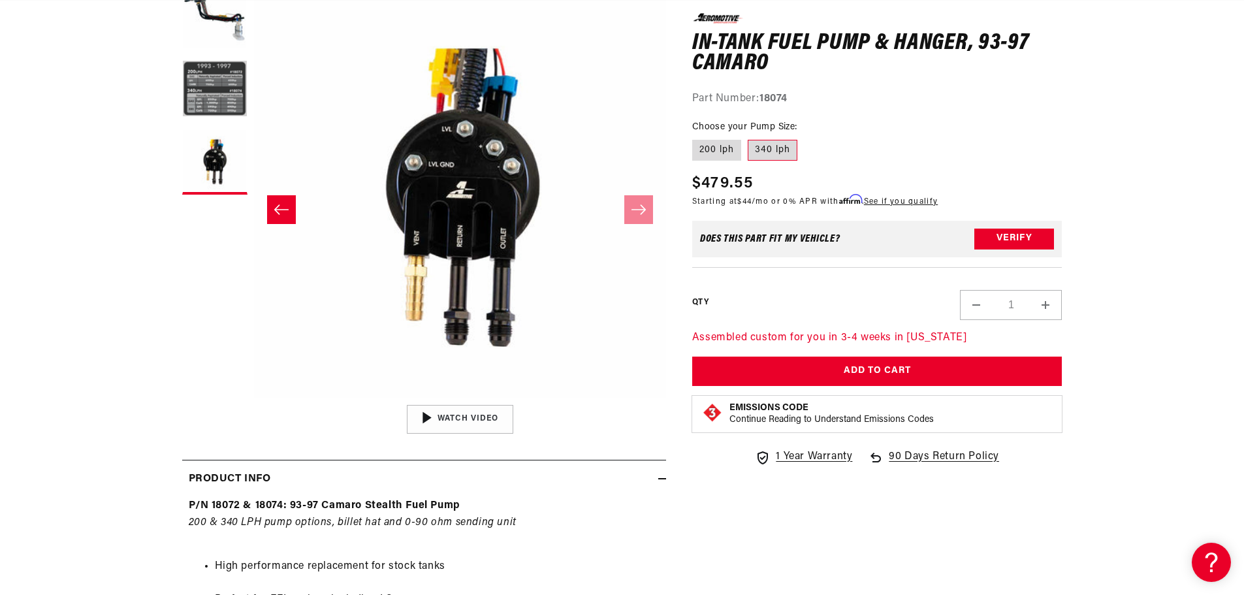
click at [1144, 134] on section "0.0 star rating Write a review In-Tank Fuel Pump & Hanger, 93-97 Camaro In-Tank…" at bounding box center [622, 606] width 1244 height 1267
drag, startPoint x: 1131, startPoint y: 134, endPoint x: 1142, endPoint y: 139, distance: 12.3
click at [1142, 139] on section "0.0 star rating Write a review In-Tank Fuel Pump & Hanger, 93-97 Camaro In-Tank…" at bounding box center [622, 606] width 1244 height 1267
click at [1083, 167] on section "0.0 star rating Write a review In-Tank Fuel Pump & Hanger, 93-97 Camaro In-Tank…" at bounding box center [622, 606] width 945 height 1267
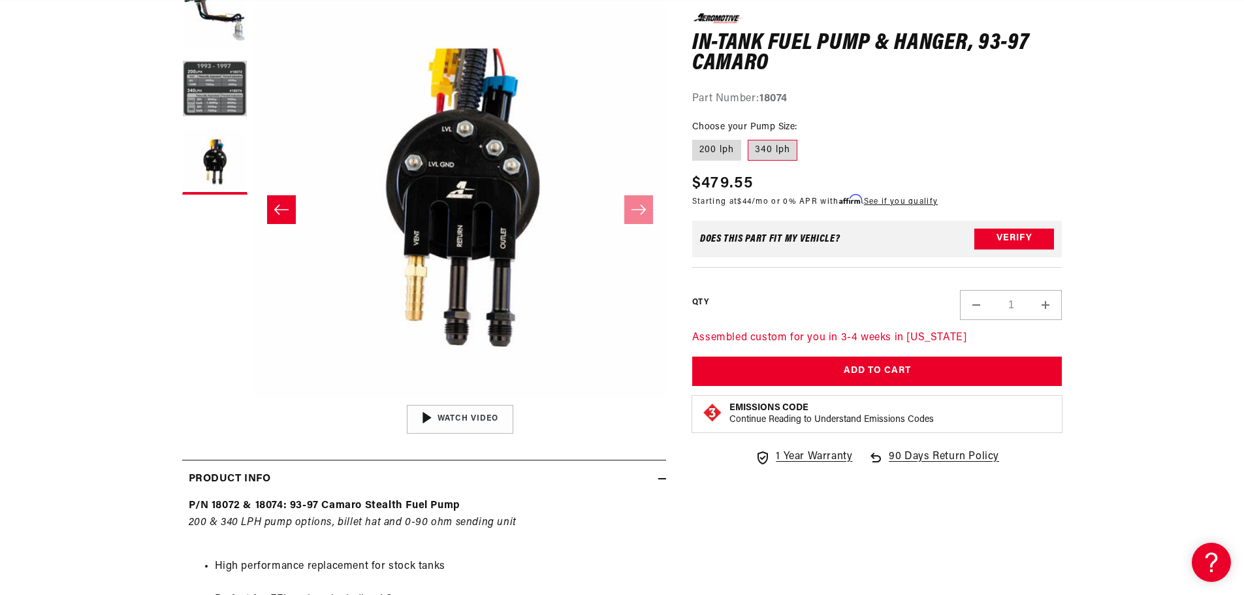
scroll to position [0, 828]
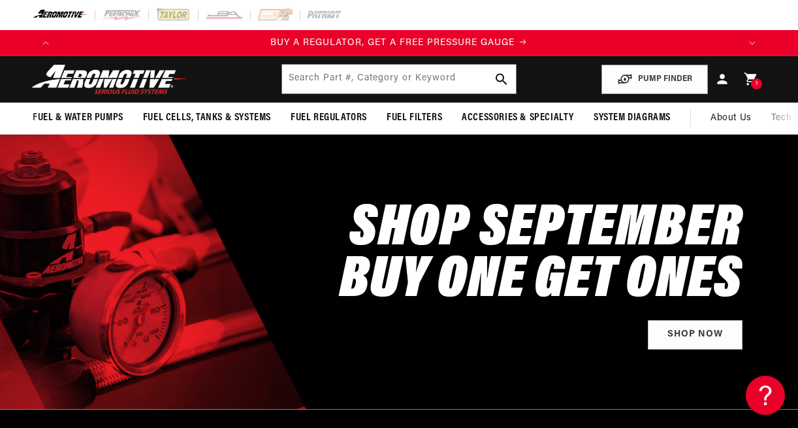
scroll to position [0, 1361]
